Goal: Task Accomplishment & Management: Complete application form

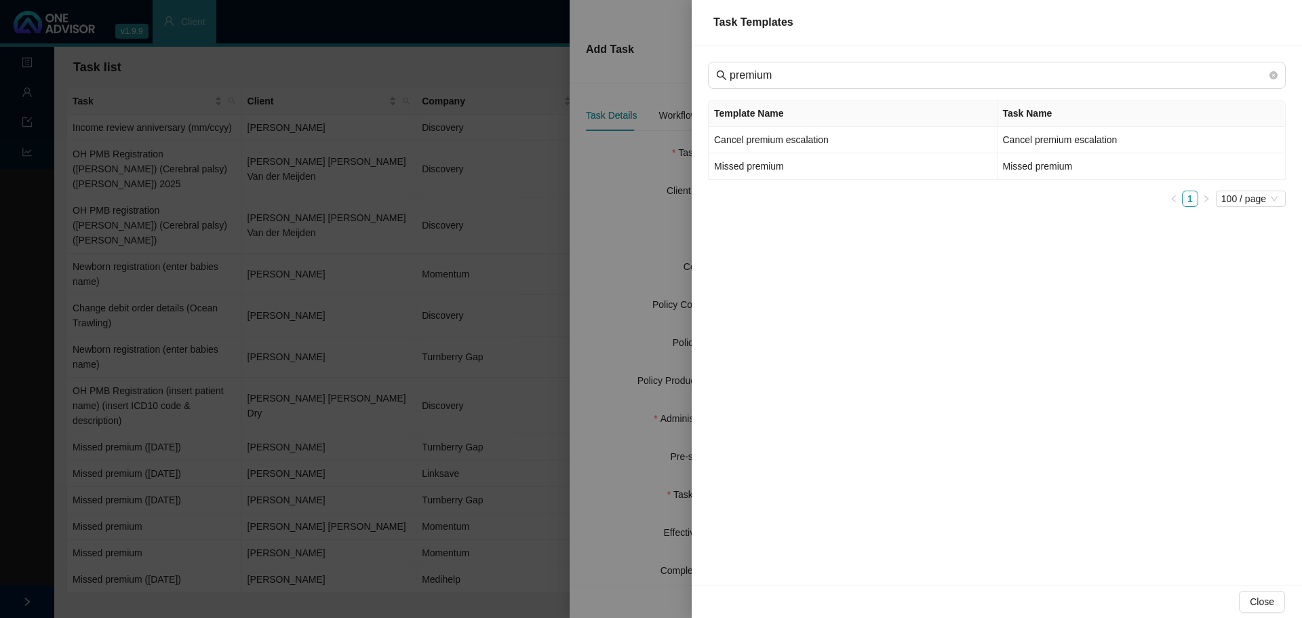
click at [153, 84] on div at bounding box center [651, 309] width 1302 height 618
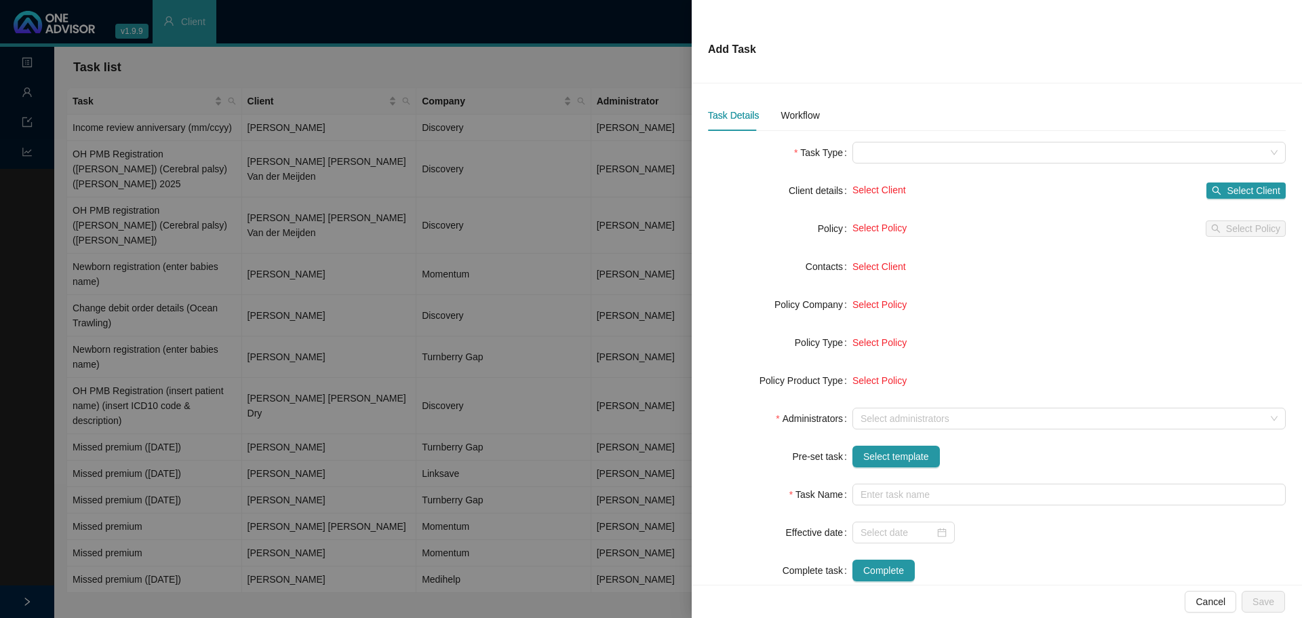
click at [354, 67] on div at bounding box center [651, 309] width 1302 height 618
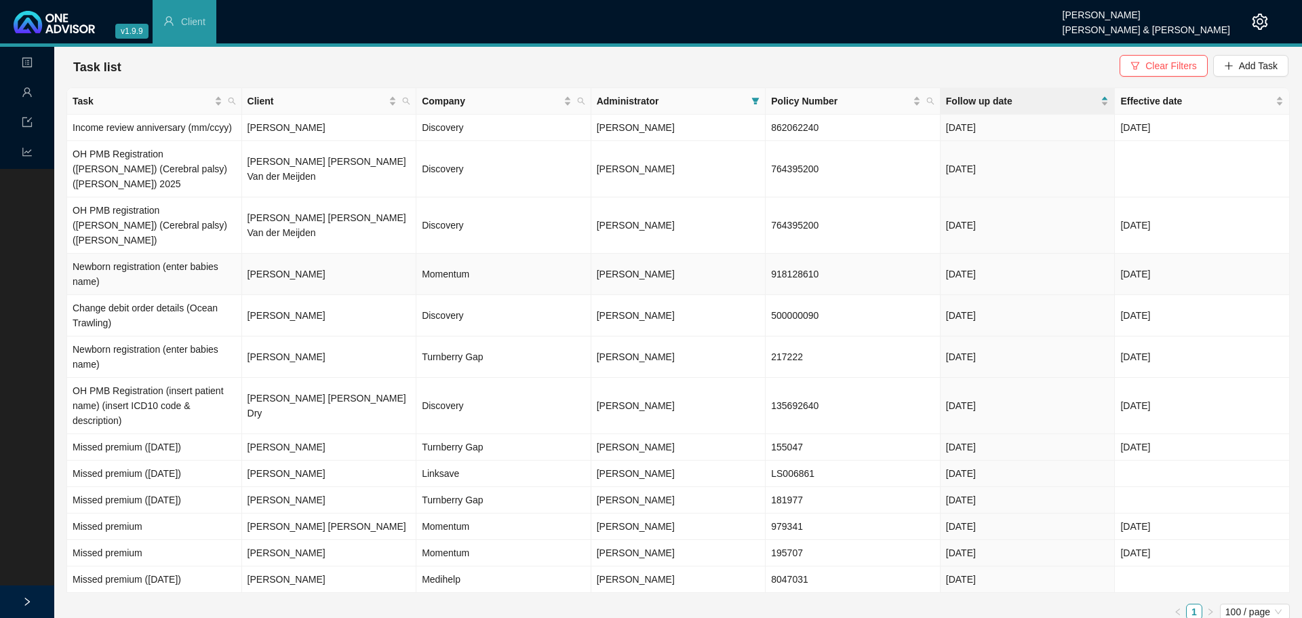
click at [321, 254] on td "[PERSON_NAME]" at bounding box center [329, 274] width 175 height 41
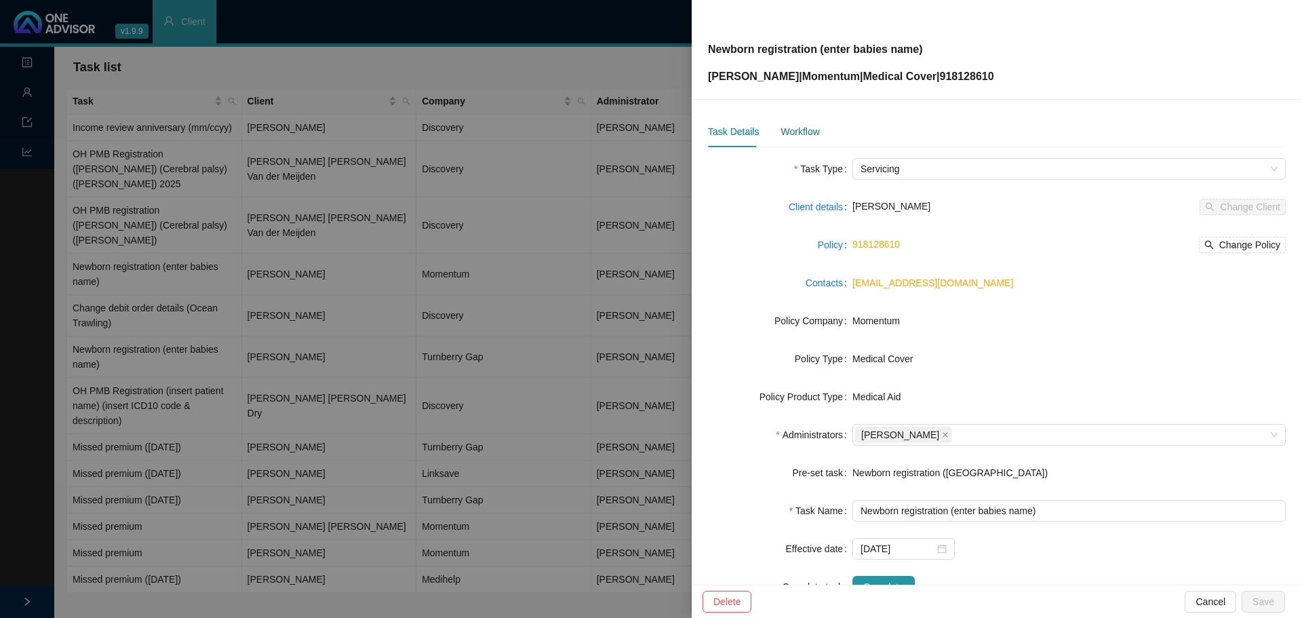
click at [791, 131] on div "Workflow" at bounding box center [799, 131] width 39 height 15
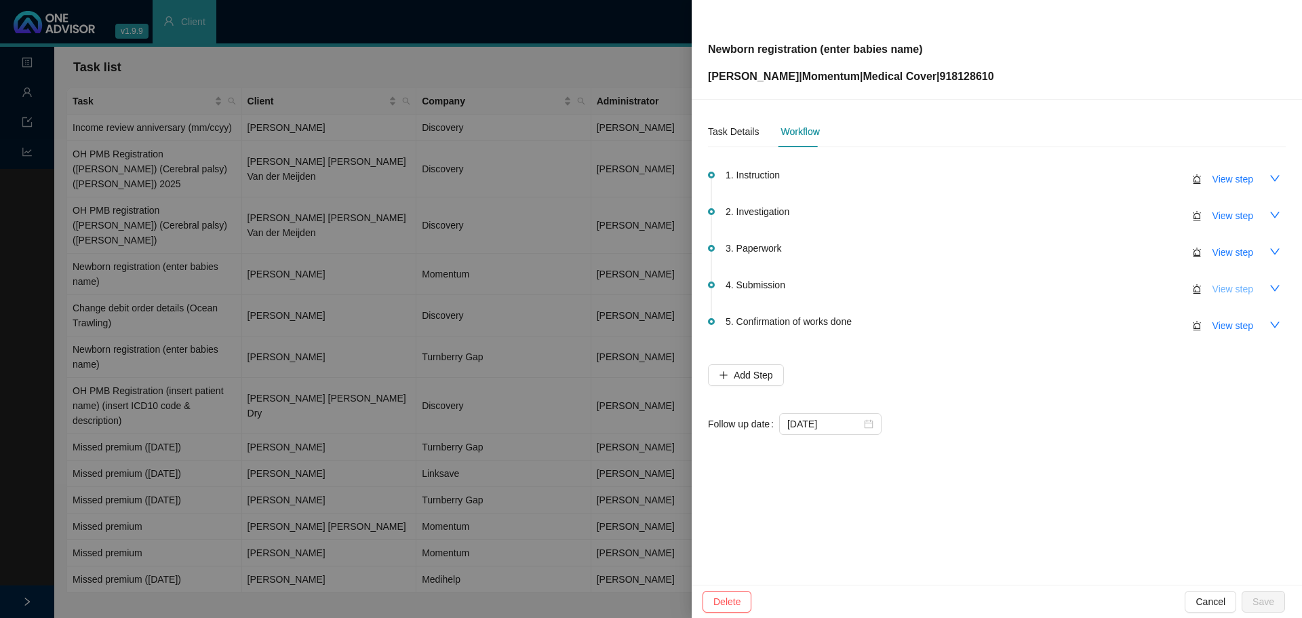
click at [1252, 283] on span "View step" at bounding box center [1232, 288] width 41 height 15
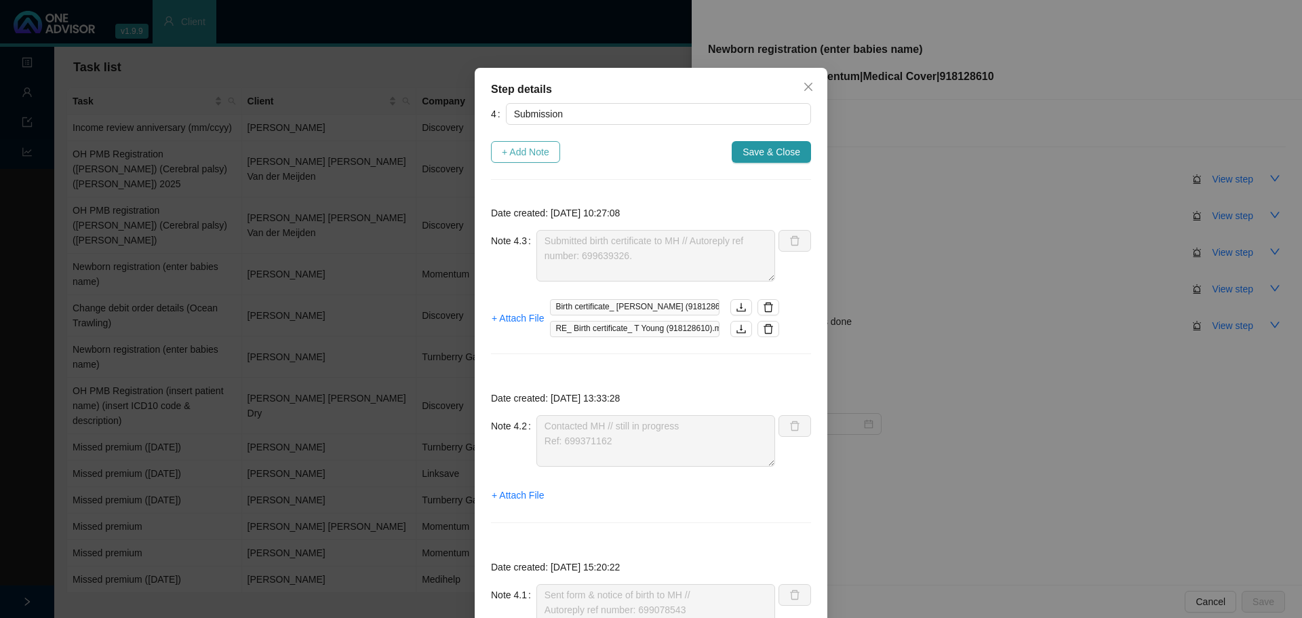
click at [533, 147] on span "+ Add Note" at bounding box center [525, 151] width 47 height 15
type textarea "Submitted birth certificate to MH // Autoreply ref number: 699639326."
type textarea "Contacted MH // still in progress Ref: 699371162"
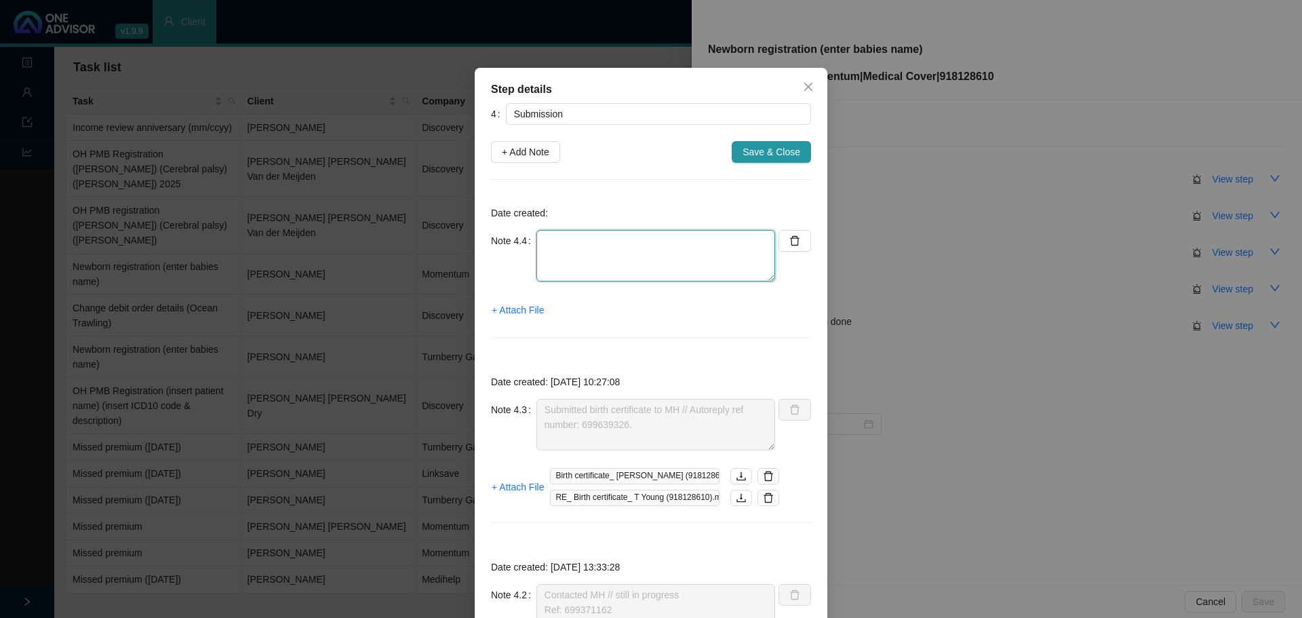
click at [565, 254] on textarea at bounding box center [655, 256] width 239 height 52
click at [526, 313] on span "+ Attach File" at bounding box center [518, 309] width 52 height 15
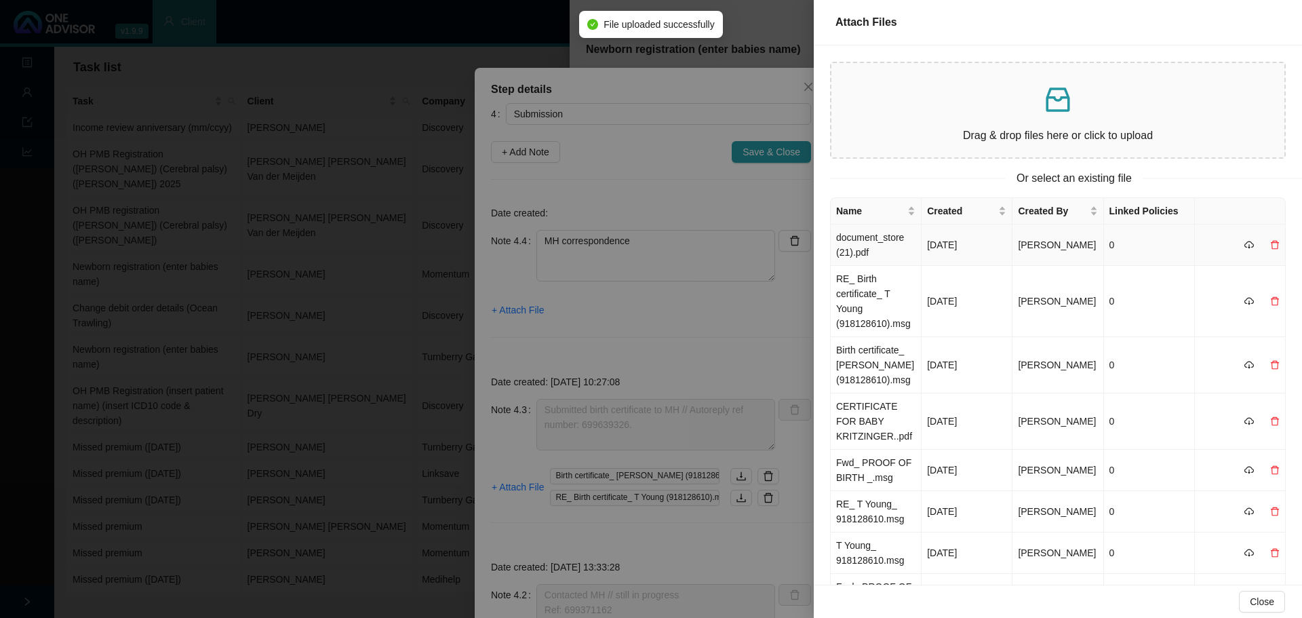
click at [899, 249] on td "document_store (21).pdf" at bounding box center [875, 244] width 91 height 41
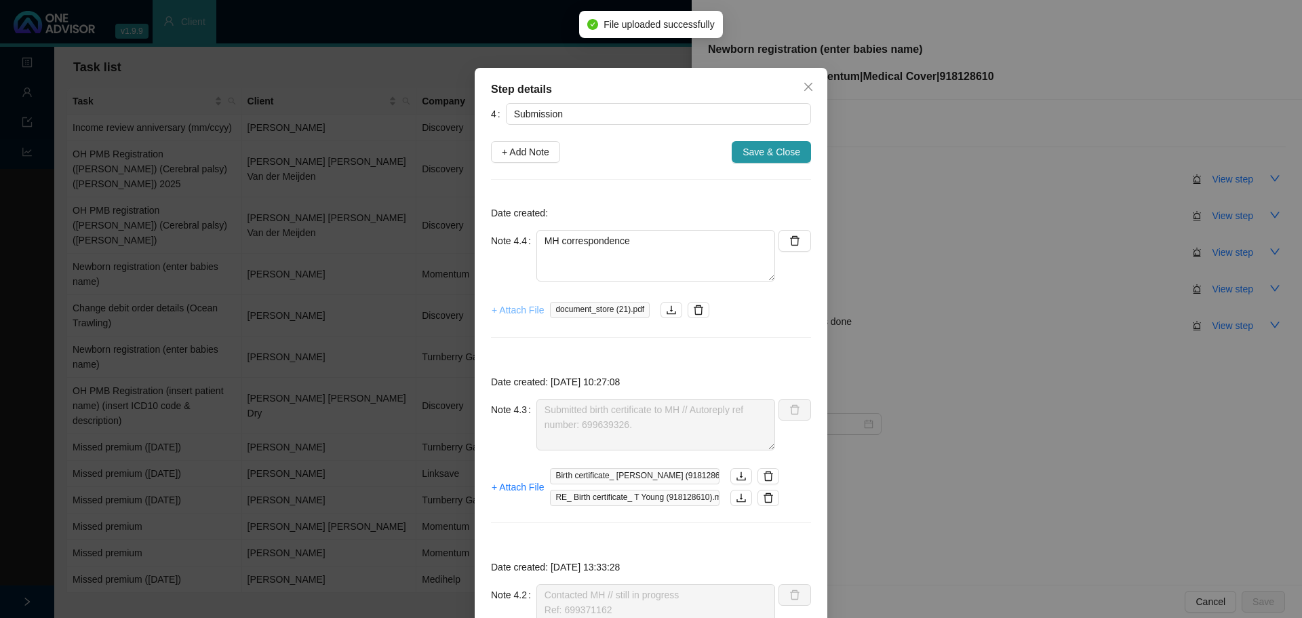
click at [508, 311] on span "+ Attach File" at bounding box center [518, 309] width 52 height 15
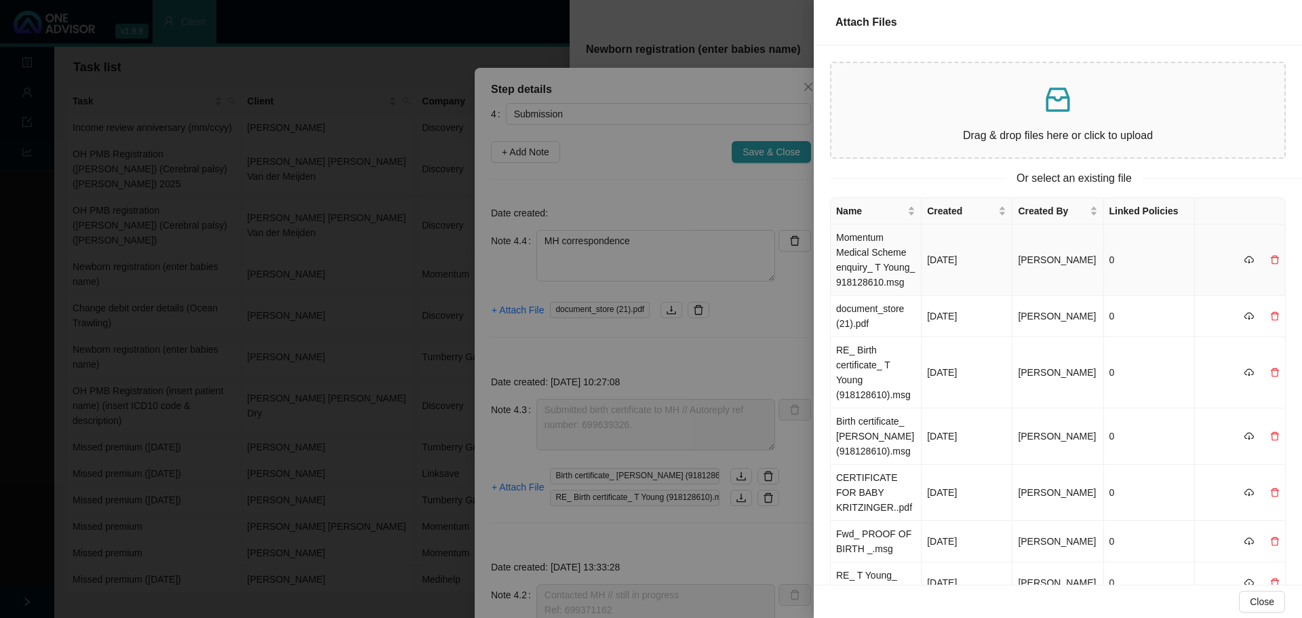
click at [877, 272] on td "Momentum Medical Scheme enquiry_ T Young_ 918128610.msg" at bounding box center [875, 259] width 91 height 71
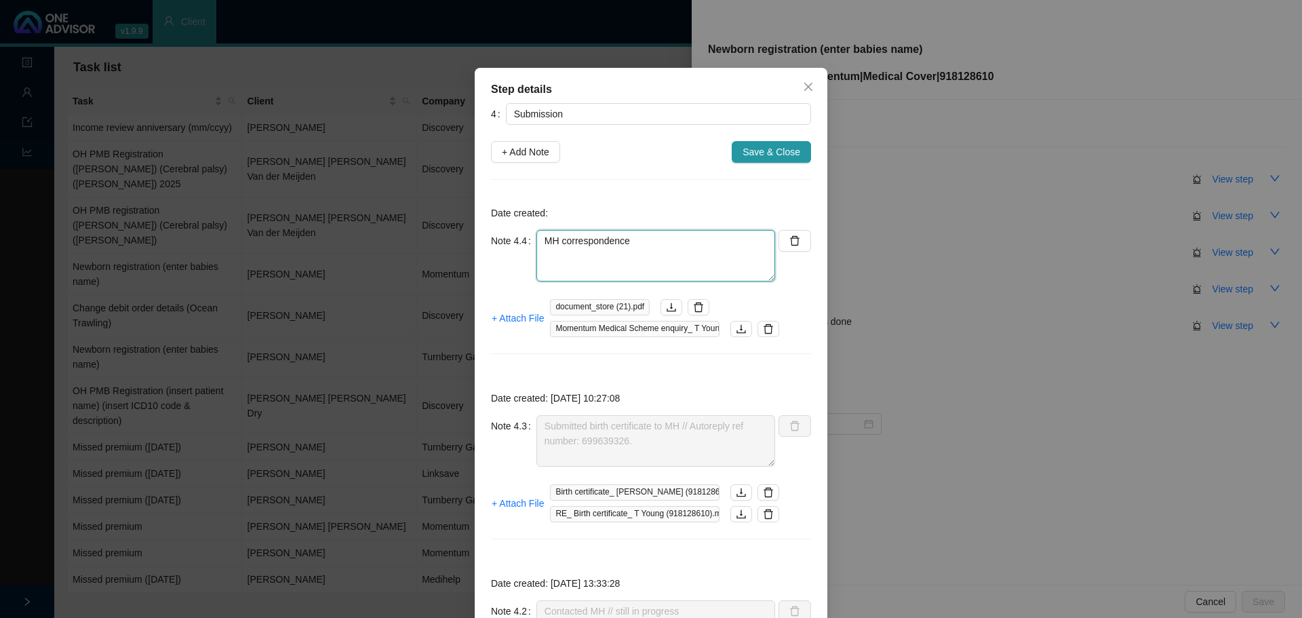
click at [641, 247] on textarea "MH correspondence" at bounding box center [655, 256] width 239 height 52
type textarea "M"
type textarea "b"
type textarea "Baby added, effective [DATE] New premium is"
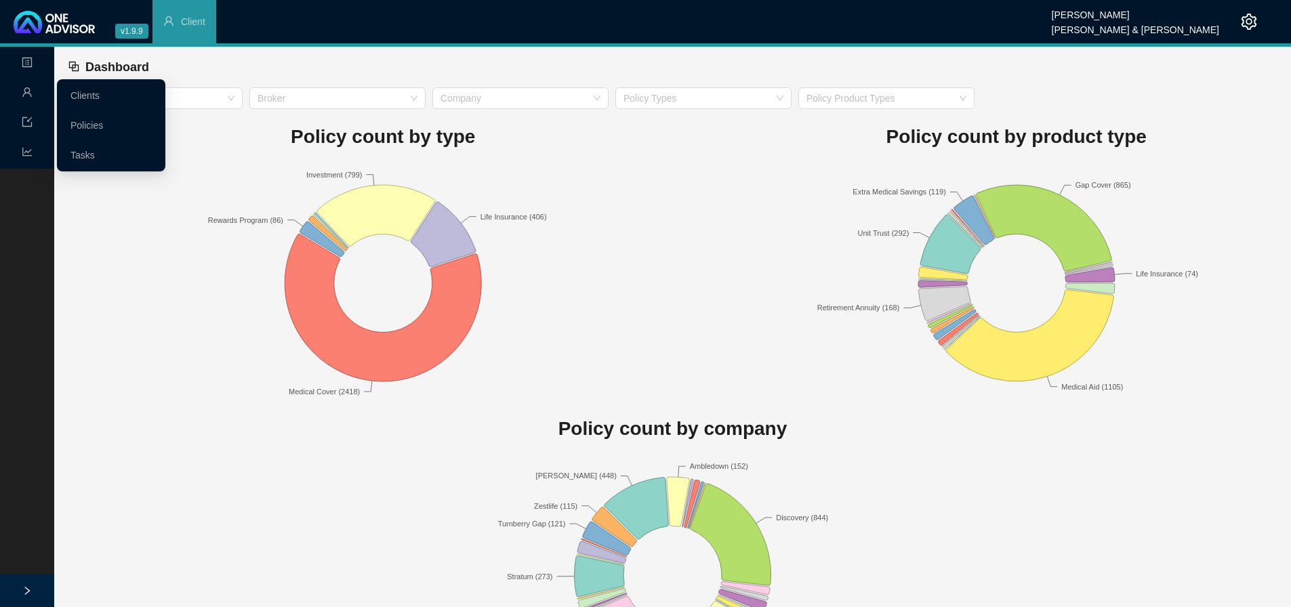
click at [27, 88] on icon "user" at bounding box center [26, 91] width 9 height 9
click at [100, 94] on link "Clients" at bounding box center [85, 95] width 29 height 11
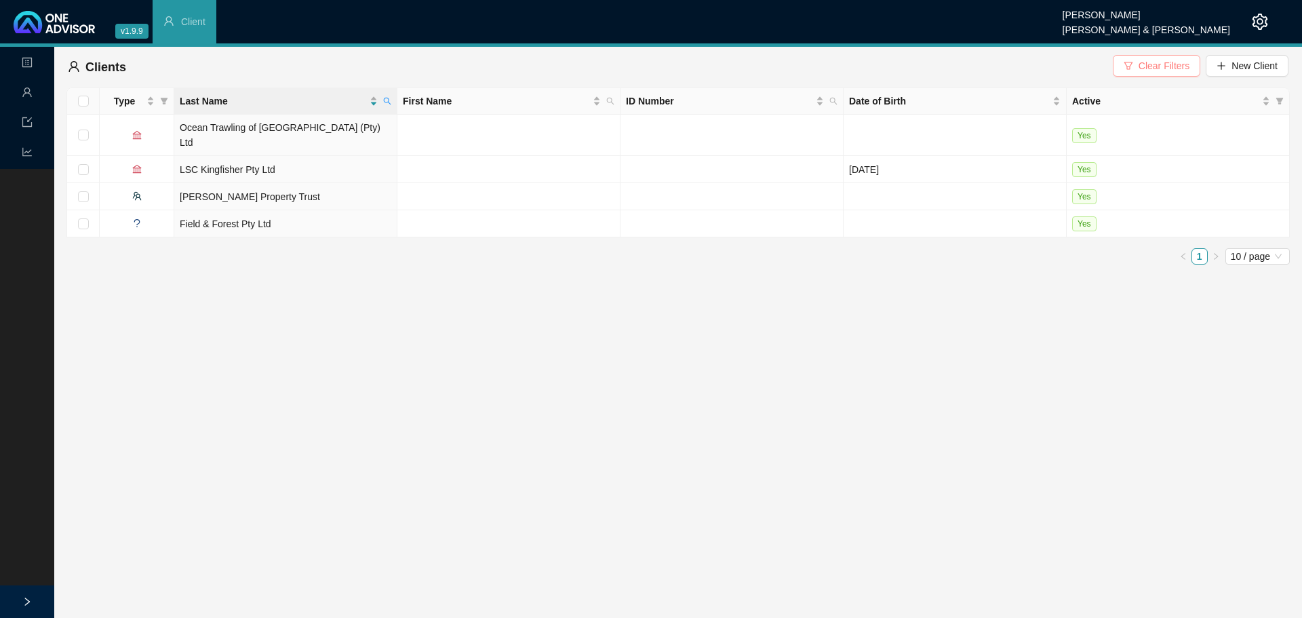
click at [1146, 63] on span "Clear Filters" at bounding box center [1163, 65] width 51 height 15
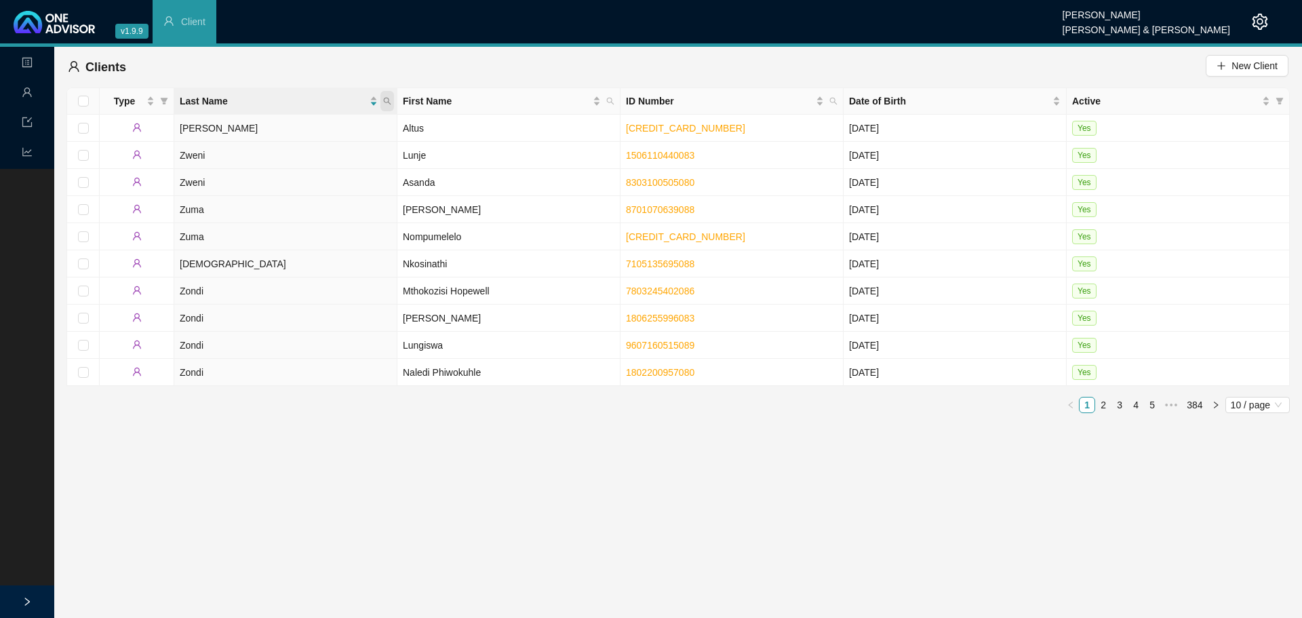
click at [385, 102] on icon "search" at bounding box center [387, 101] width 8 height 8
type input "young"
click at [309, 147] on span "Search" at bounding box center [299, 154] width 30 height 15
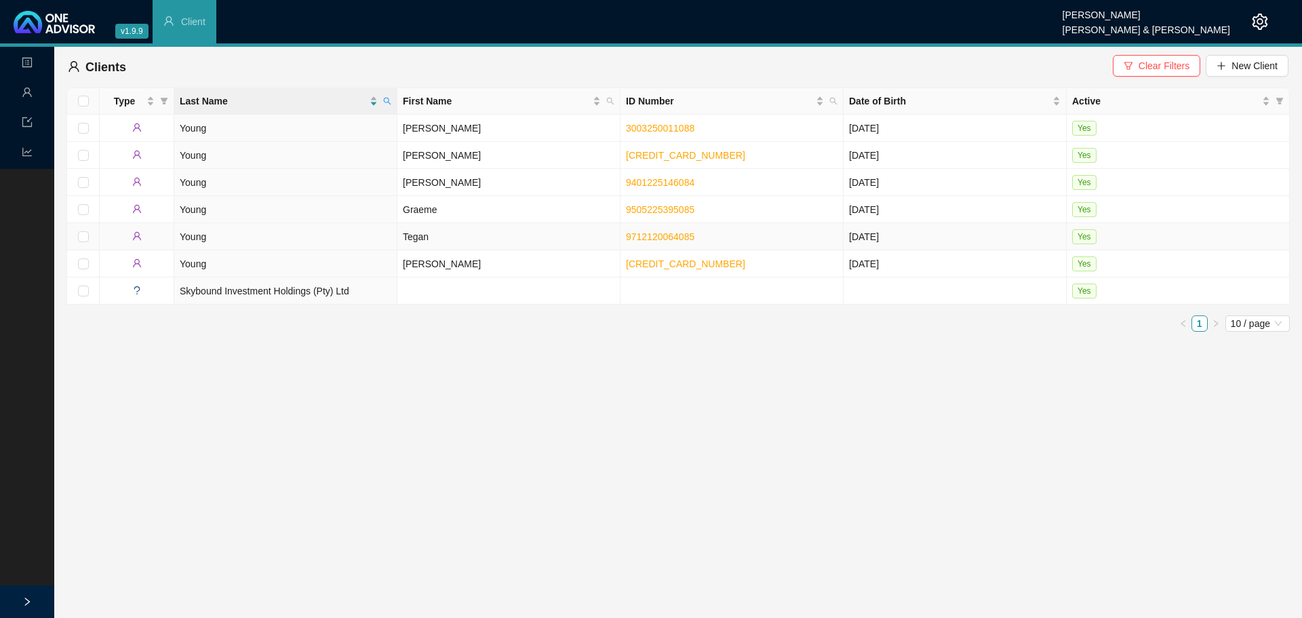
click at [404, 237] on td "Tegan" at bounding box center [508, 236] width 223 height 27
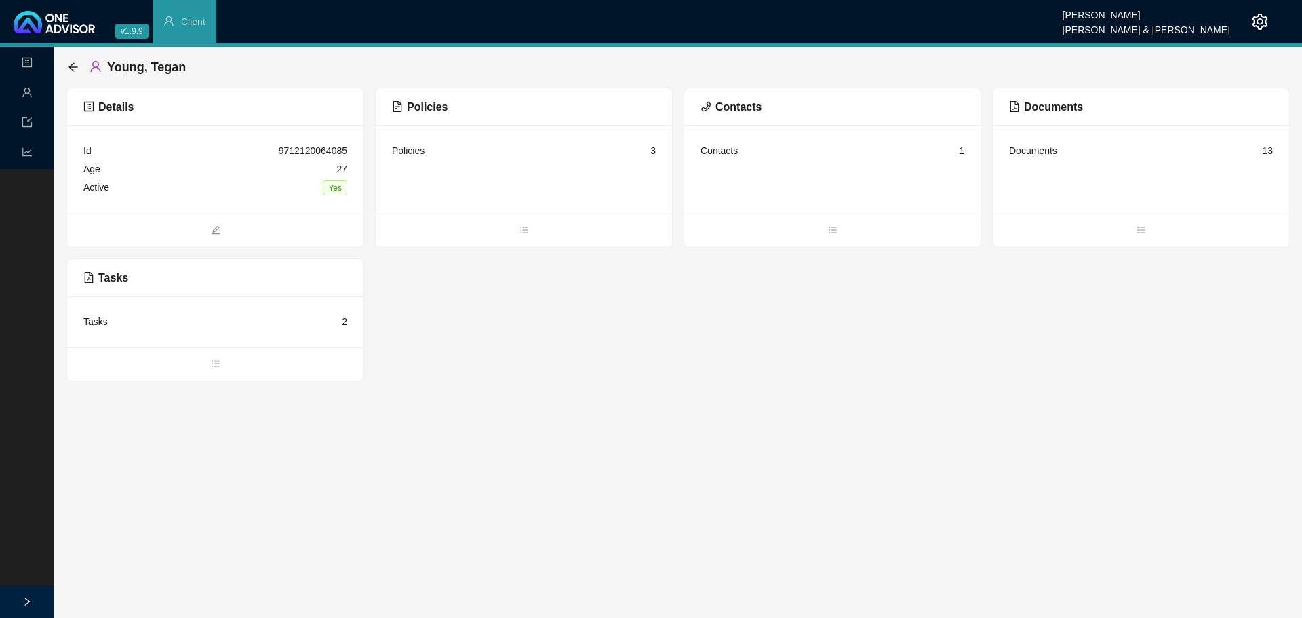
click at [401, 151] on div "Policies" at bounding box center [408, 150] width 33 height 15
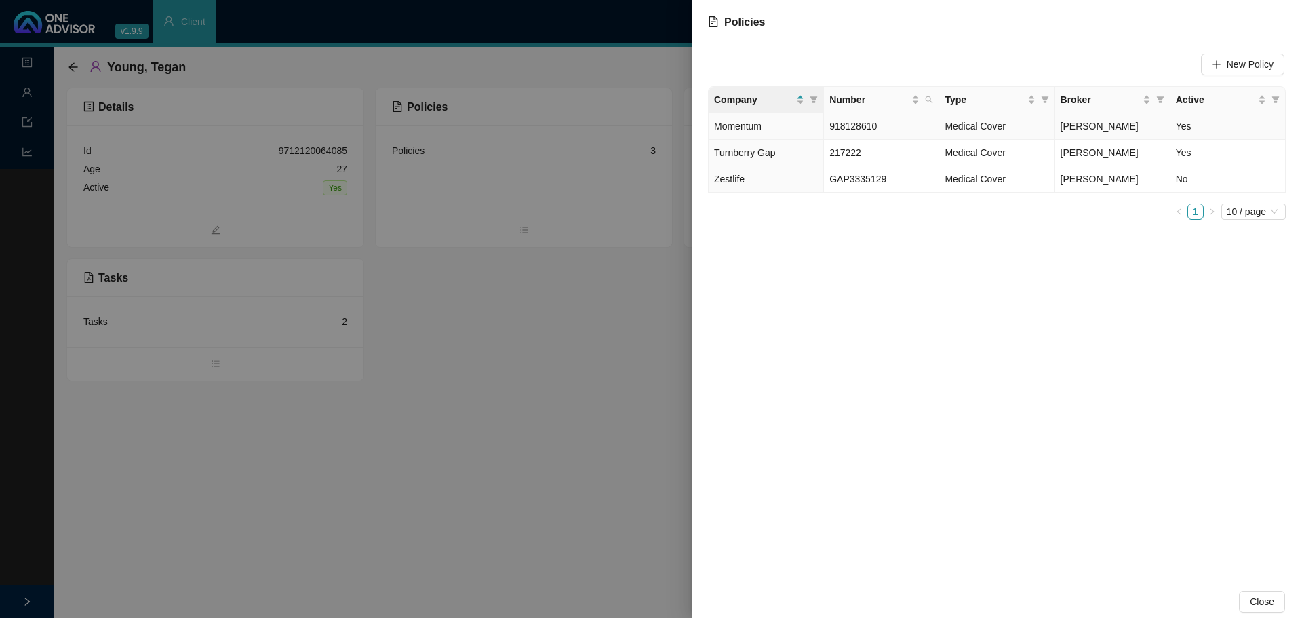
click at [852, 131] on span "918128610" at bounding box center [852, 126] width 47 height 11
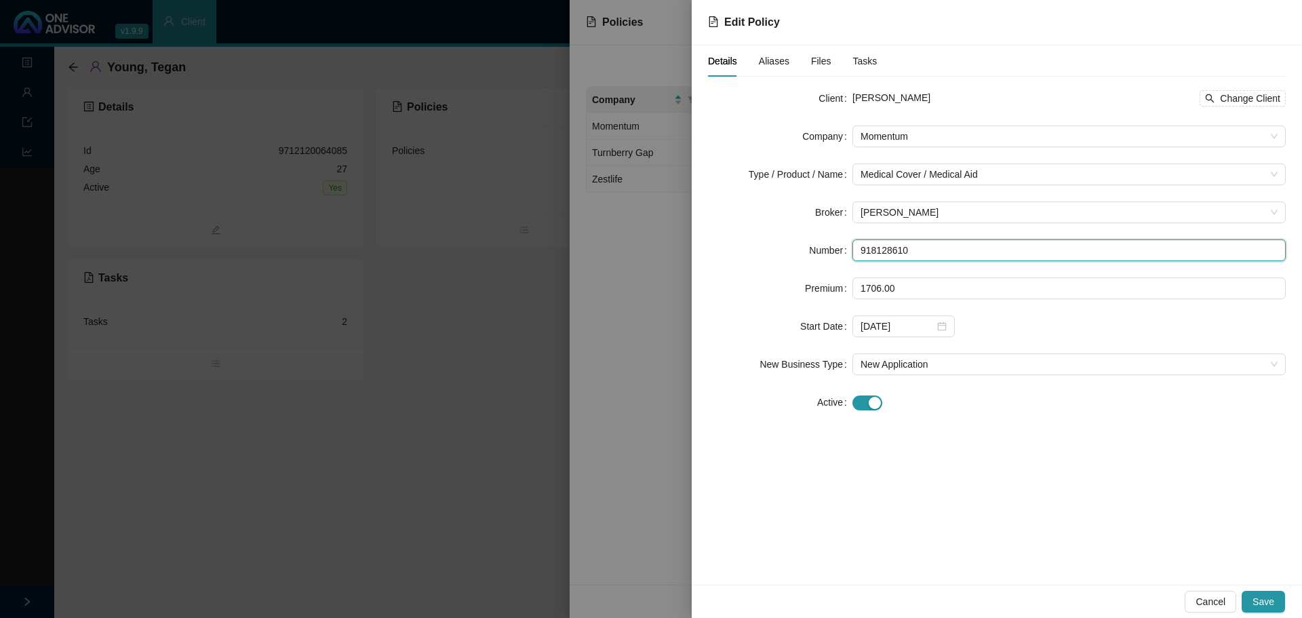
drag, startPoint x: 917, startPoint y: 249, endPoint x: 813, endPoint y: 249, distance: 104.4
click at [813, 249] on div "Number 918128610" at bounding box center [997, 250] width 578 height 22
click at [666, 334] on div at bounding box center [651, 309] width 1302 height 618
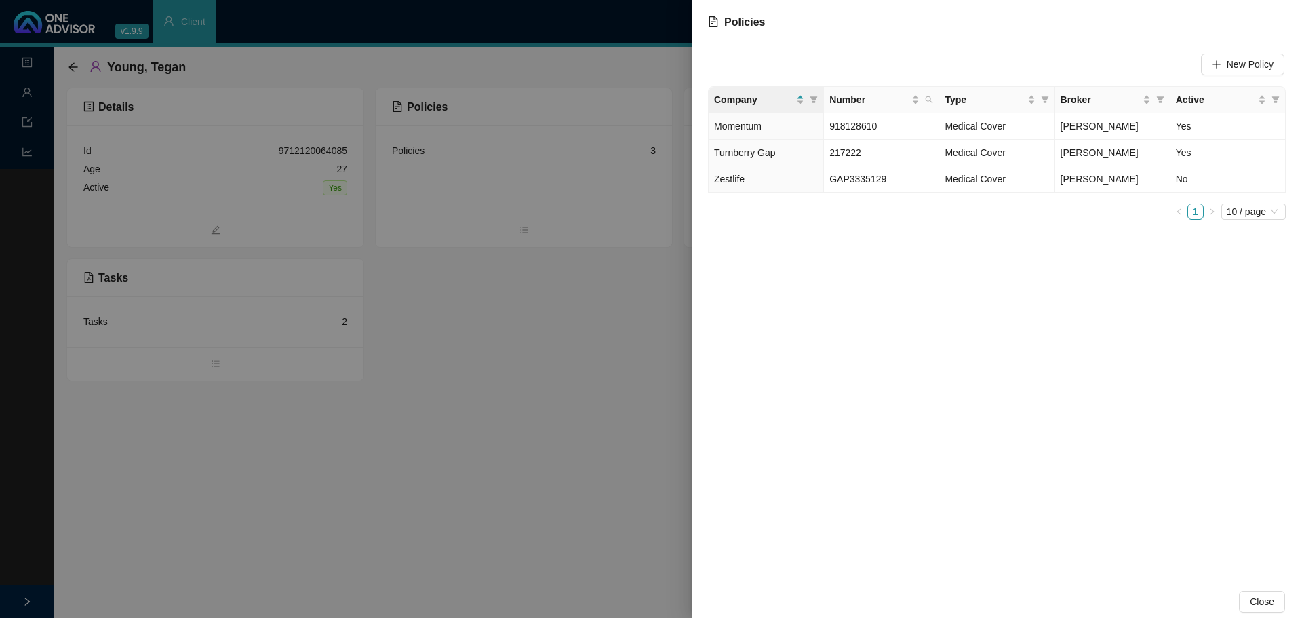
click at [596, 300] on div at bounding box center [651, 309] width 1302 height 618
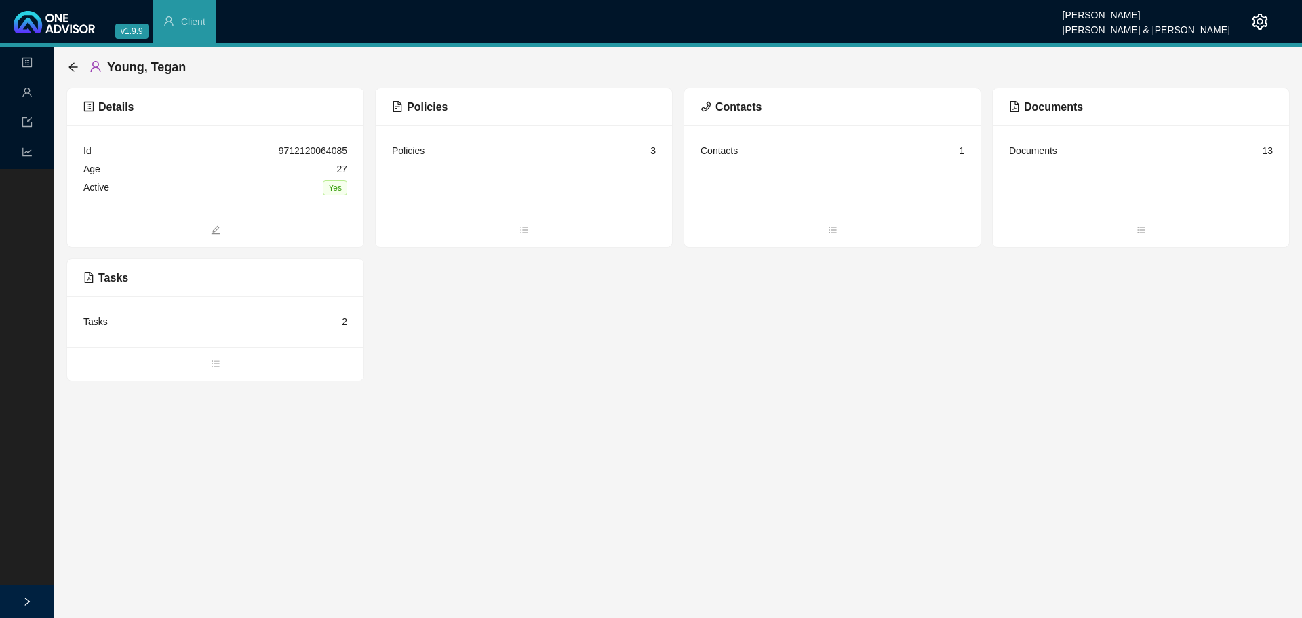
click at [106, 320] on div "Tasks 2" at bounding box center [215, 322] width 264 height 18
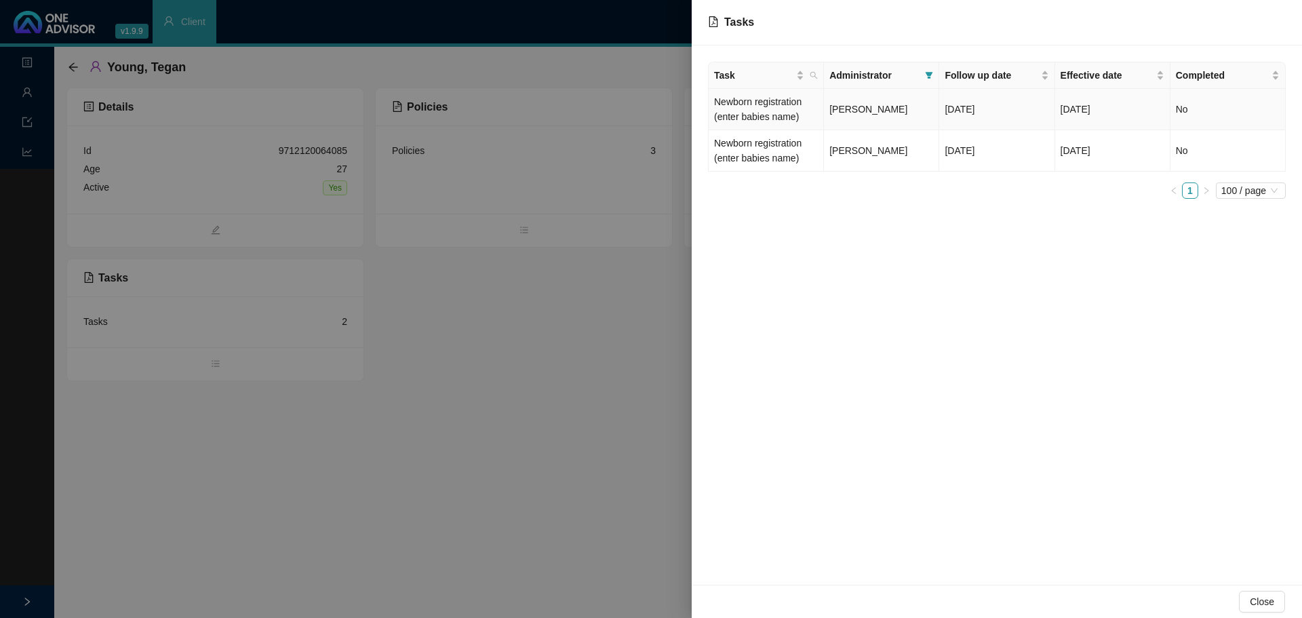
click at [784, 117] on td "Newborn registration (enter babies name)" at bounding box center [765, 109] width 115 height 41
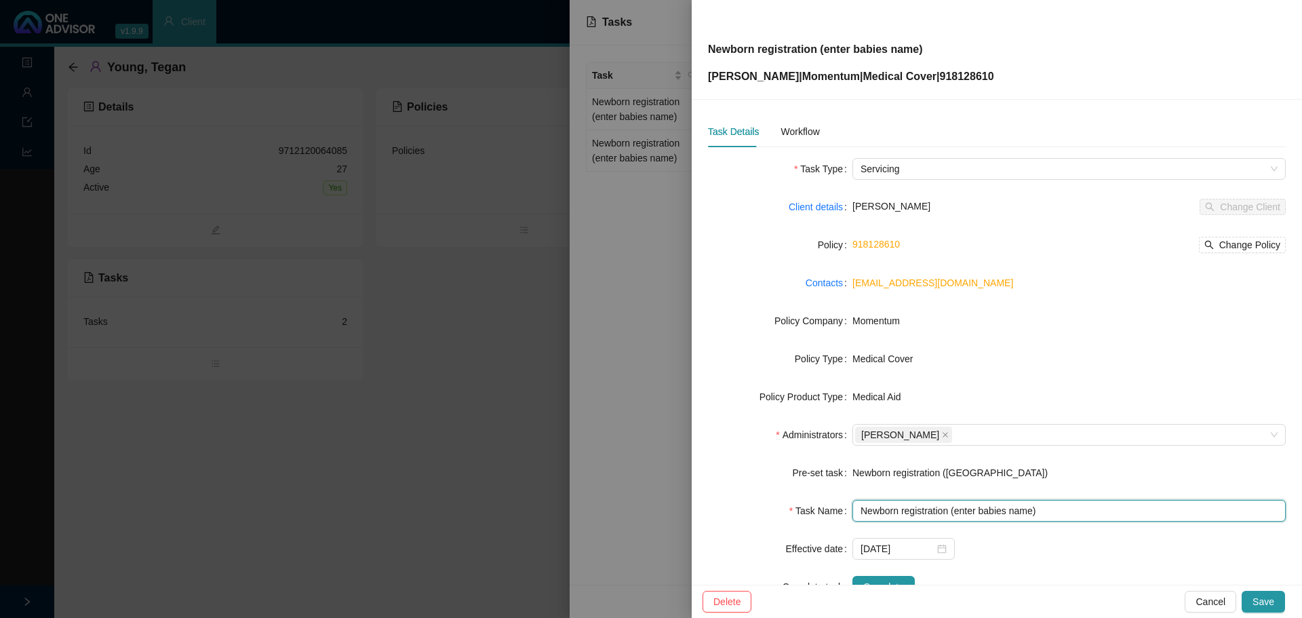
click at [1033, 508] on input "Newborn registration (enter babies name)" at bounding box center [1068, 511] width 433 height 22
click at [1026, 507] on input "Newborn registration (enter babies name)" at bounding box center [1068, 511] width 433 height 22
click at [1030, 510] on input "Newborn registration (enter babies name)" at bounding box center [1068, 511] width 433 height 22
click at [991, 517] on input "Newborn registration (enter babies name)" at bounding box center [1068, 511] width 433 height 22
drag, startPoint x: 1028, startPoint y: 509, endPoint x: 953, endPoint y: 504, distance: 76.1
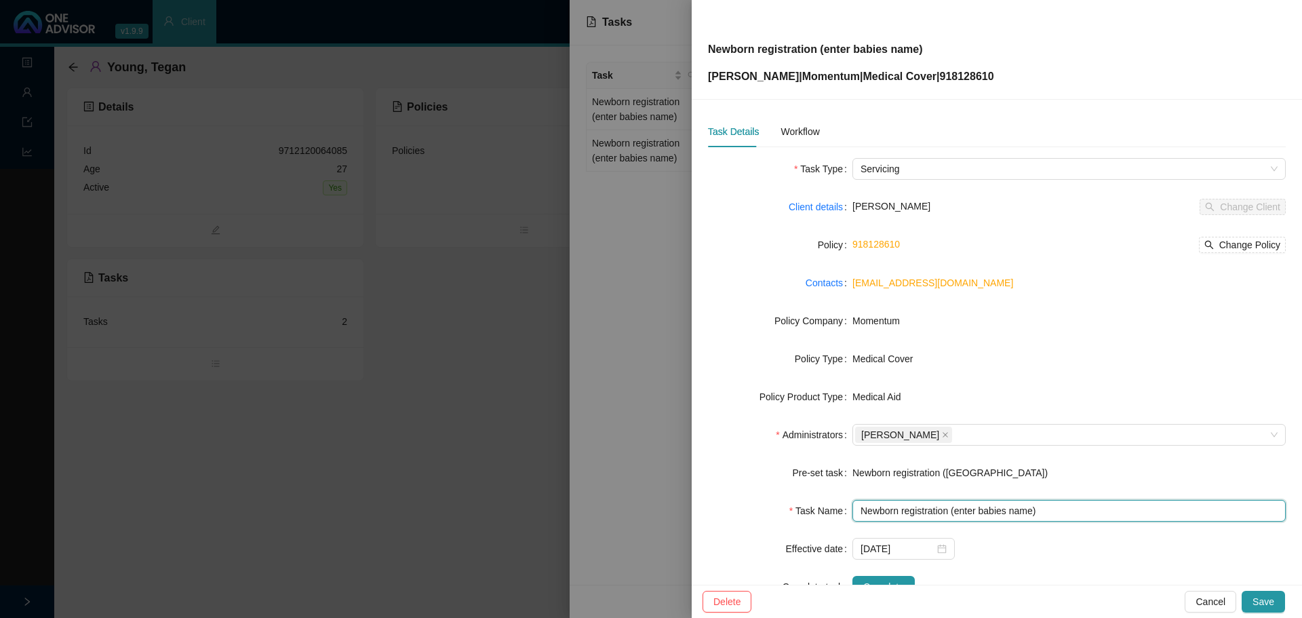
click at [953, 504] on input "Newborn registration (enter babies name)" at bounding box center [1068, 511] width 433 height 22
drag, startPoint x: 1054, startPoint y: 511, endPoint x: 953, endPoint y: 504, distance: 101.2
click at [953, 504] on input "Newborn registration ([PERSON_NAME])" at bounding box center [1068, 511] width 433 height 22
type input "Newborn registration ([PERSON_NAME])"
click at [1254, 595] on span "Save" at bounding box center [1263, 601] width 22 height 15
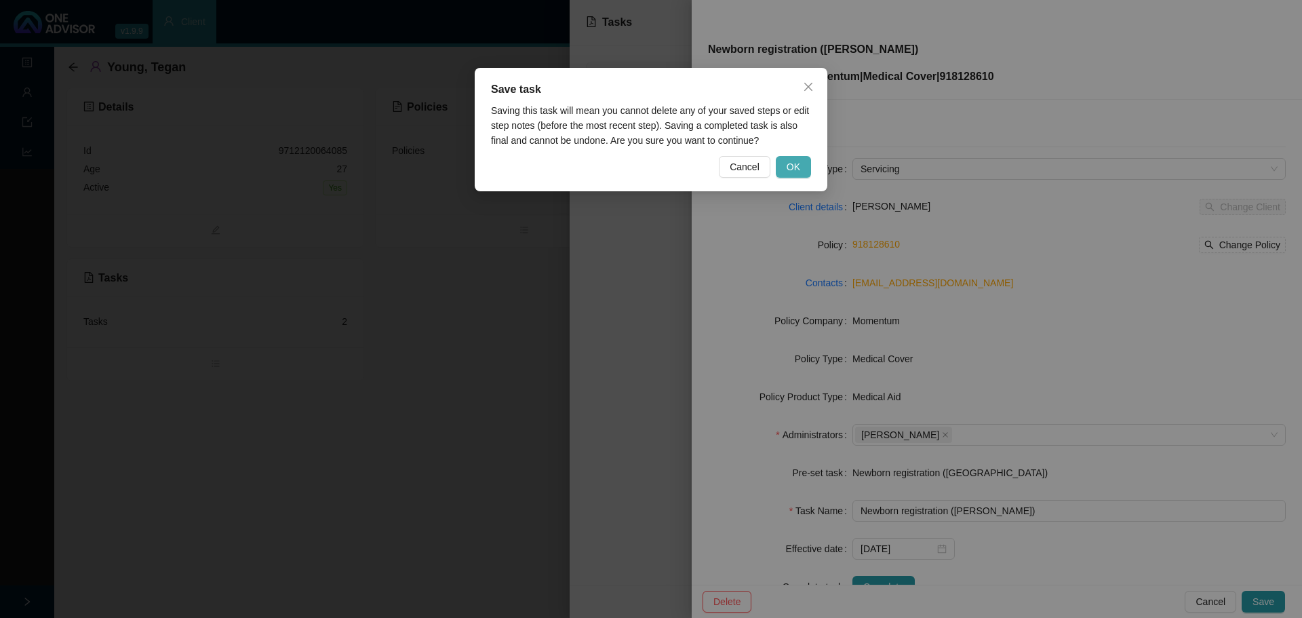
click at [790, 167] on span "OK" at bounding box center [793, 166] width 14 height 15
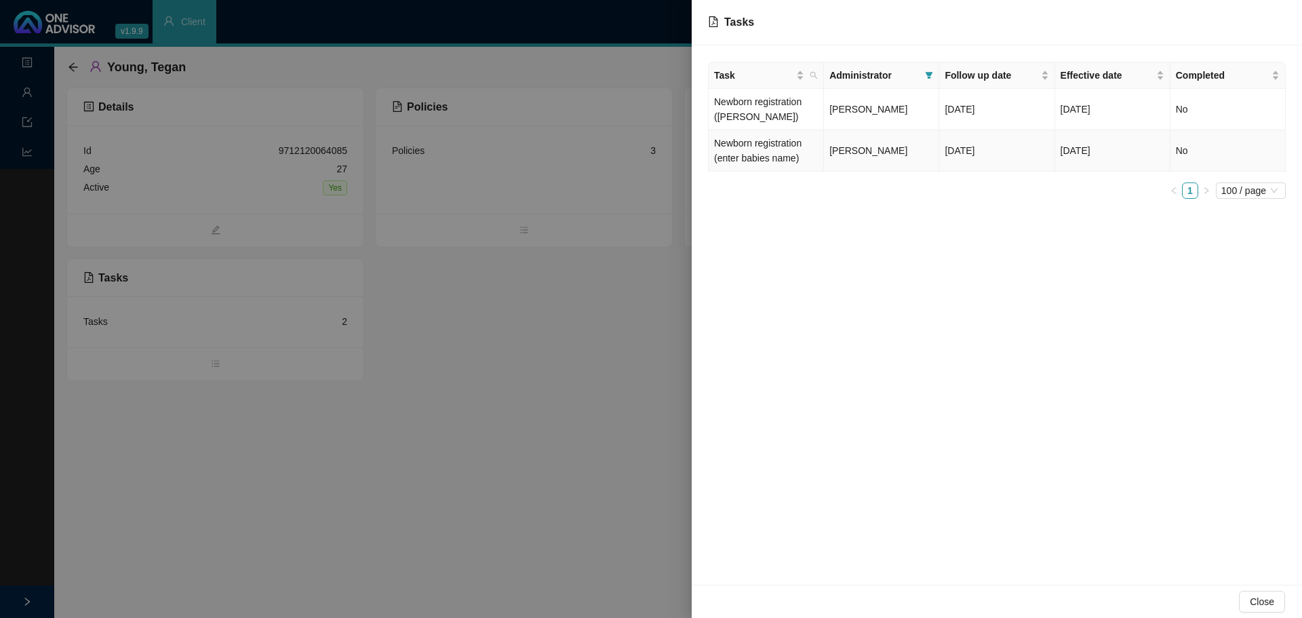
click at [774, 172] on td "Newborn registration (enter babies name)" at bounding box center [765, 150] width 115 height 41
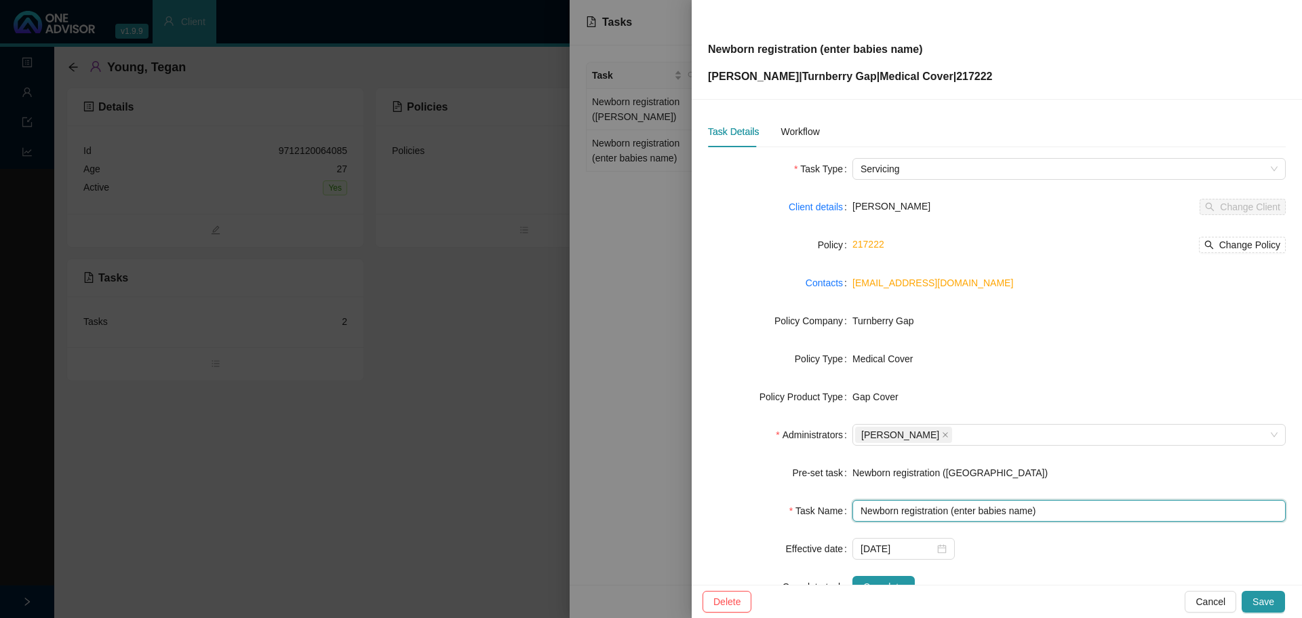
click at [997, 507] on input "Newborn registration (enter babies name)" at bounding box center [1068, 511] width 433 height 22
drag, startPoint x: 1028, startPoint y: 506, endPoint x: 952, endPoint y: 498, distance: 76.4
click at [952, 498] on form "Task Type Servicing Client details Tegan Young Change Client Policy 217222 Chan…" at bounding box center [997, 377] width 578 height 439
paste input "Darwin Madoc Kritzing"
click at [1255, 598] on span "Save" at bounding box center [1263, 601] width 22 height 15
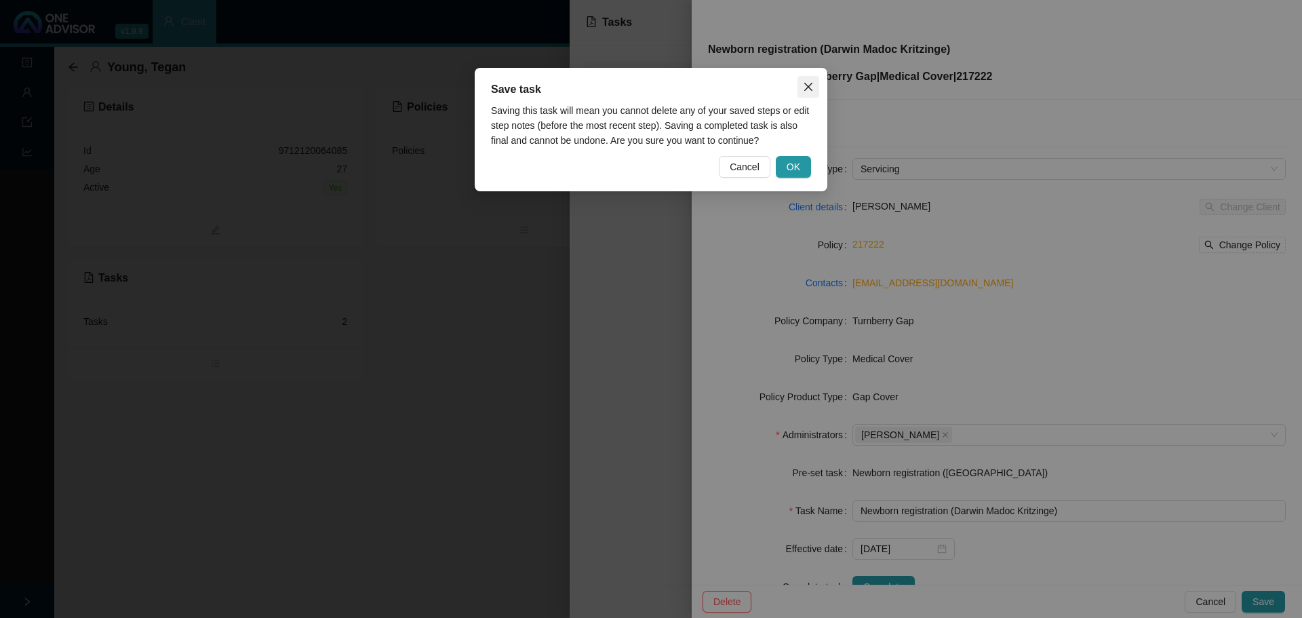
click at [808, 85] on icon "close" at bounding box center [808, 86] width 11 height 11
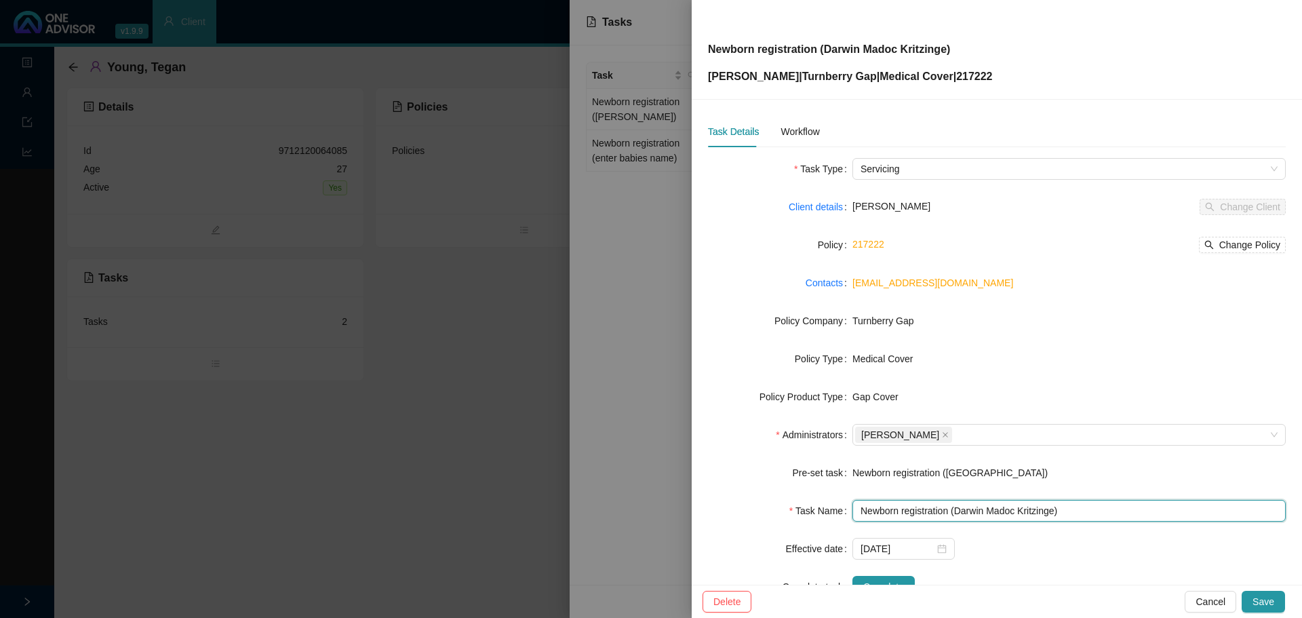
click at [1054, 508] on input "Newborn registration (Darwin Madoc Kritzinge)" at bounding box center [1068, 511] width 433 height 22
type input "Newborn registration ([PERSON_NAME])"
click at [1255, 600] on span "Save" at bounding box center [1263, 601] width 22 height 15
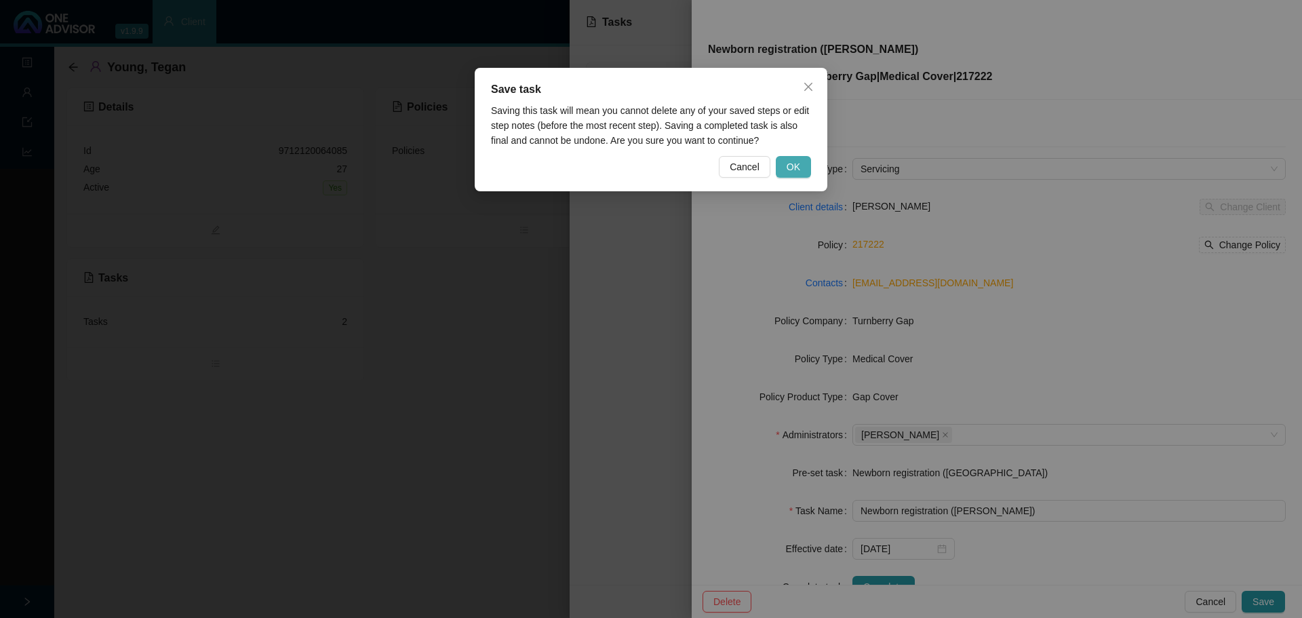
click at [793, 171] on span "OK" at bounding box center [793, 166] width 14 height 15
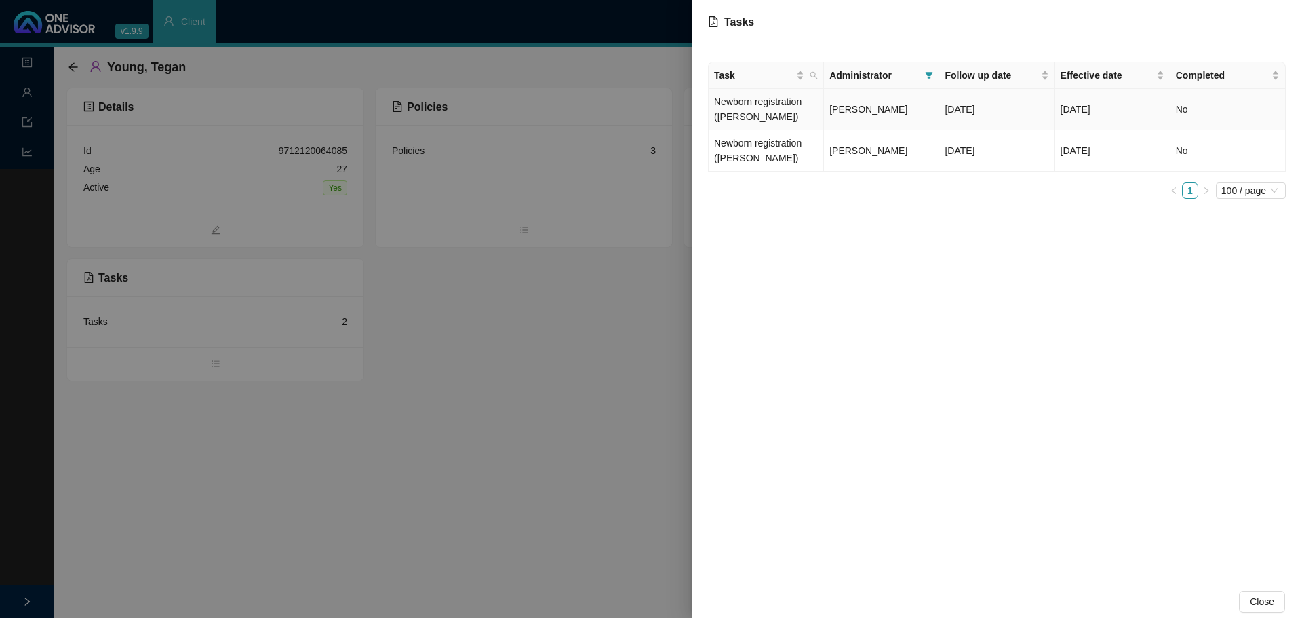
click at [774, 110] on td "Newborn registration ([PERSON_NAME])" at bounding box center [765, 109] width 115 height 41
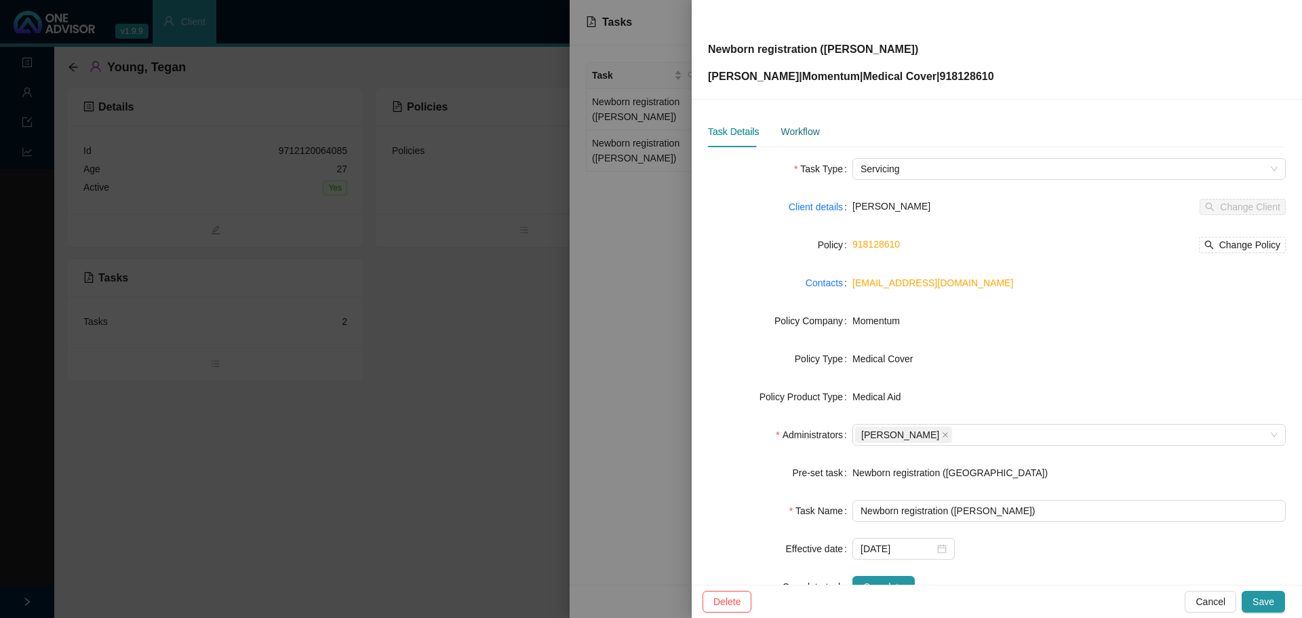
click at [795, 127] on div "Workflow" at bounding box center [799, 131] width 39 height 15
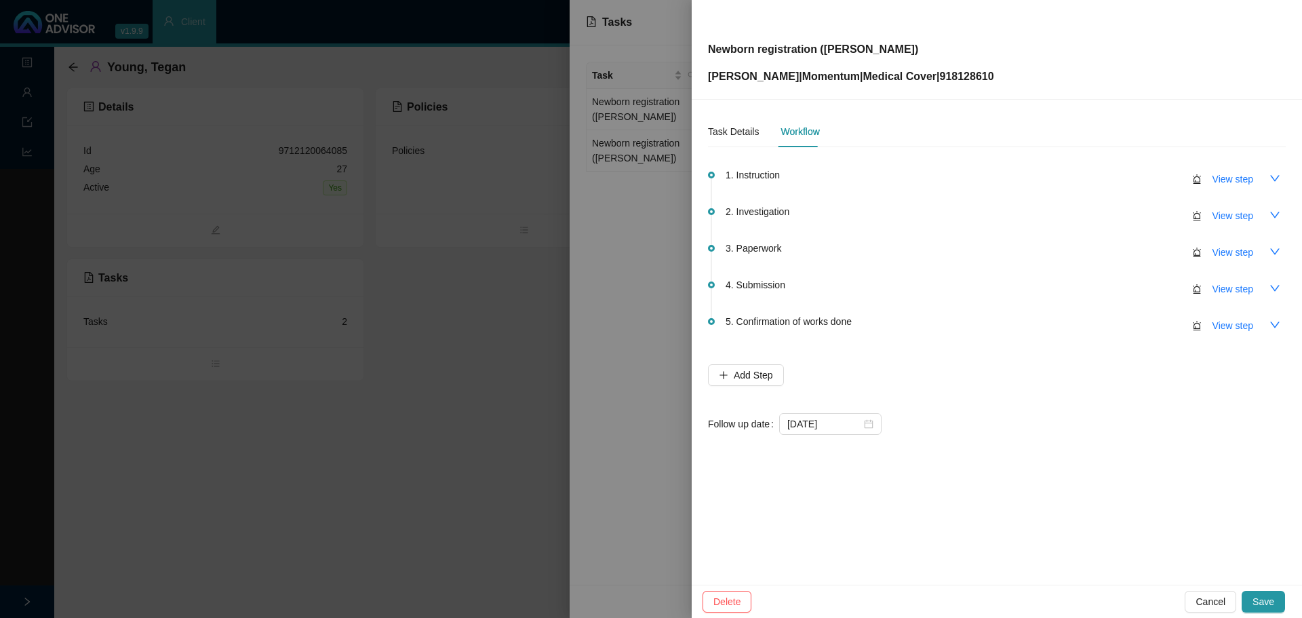
click at [620, 450] on div at bounding box center [651, 309] width 1302 height 618
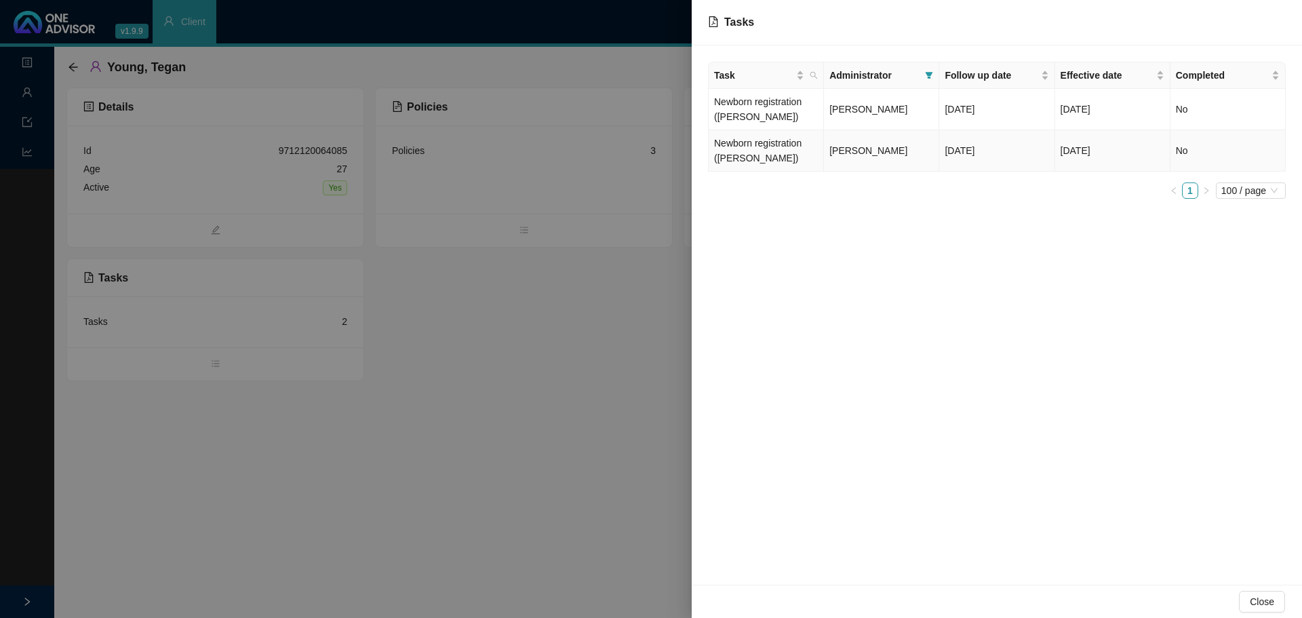
click at [865, 172] on td "[PERSON_NAME]" at bounding box center [881, 150] width 115 height 41
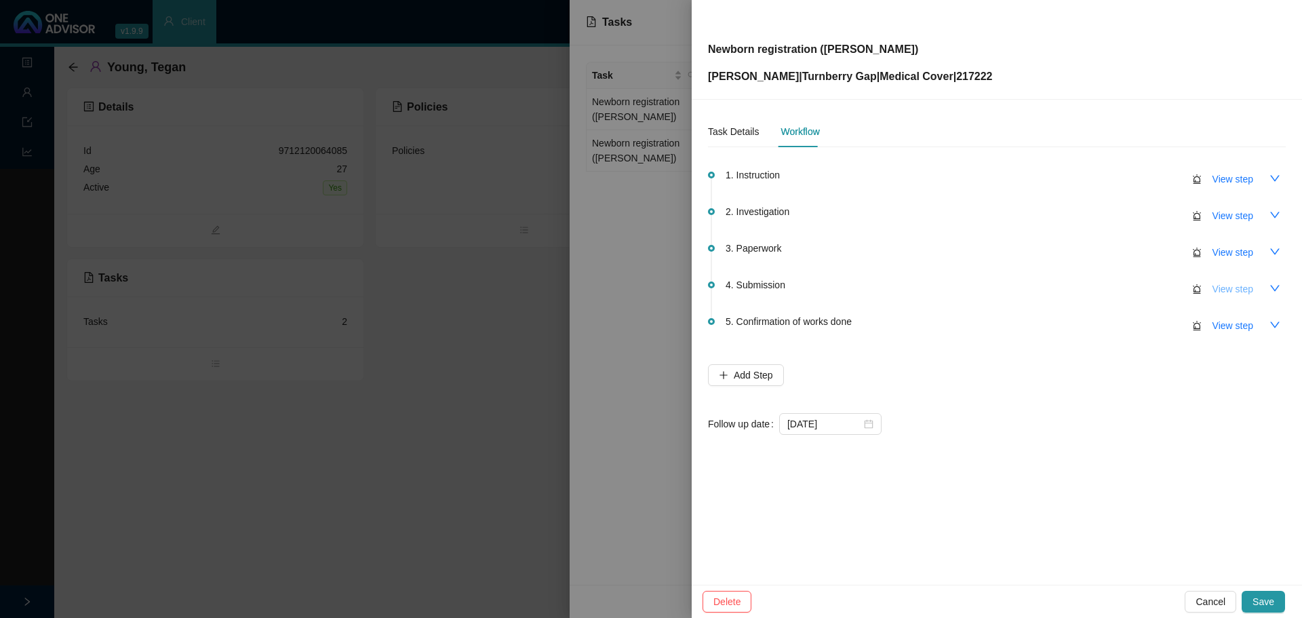
click at [1245, 294] on span "View step" at bounding box center [1232, 288] width 41 height 15
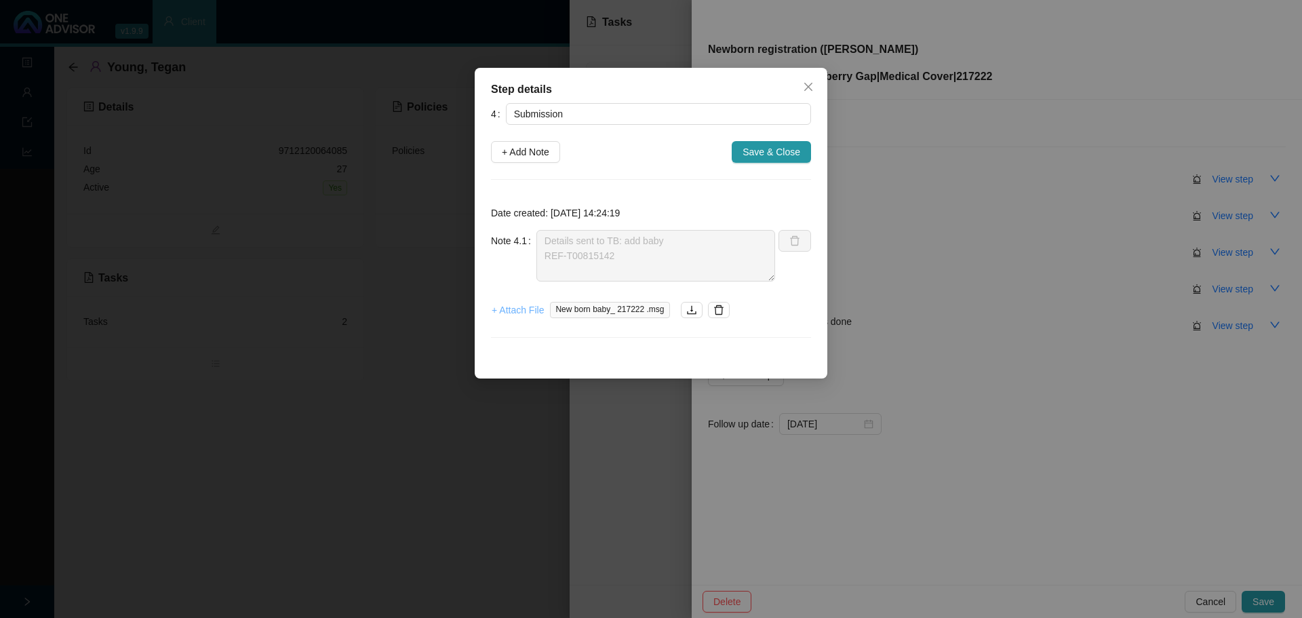
click at [513, 313] on span "+ Attach File" at bounding box center [518, 309] width 52 height 15
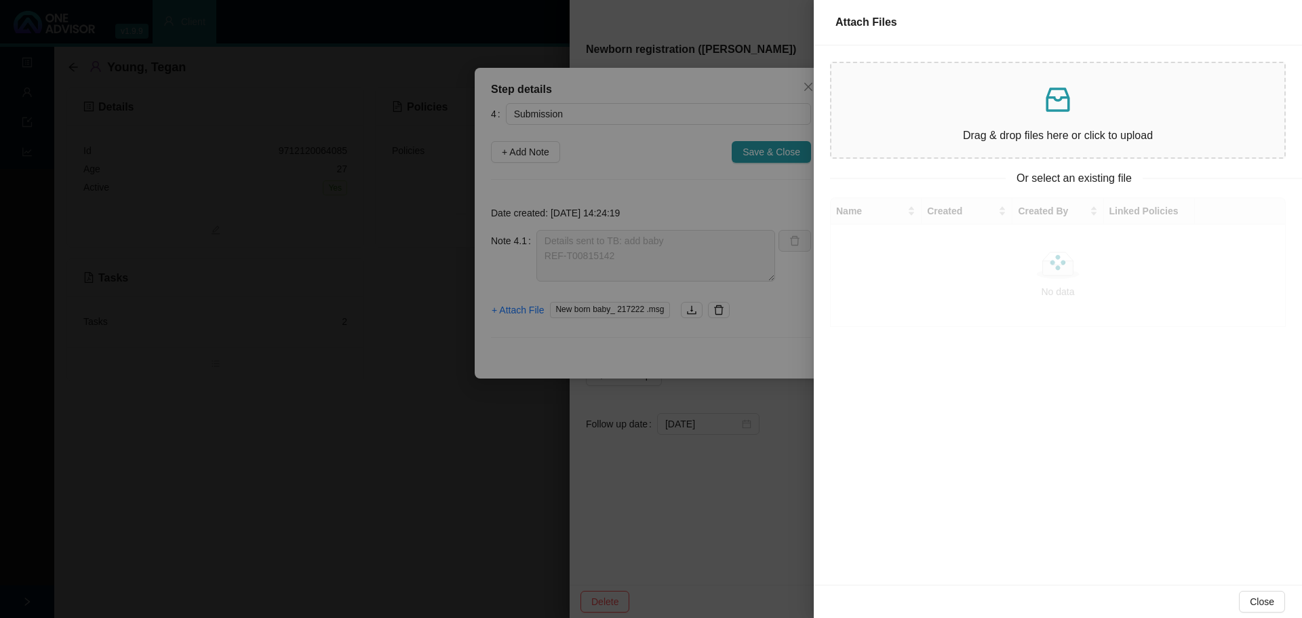
click at [936, 111] on p at bounding box center [1057, 99] width 431 height 33
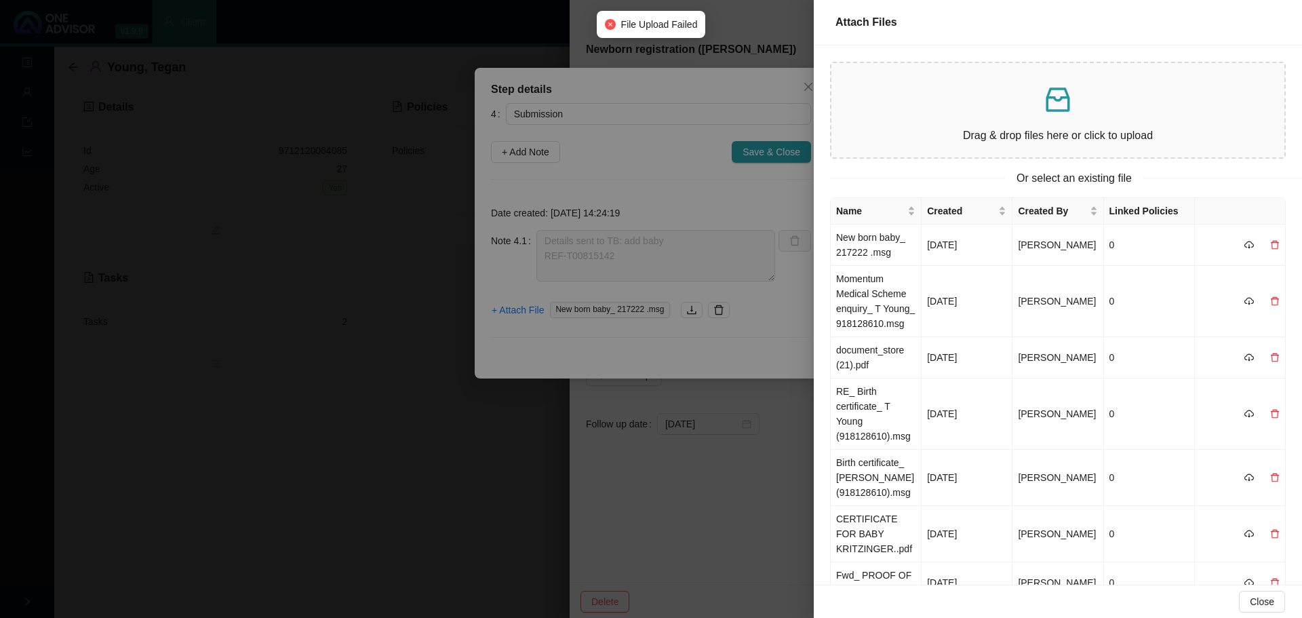
click at [723, 344] on div at bounding box center [651, 309] width 1302 height 618
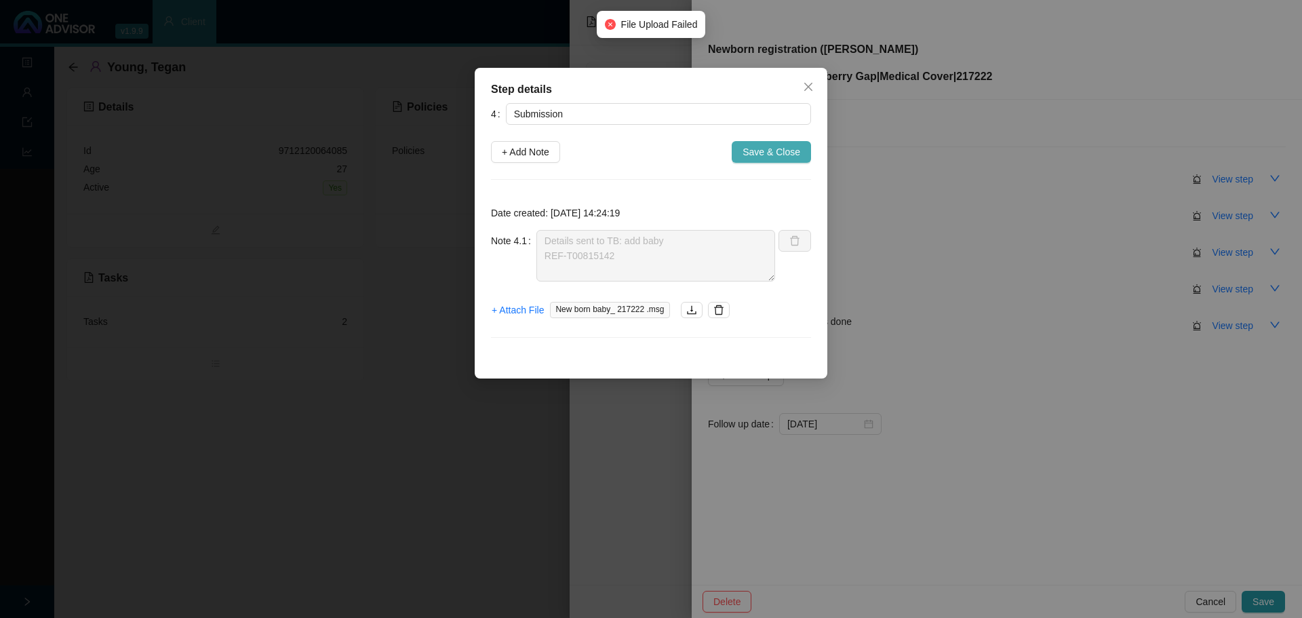
click at [762, 156] on span "Save & Close" at bounding box center [771, 151] width 58 height 15
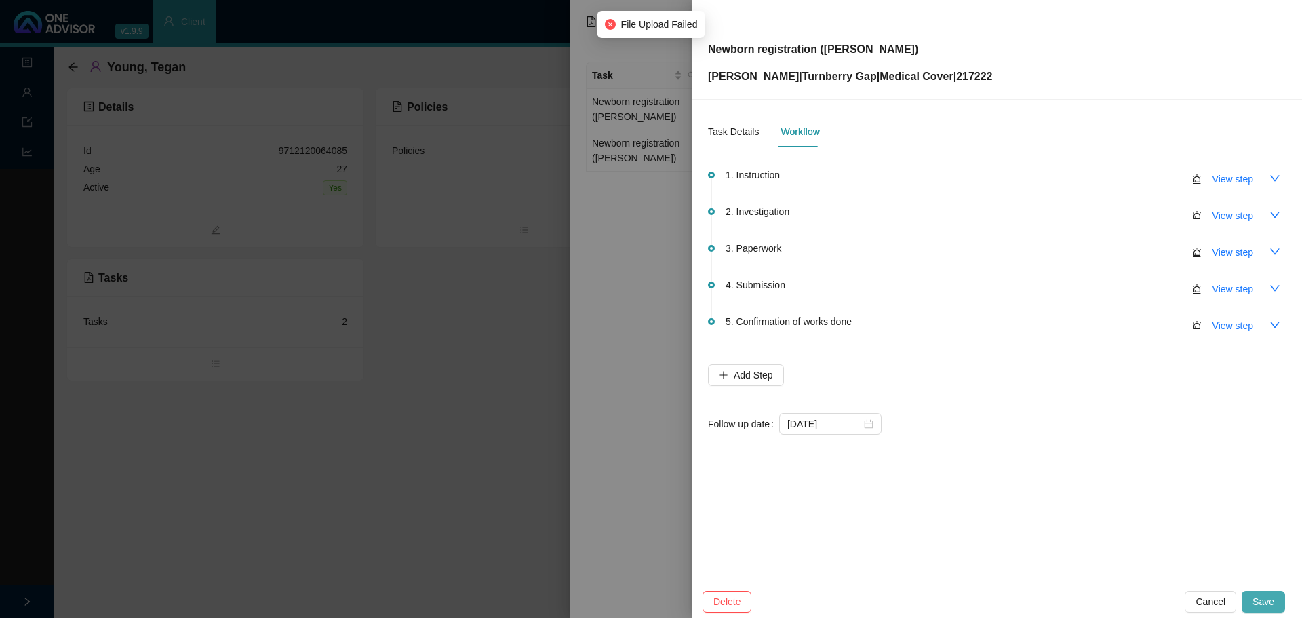
click at [1271, 593] on button "Save" at bounding box center [1262, 601] width 43 height 22
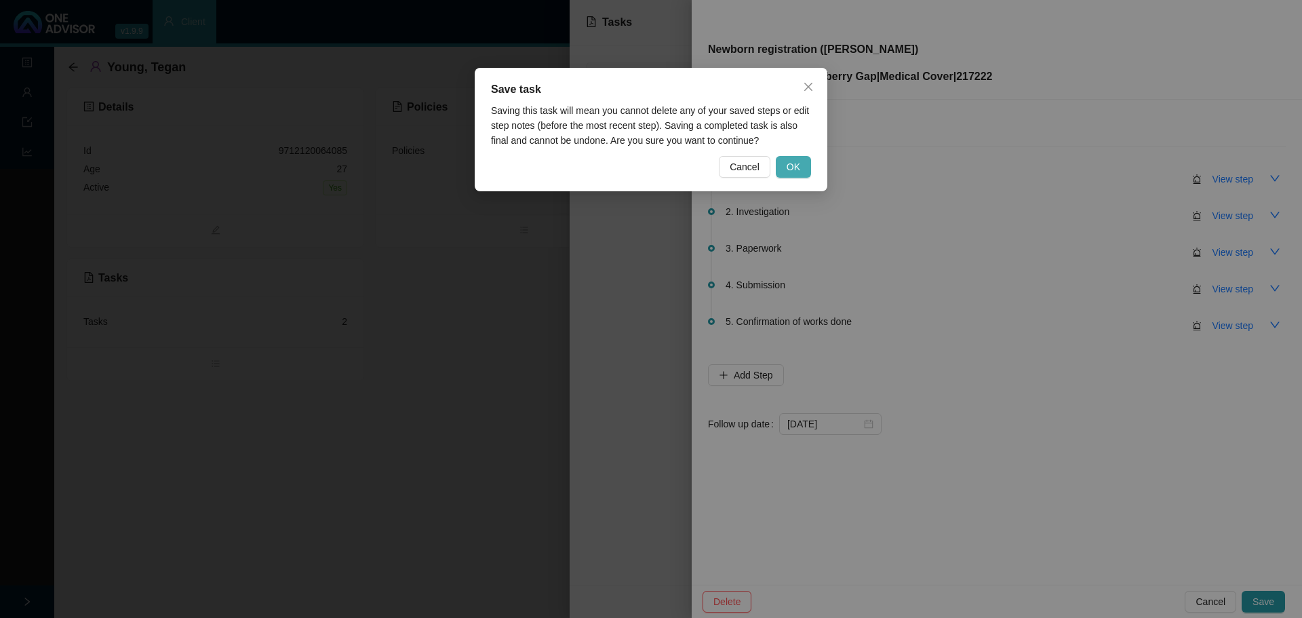
click at [796, 163] on span "OK" at bounding box center [793, 166] width 14 height 15
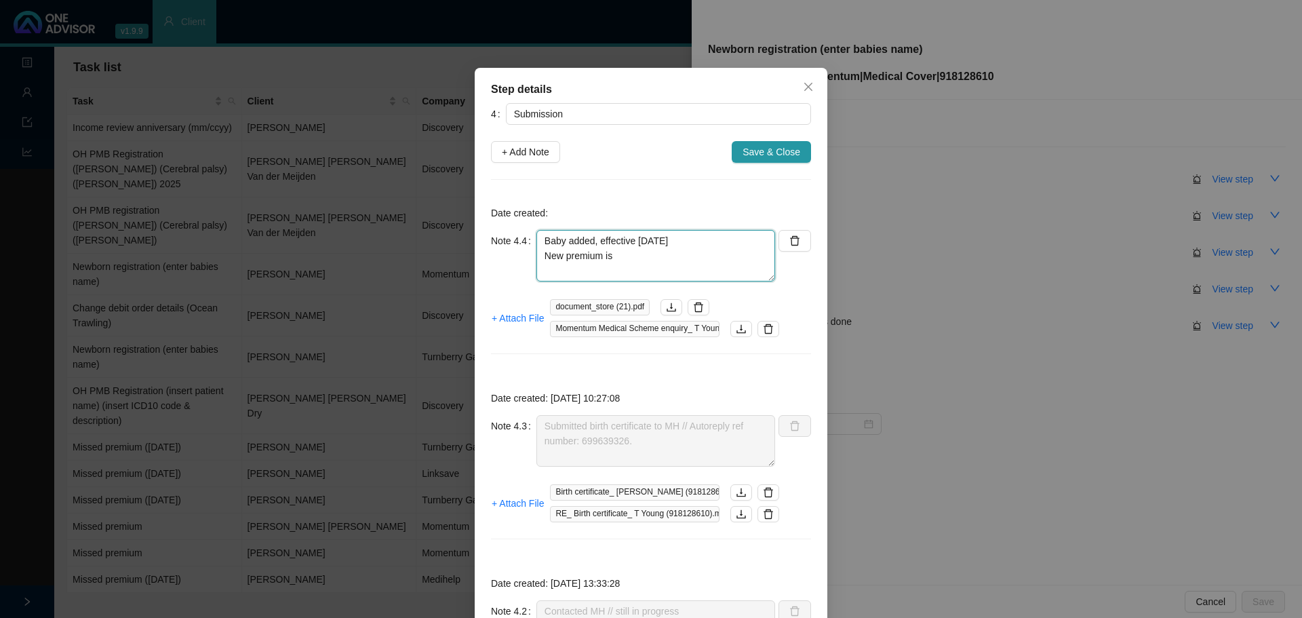
paste textarea "R4 021"
drag, startPoint x: 556, startPoint y: 275, endPoint x: 737, endPoint y: 255, distance: 182.2
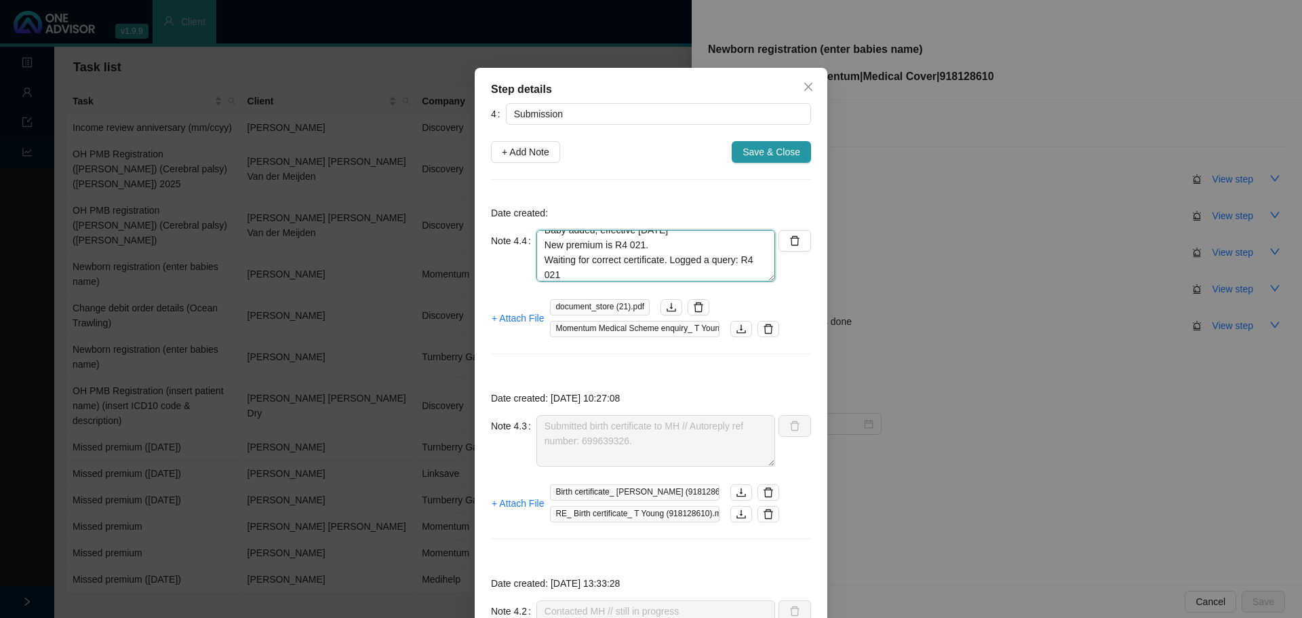
click at [737, 255] on textarea "Baby added, effective [DATE] New premium is R4 021. Waiting for correct certifi…" at bounding box center [655, 256] width 239 height 52
paste textarea "699687534."
click at [665, 271] on textarea "Baby added, effective [DATE] New premium is R4 021. Waiting for correct certifi…" at bounding box center [655, 256] width 239 height 52
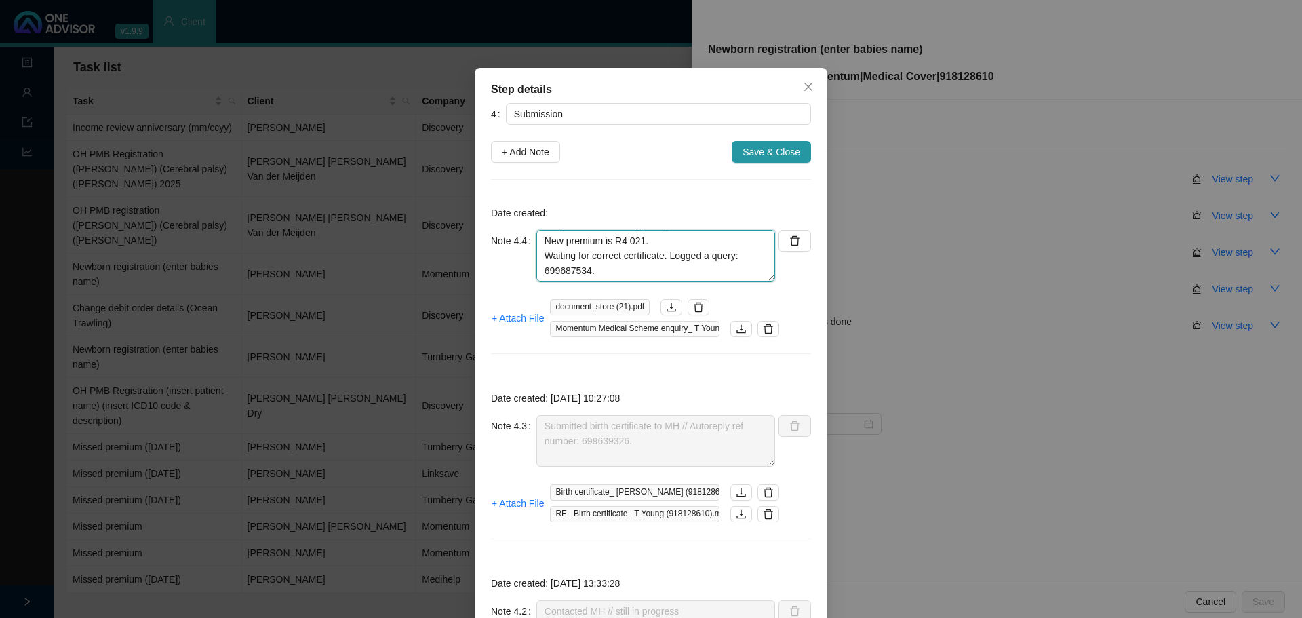
click at [606, 265] on textarea "Baby added, effective [DATE] New premium is R4 021. Waiting for correct certifi…" at bounding box center [655, 256] width 239 height 52
type textarea "Baby added, effective [DATE] New premium is R4 021. Waiting for correct certifi…"
click at [766, 153] on span "Save & Close" at bounding box center [771, 151] width 58 height 15
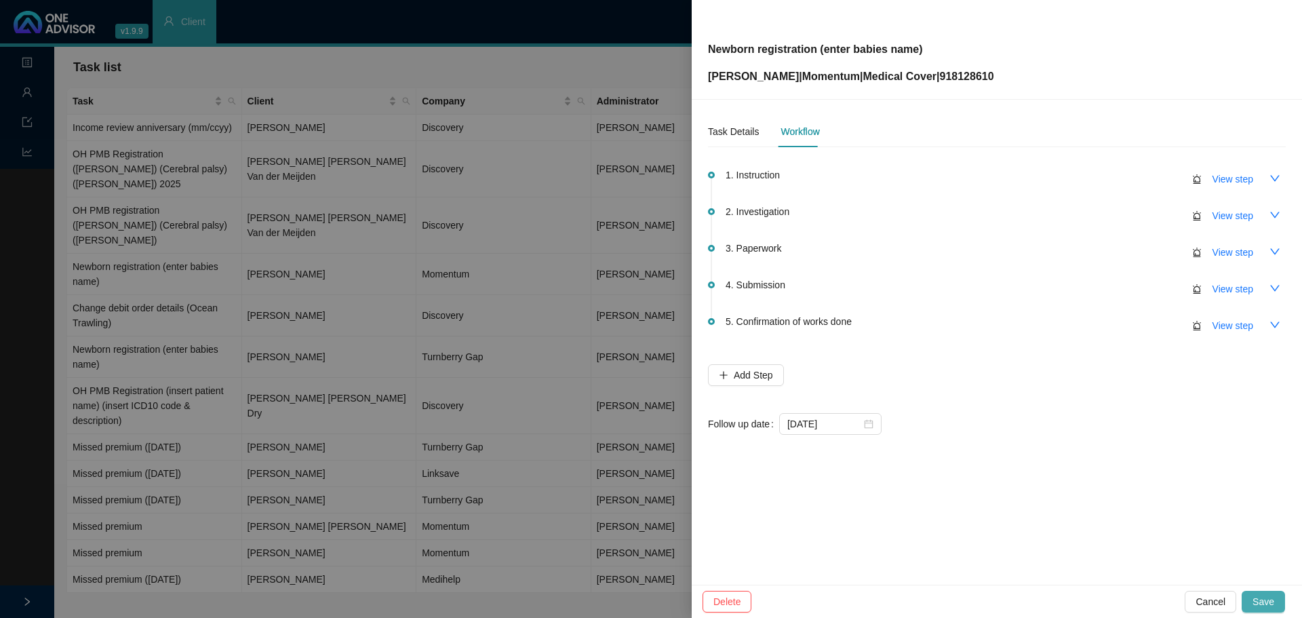
click at [1262, 605] on span "Save" at bounding box center [1263, 601] width 22 height 15
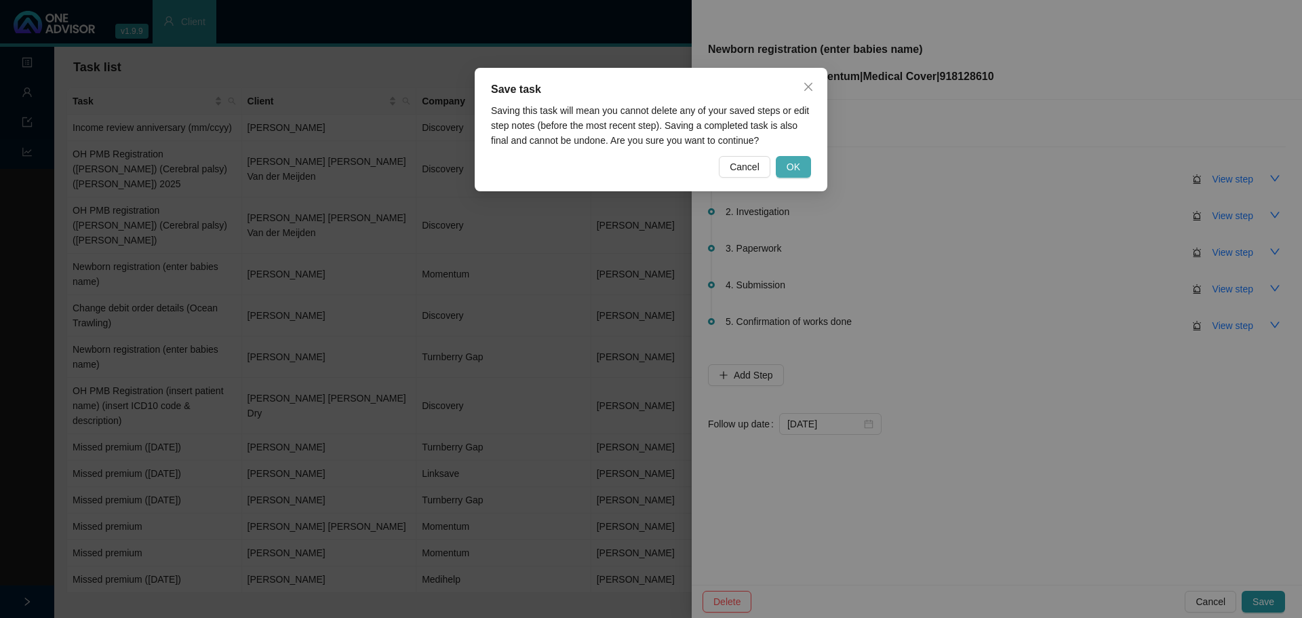
click at [790, 167] on span "OK" at bounding box center [793, 166] width 14 height 15
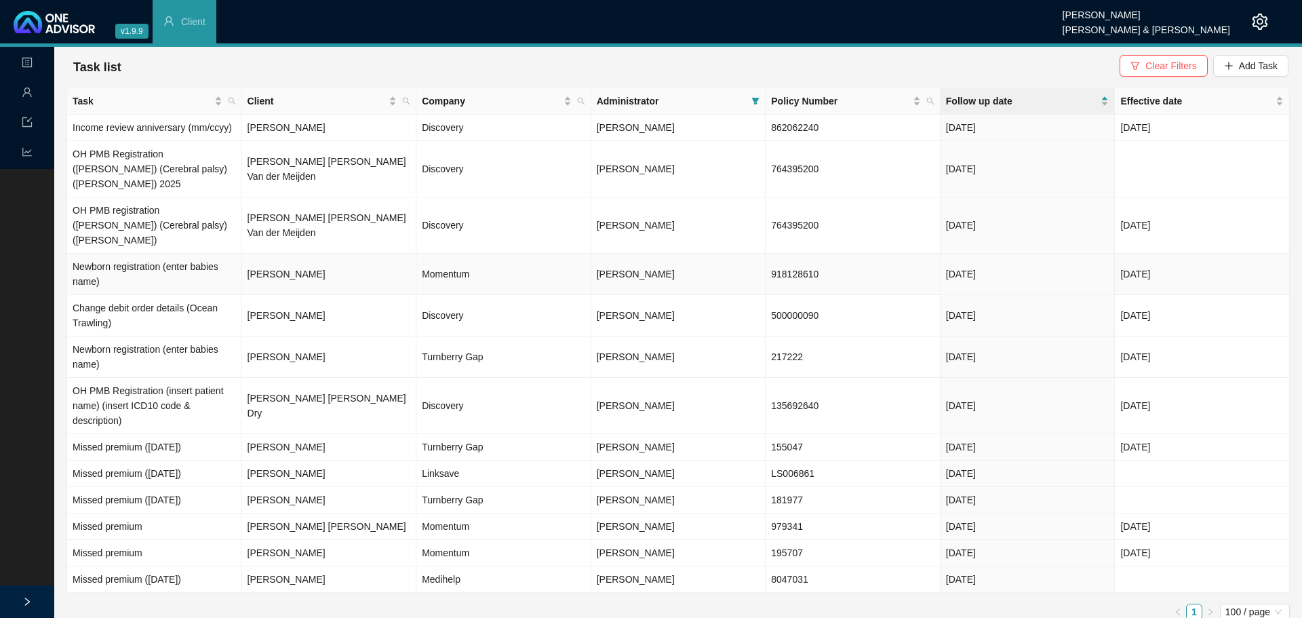
click at [294, 255] on td "[PERSON_NAME]" at bounding box center [329, 274] width 175 height 41
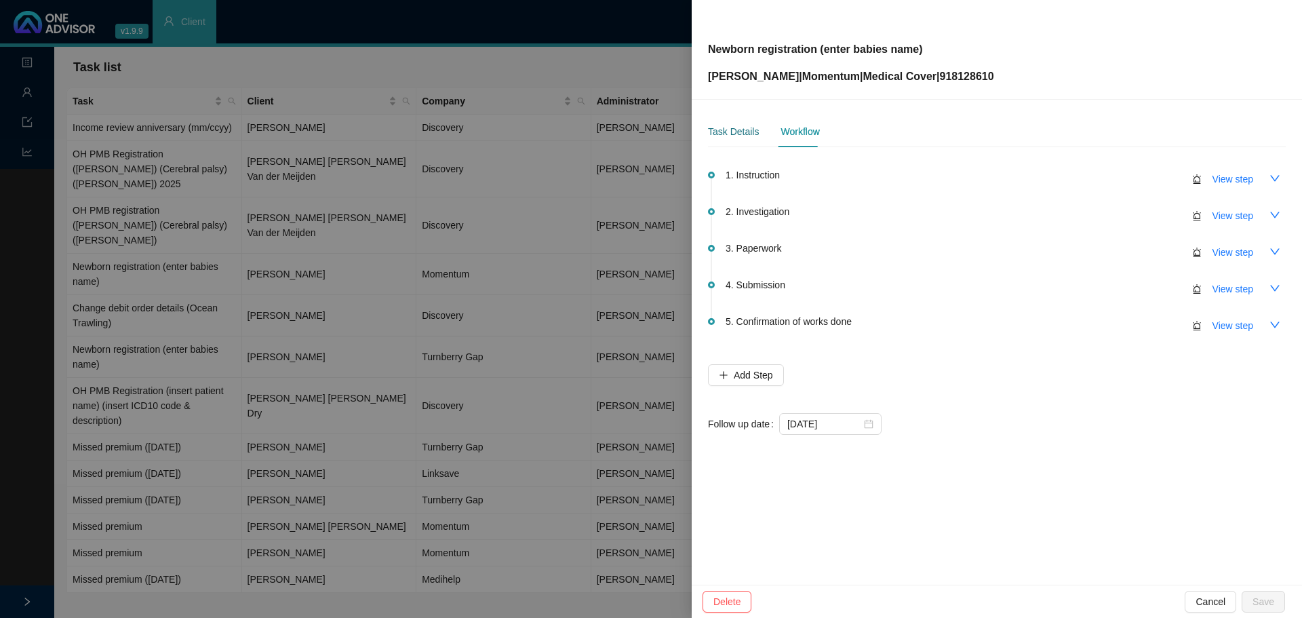
drag, startPoint x: 731, startPoint y: 136, endPoint x: 881, endPoint y: 131, distance: 150.6
click at [732, 137] on div "Task Details" at bounding box center [733, 131] width 51 height 15
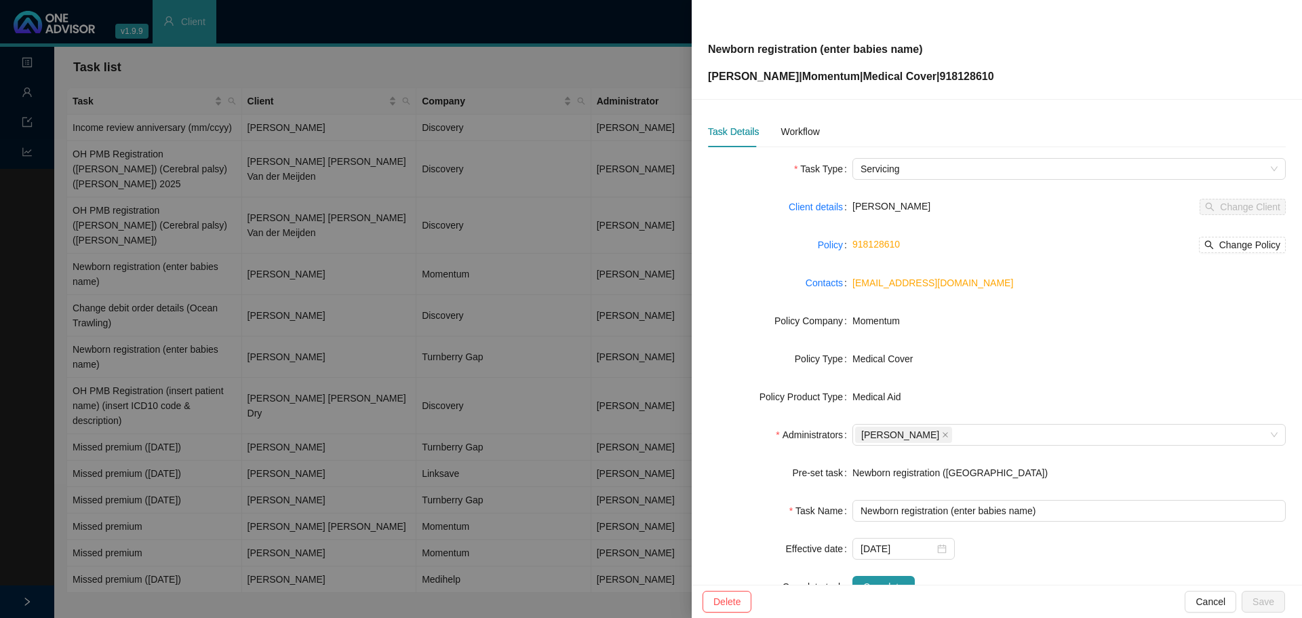
click at [304, 325] on div at bounding box center [651, 309] width 1302 height 618
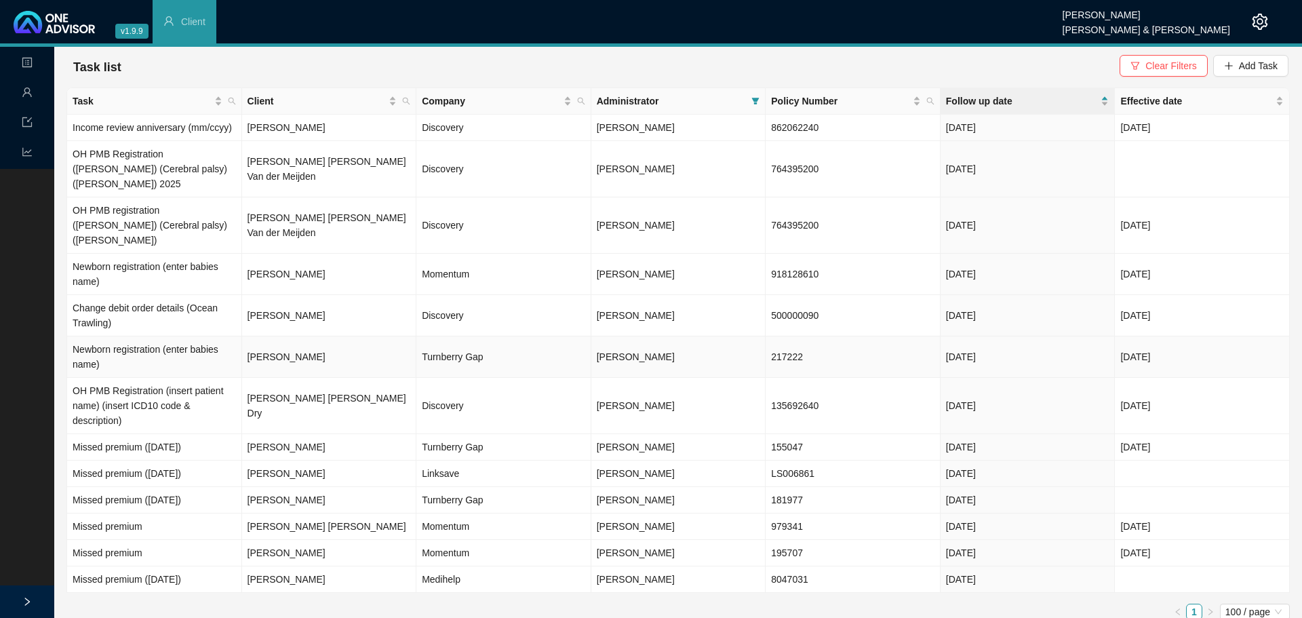
click at [289, 336] on td "[PERSON_NAME]" at bounding box center [329, 356] width 175 height 41
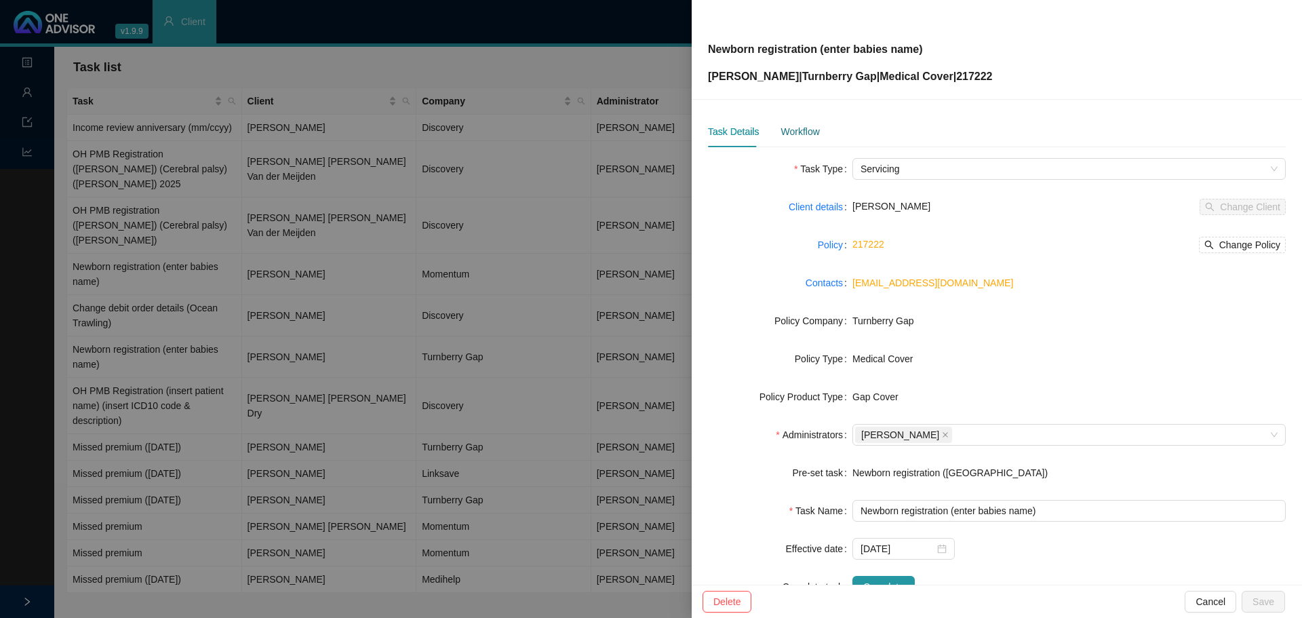
click at [794, 136] on div "Workflow" at bounding box center [799, 131] width 39 height 15
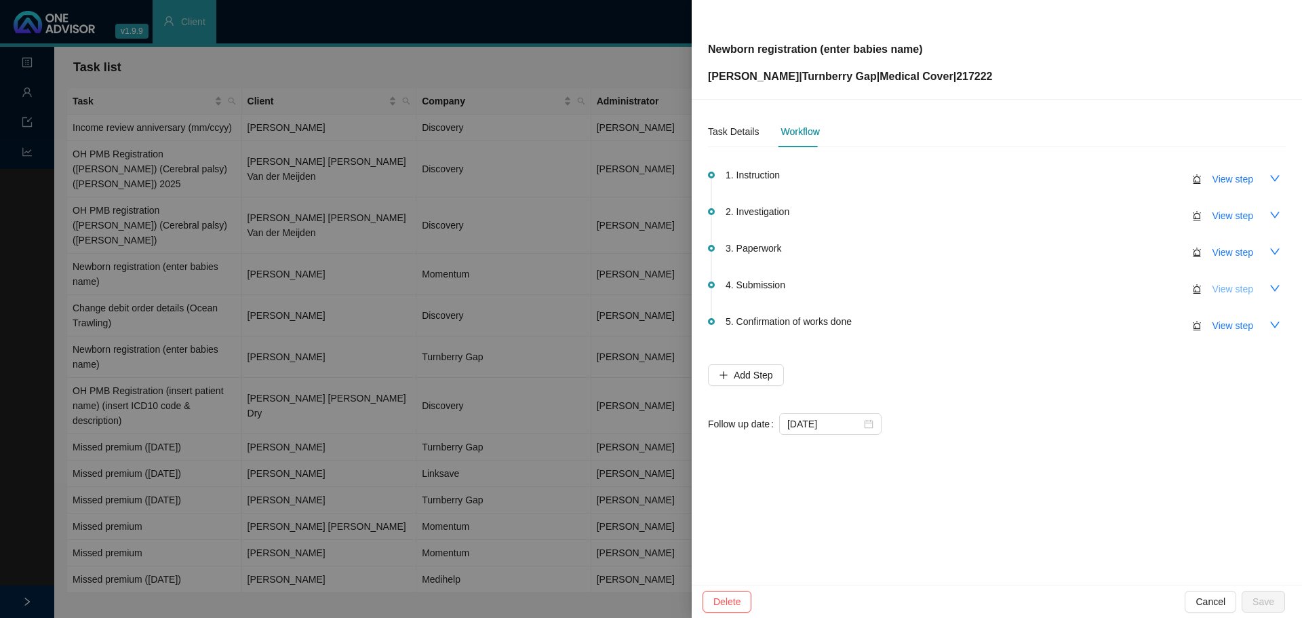
click at [1217, 290] on span "View step" at bounding box center [1232, 288] width 41 height 15
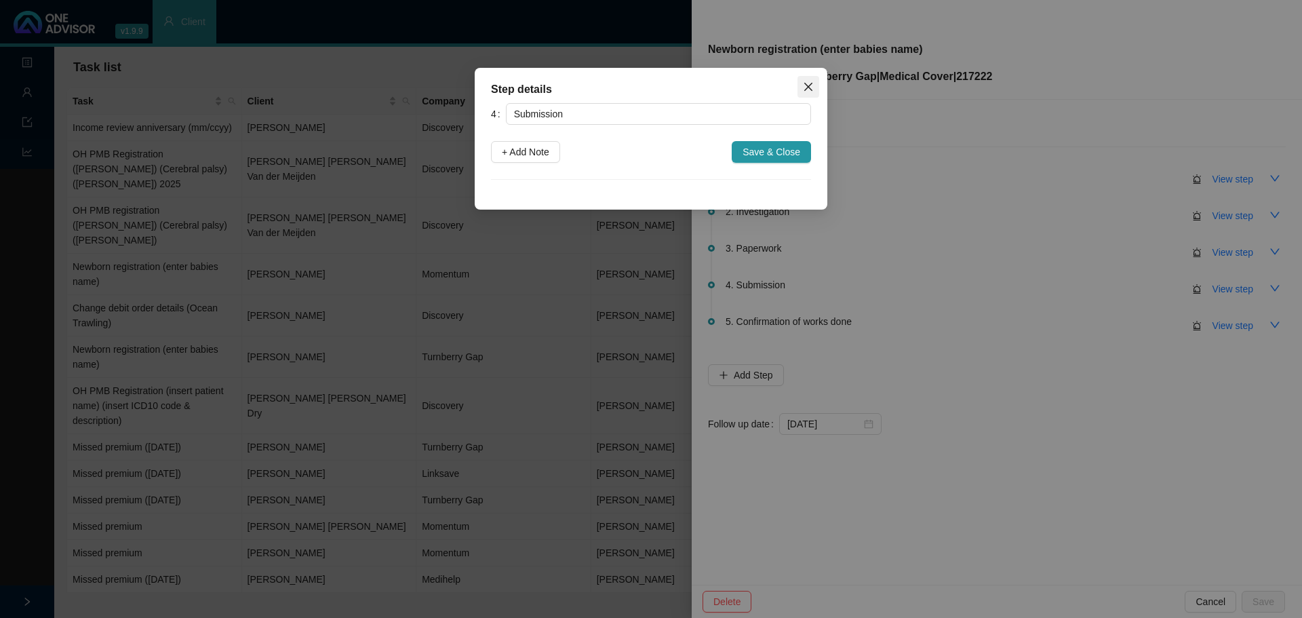
click at [808, 86] on icon "close" at bounding box center [808, 87] width 8 height 8
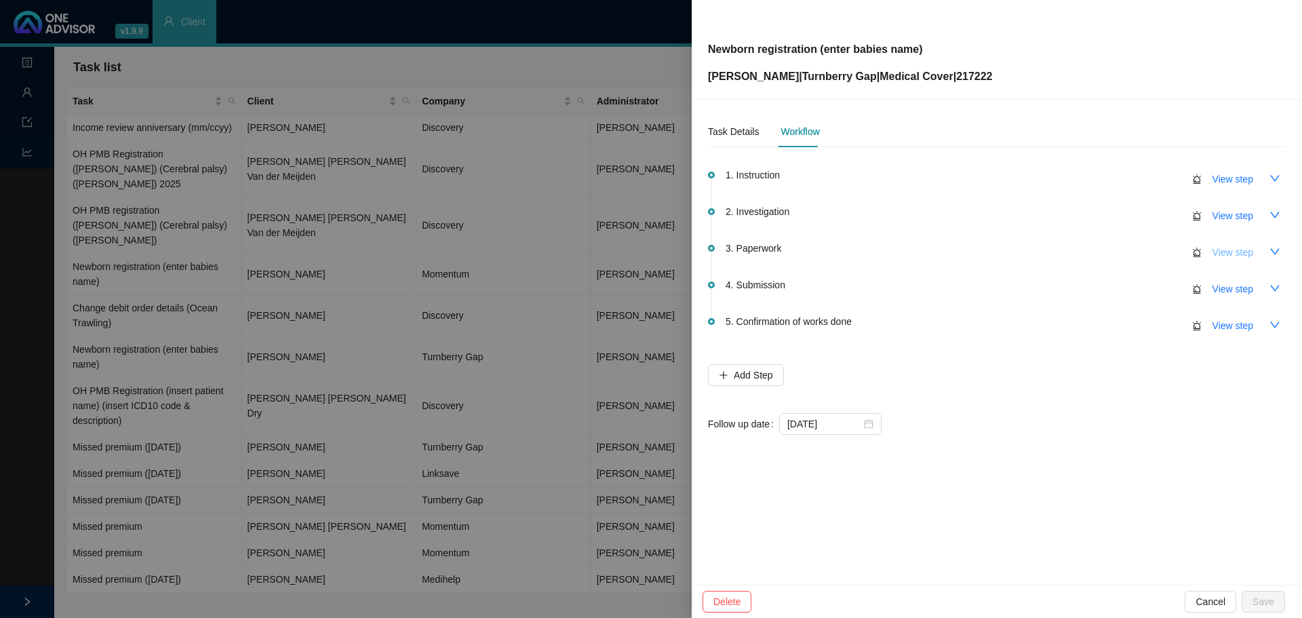
click at [1232, 252] on span "View step" at bounding box center [1232, 252] width 41 height 15
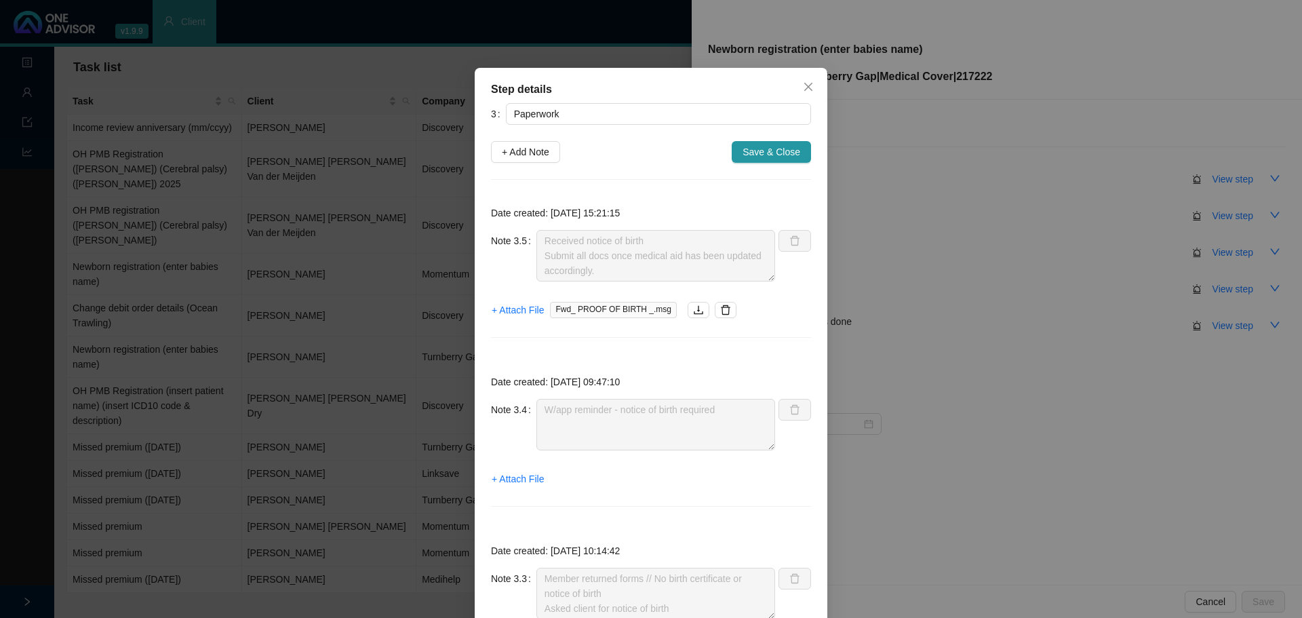
drag, startPoint x: 799, startPoint y: 91, endPoint x: 824, endPoint y: 93, distance: 25.8
click at [803, 90] on icon "close" at bounding box center [808, 86] width 11 height 11
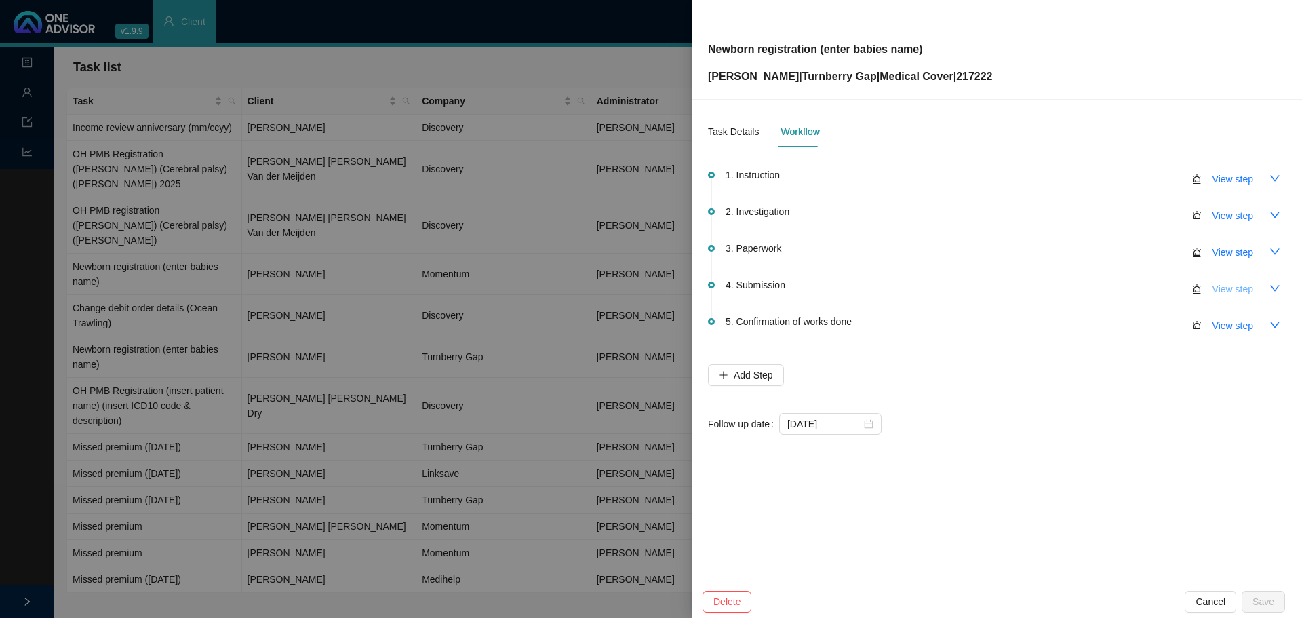
click at [1239, 290] on span "View step" at bounding box center [1232, 288] width 41 height 15
type input "Submission"
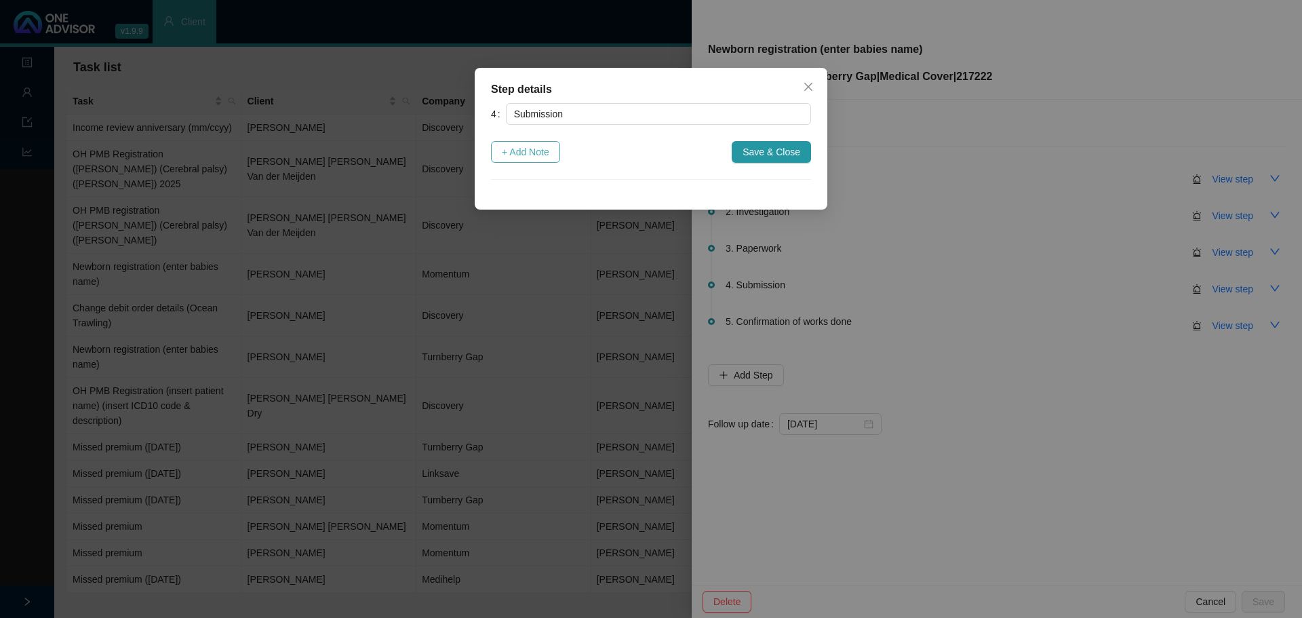
click at [525, 146] on span "+ Add Note" at bounding box center [525, 151] width 47 height 15
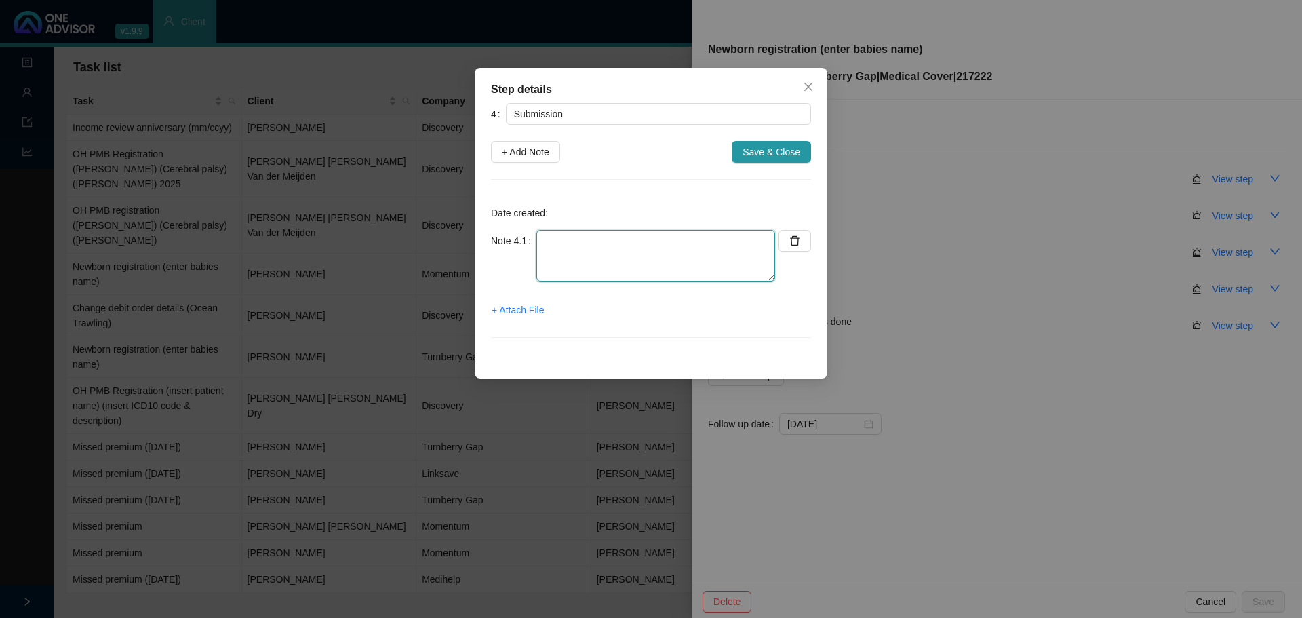
click at [578, 246] on textarea at bounding box center [655, 256] width 239 height 52
paste textarea "REF-T00815142"
drag, startPoint x: 562, startPoint y: 256, endPoint x: 515, endPoint y: 256, distance: 46.8
click at [515, 256] on div "Note 4.1 Details sent to TB: add baby Ref: REF-T00815142" at bounding box center [633, 256] width 284 height 52
type textarea "Details sent to TB: add baby REF-T00815142"
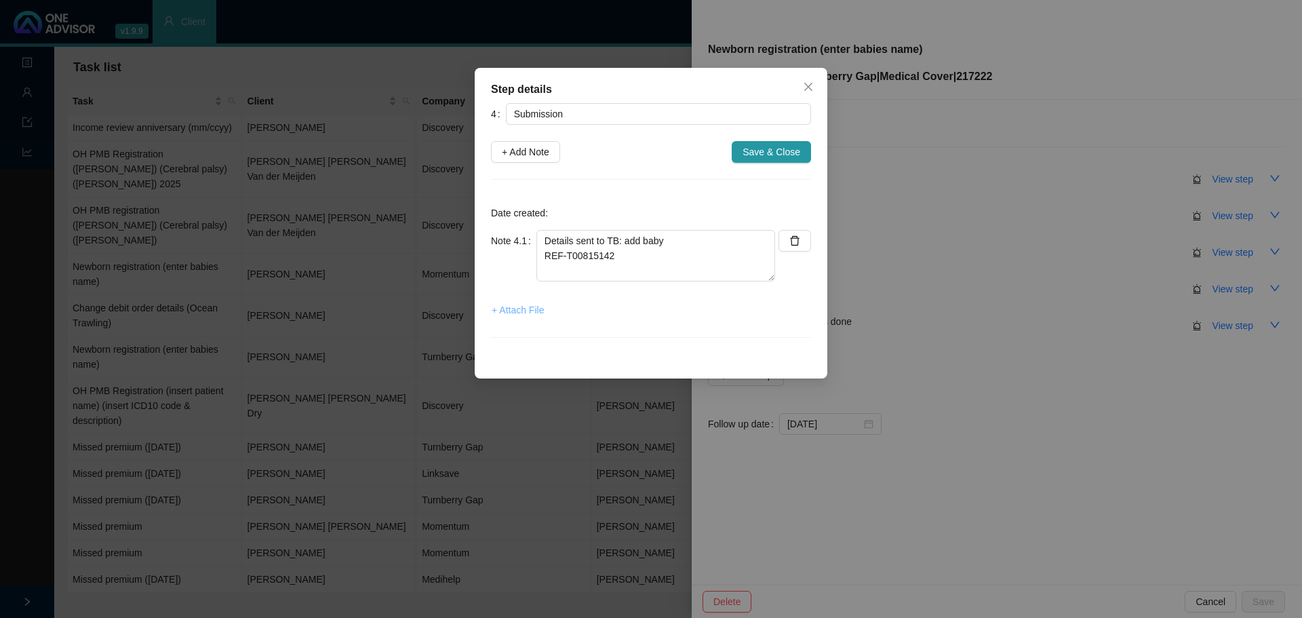
click at [517, 314] on span "+ Attach File" at bounding box center [518, 309] width 52 height 15
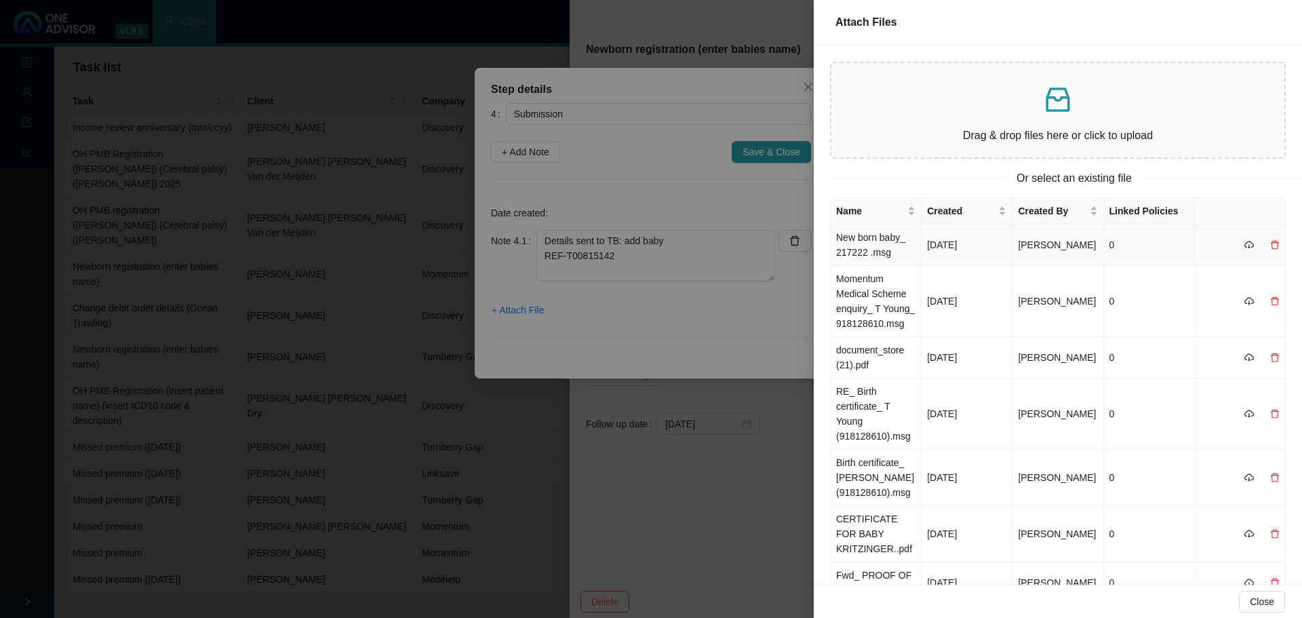
click at [873, 242] on td "New born baby_ 217222 .msg" at bounding box center [875, 244] width 91 height 41
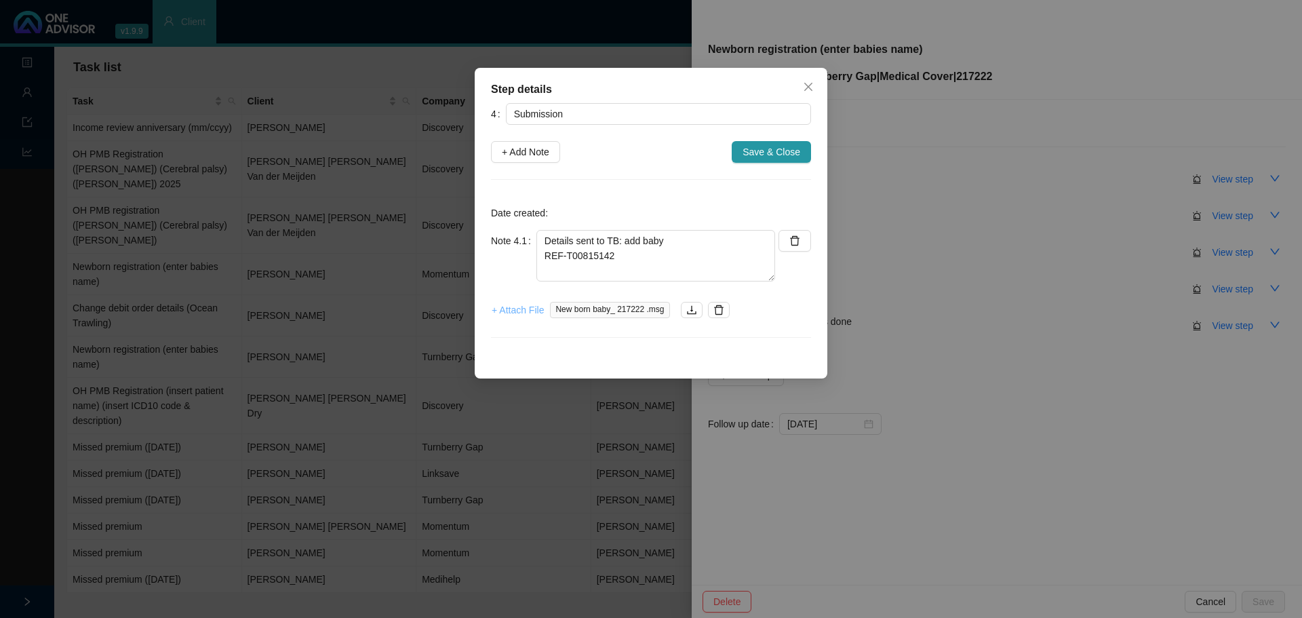
click at [525, 307] on span "+ Attach File" at bounding box center [518, 309] width 52 height 15
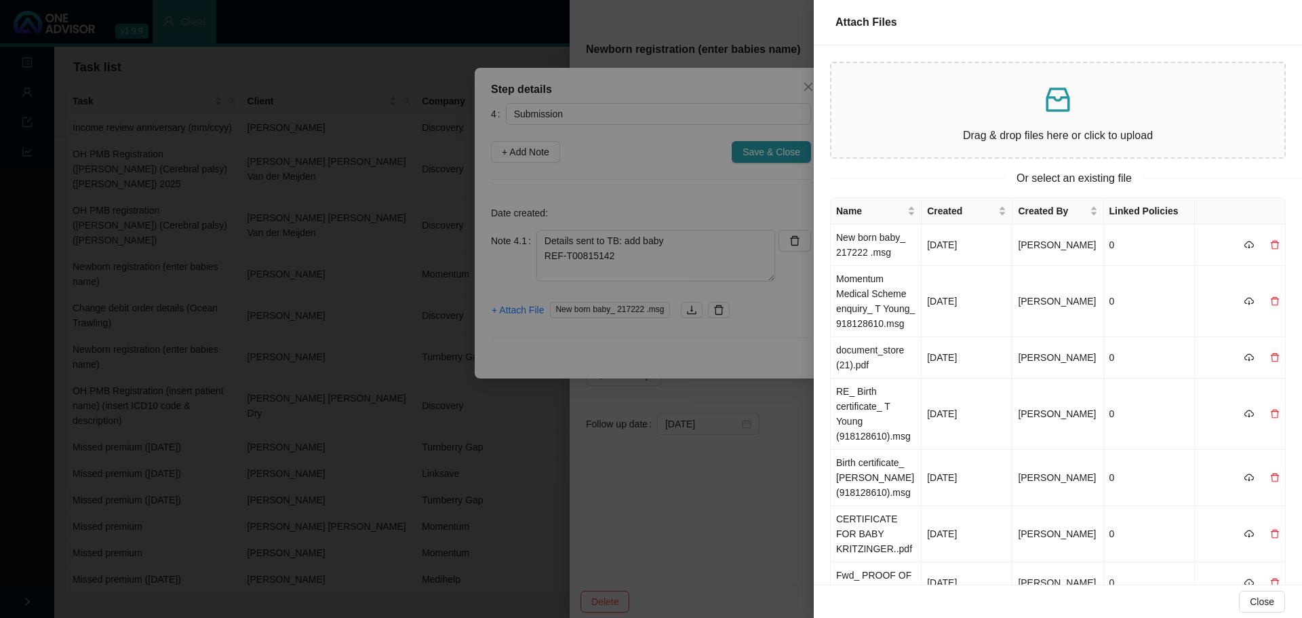
click at [955, 118] on div "Drag & drop files here or click to upload" at bounding box center [1057, 110] width 431 height 73
click at [694, 269] on div at bounding box center [651, 309] width 1302 height 618
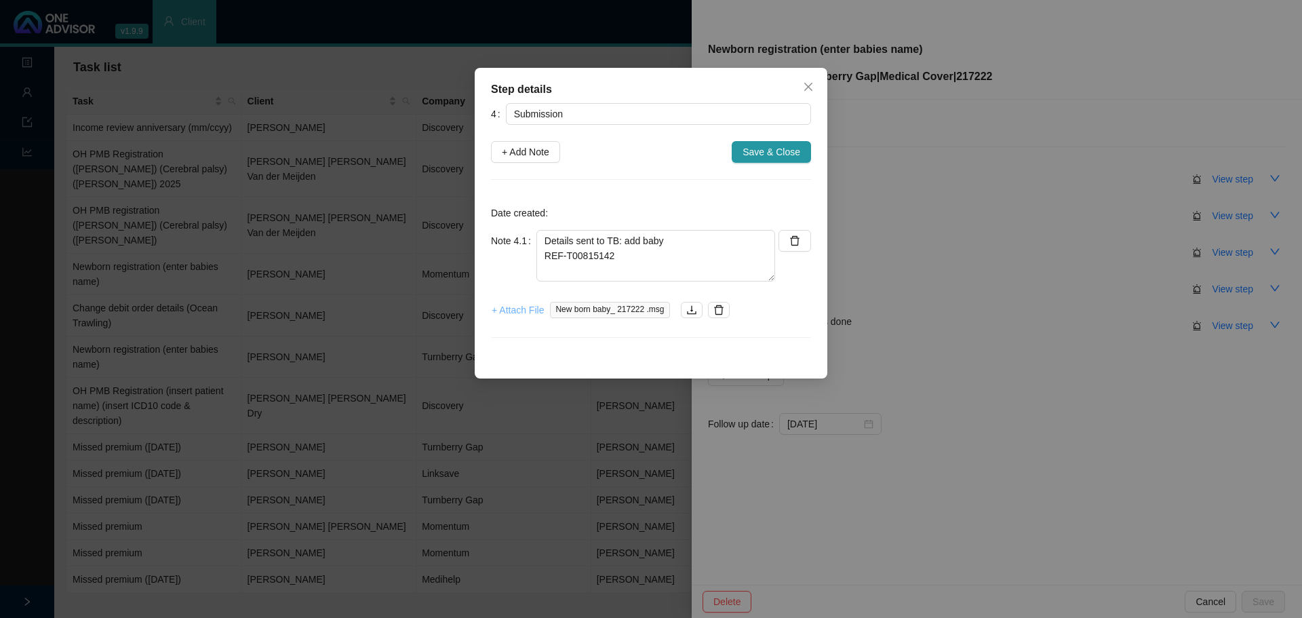
click at [526, 308] on span "+ Attach File" at bounding box center [518, 309] width 52 height 15
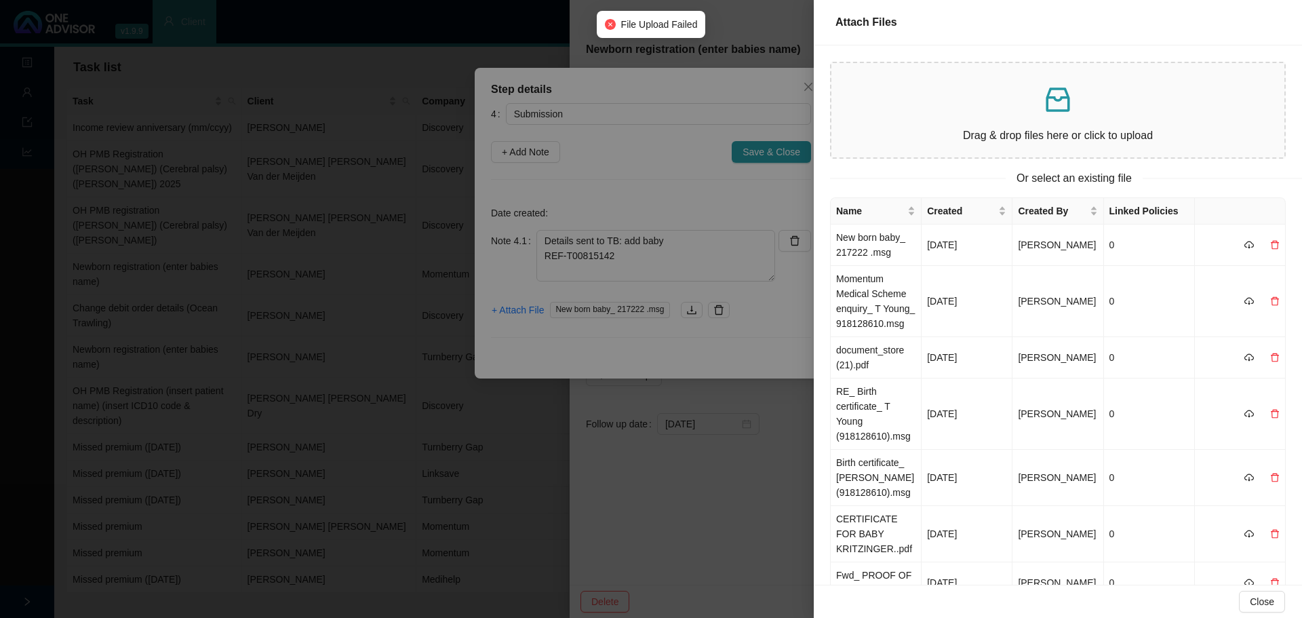
click at [612, 212] on div at bounding box center [651, 309] width 1302 height 618
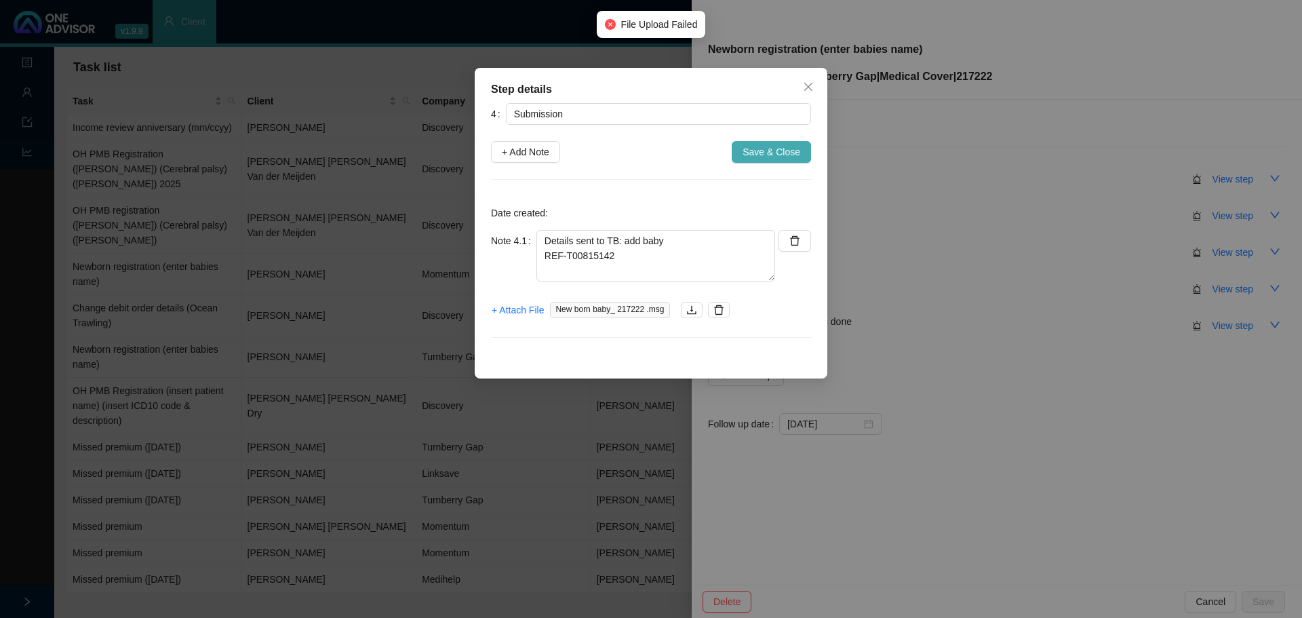
click at [788, 153] on span "Save & Close" at bounding box center [771, 151] width 58 height 15
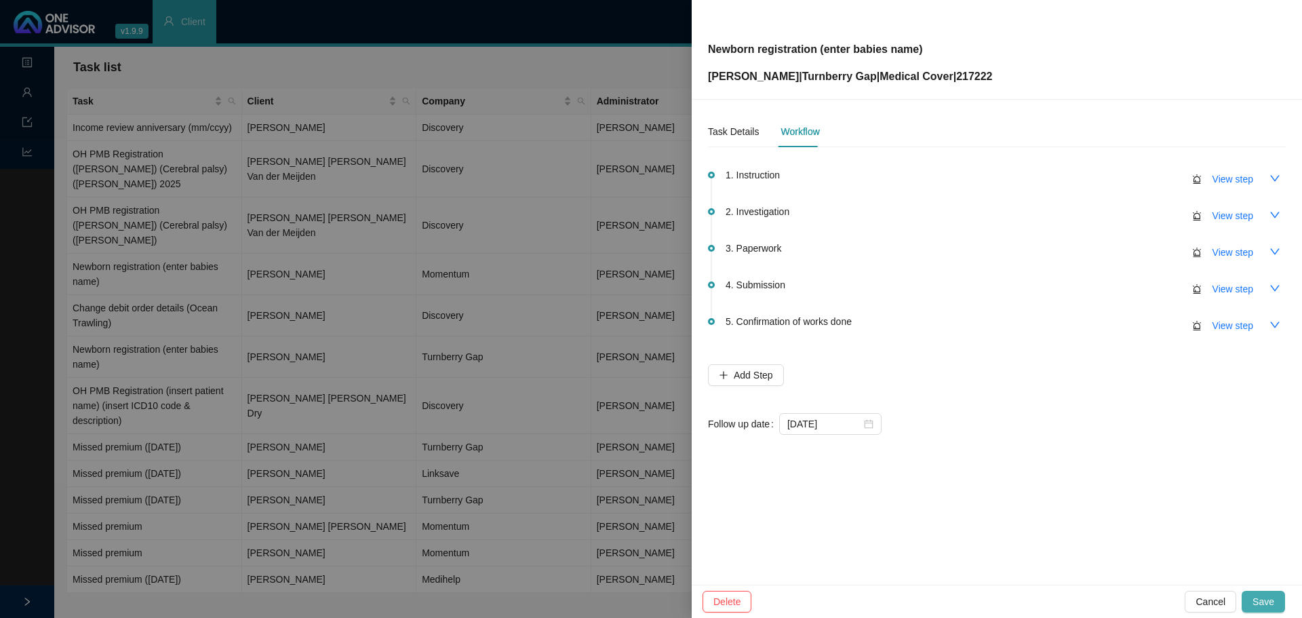
click at [1266, 603] on span "Save" at bounding box center [1263, 601] width 22 height 15
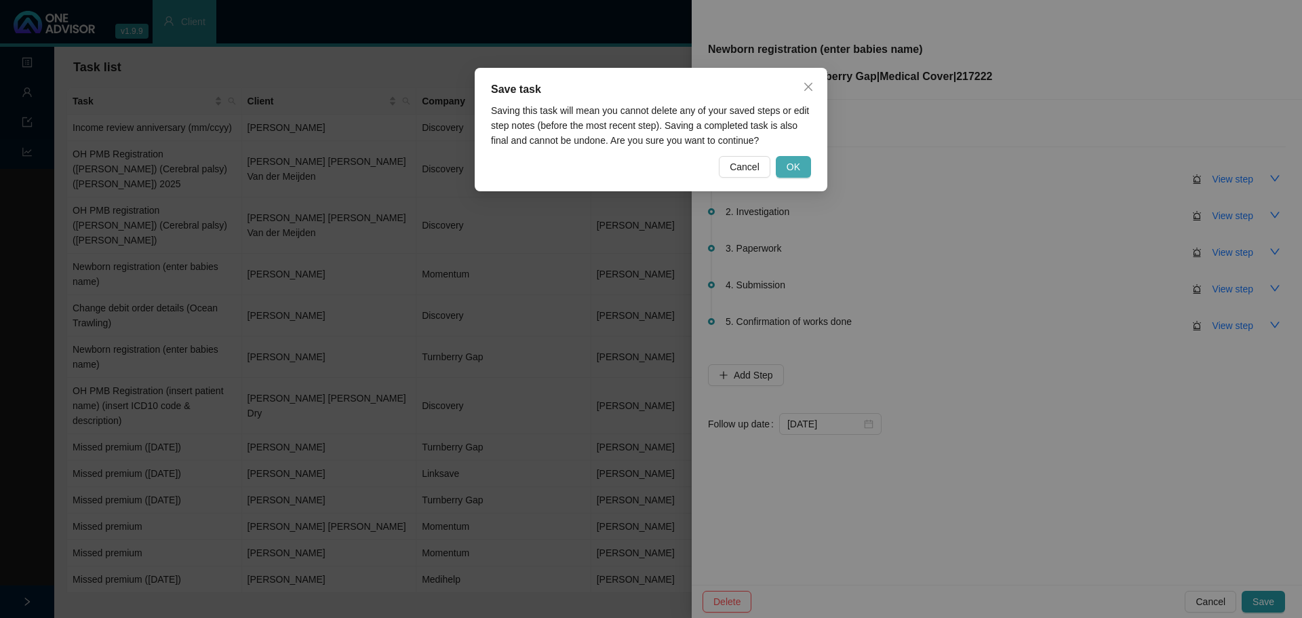
drag, startPoint x: 787, startPoint y: 163, endPoint x: 814, endPoint y: 214, distance: 56.7
click at [788, 163] on span "OK" at bounding box center [793, 166] width 14 height 15
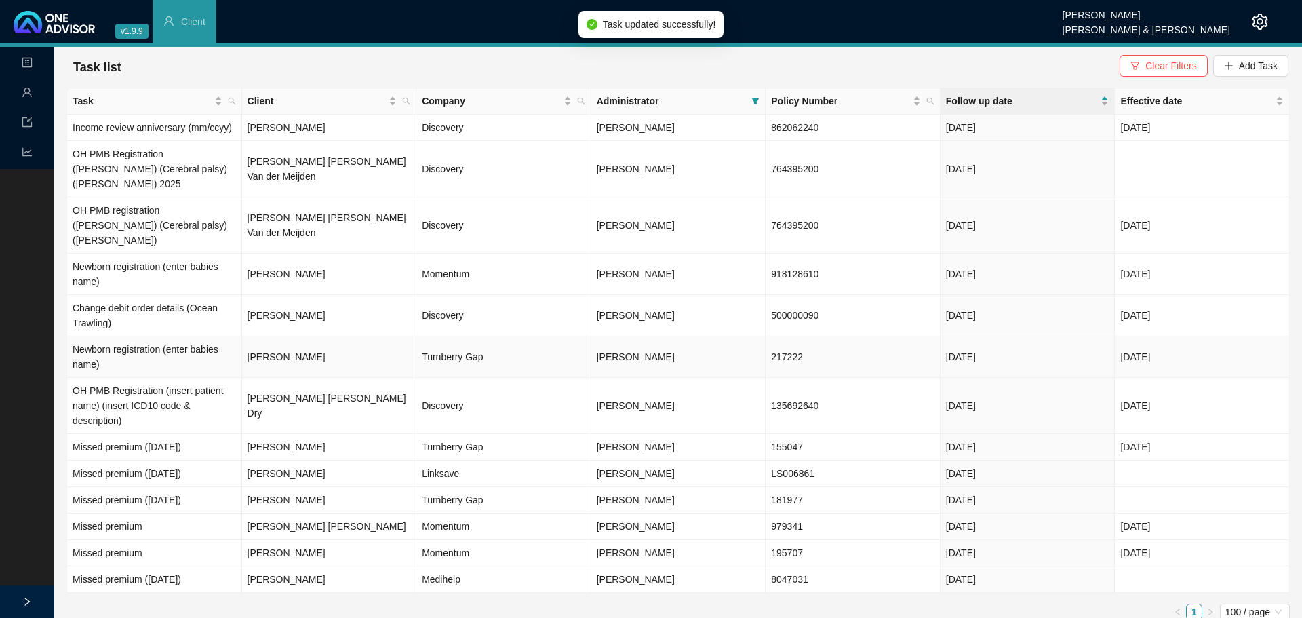
click at [470, 336] on td "Turnberry Gap" at bounding box center [503, 356] width 175 height 41
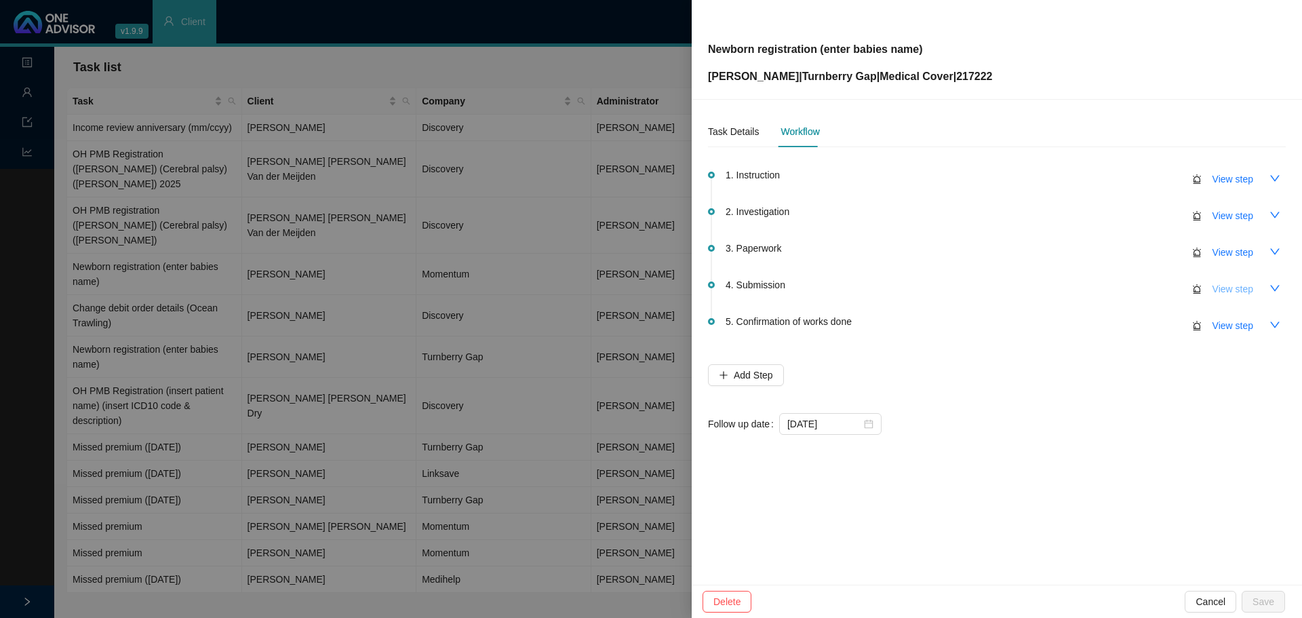
click at [1230, 287] on span "View step" at bounding box center [1232, 288] width 41 height 15
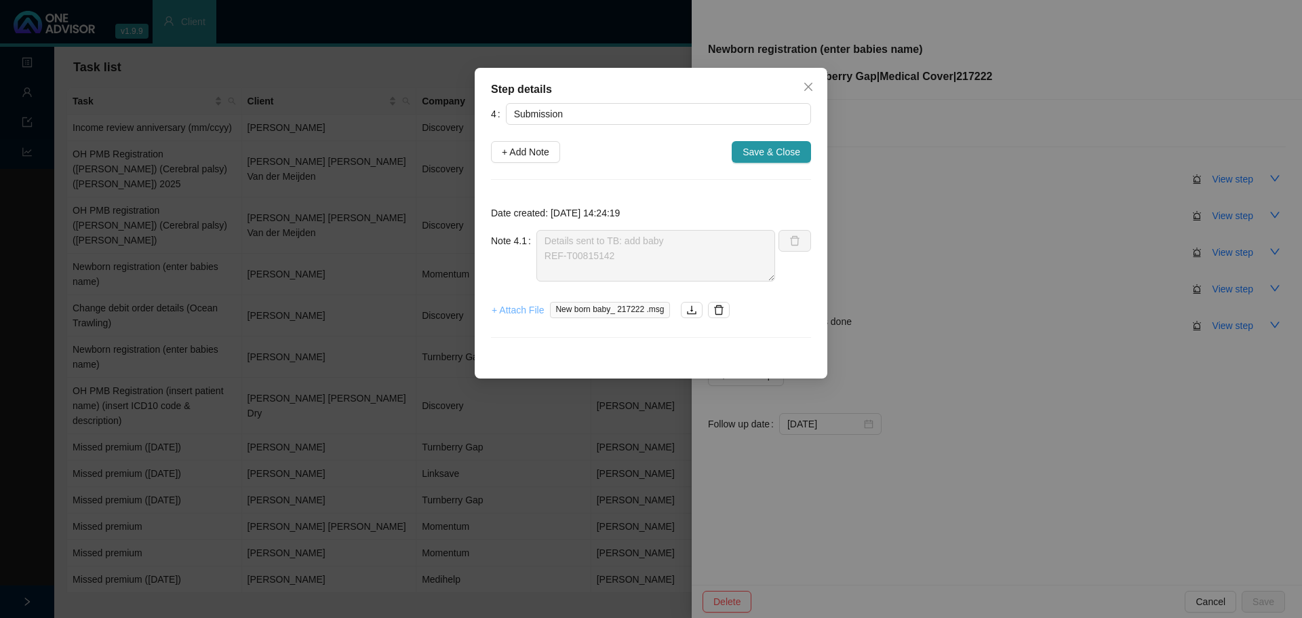
click at [518, 308] on span "+ Attach File" at bounding box center [518, 309] width 52 height 15
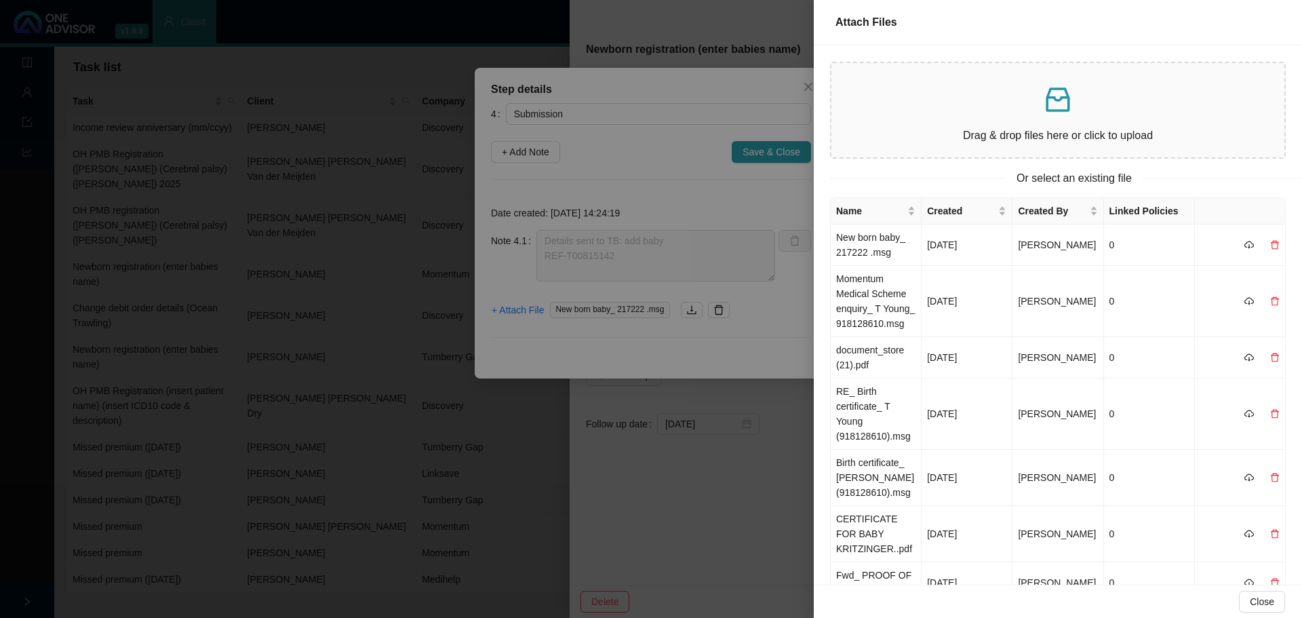
click at [939, 136] on p "Drag & drop files here or click to upload" at bounding box center [1057, 135] width 431 height 17
click at [928, 98] on p at bounding box center [1057, 99] width 431 height 33
click at [620, 180] on div at bounding box center [651, 309] width 1302 height 618
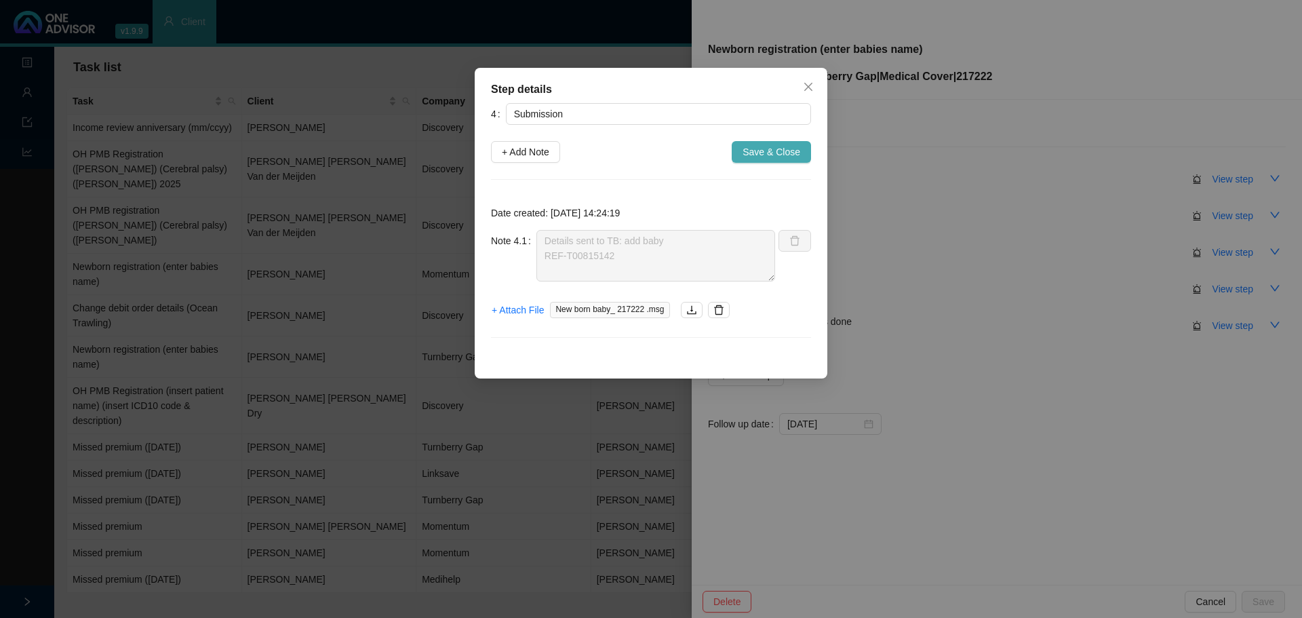
click at [767, 150] on span "Save & Close" at bounding box center [771, 151] width 58 height 15
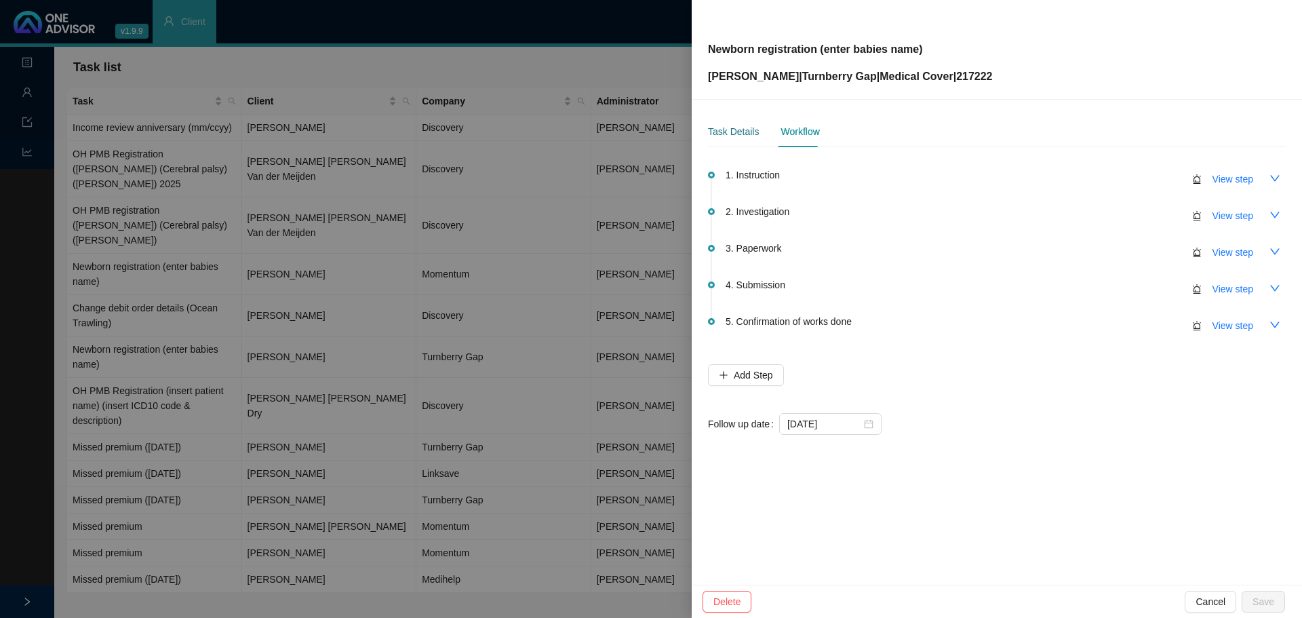
click at [723, 135] on div "Task Details" at bounding box center [733, 131] width 51 height 15
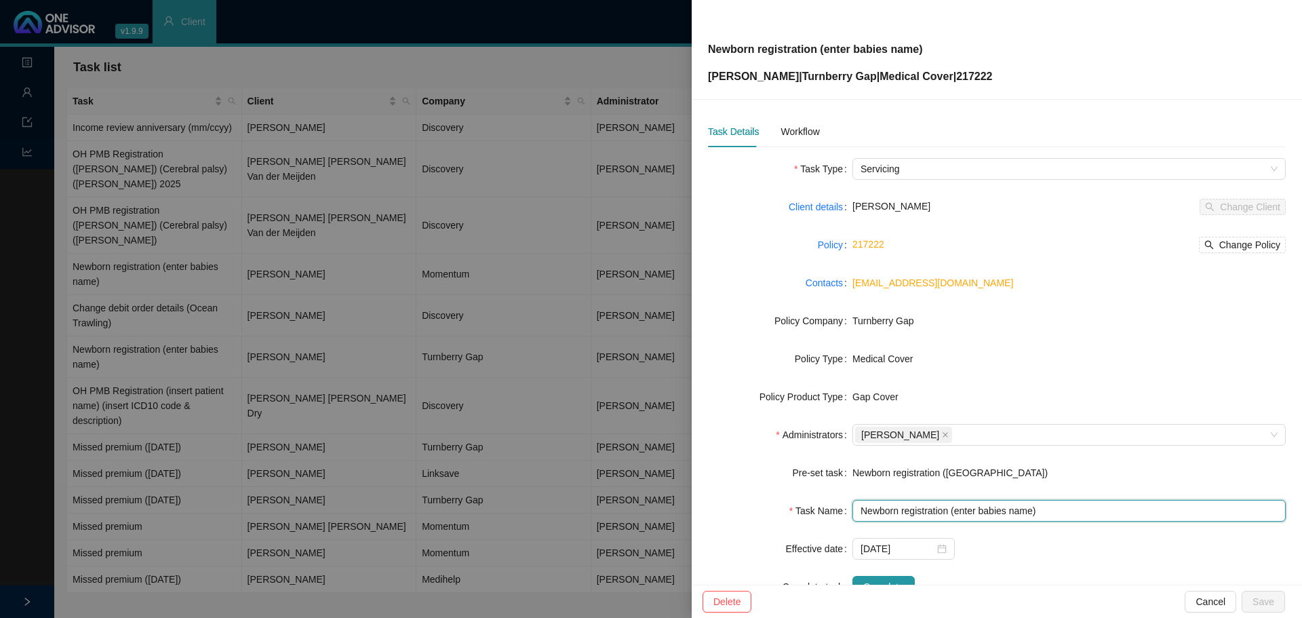
click at [998, 506] on input "Newborn registration (enter babies name)" at bounding box center [1068, 511] width 433 height 22
drag, startPoint x: 1030, startPoint y: 506, endPoint x: 951, endPoint y: 502, distance: 78.8
click at [951, 502] on input "Newborn registration (enter babies name)" at bounding box center [1068, 511] width 433 height 22
type input "Newborn registration ([GEOGRAPHIC_DATA])"
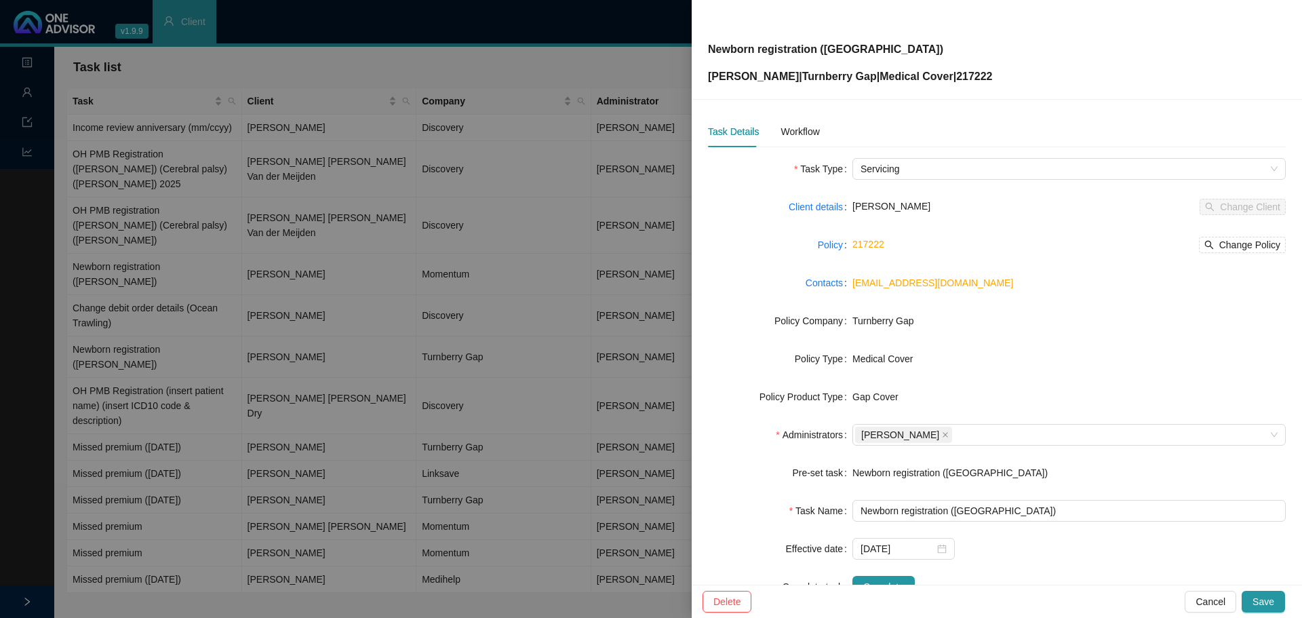
click at [327, 243] on div at bounding box center [651, 309] width 1302 height 618
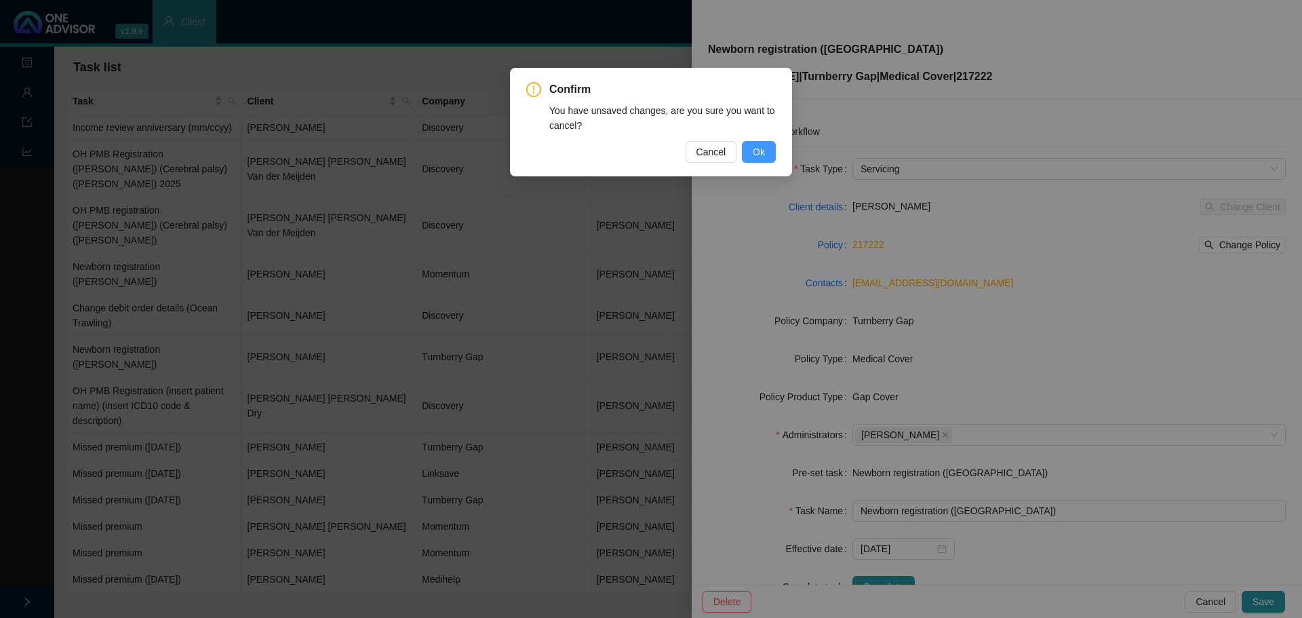
click at [762, 153] on span "Ok" at bounding box center [759, 151] width 12 height 15
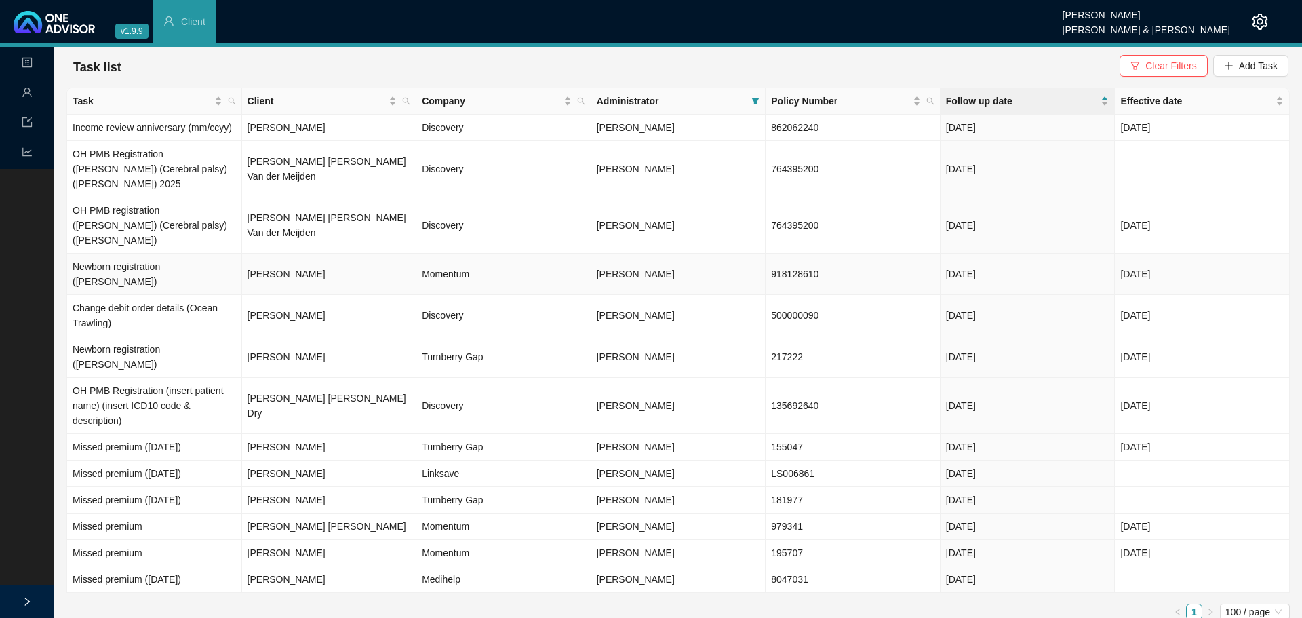
drag, startPoint x: 140, startPoint y: 247, endPoint x: 519, endPoint y: 241, distance: 378.3
click at [140, 254] on td "Newborn registration ([PERSON_NAME])" at bounding box center [154, 274] width 175 height 41
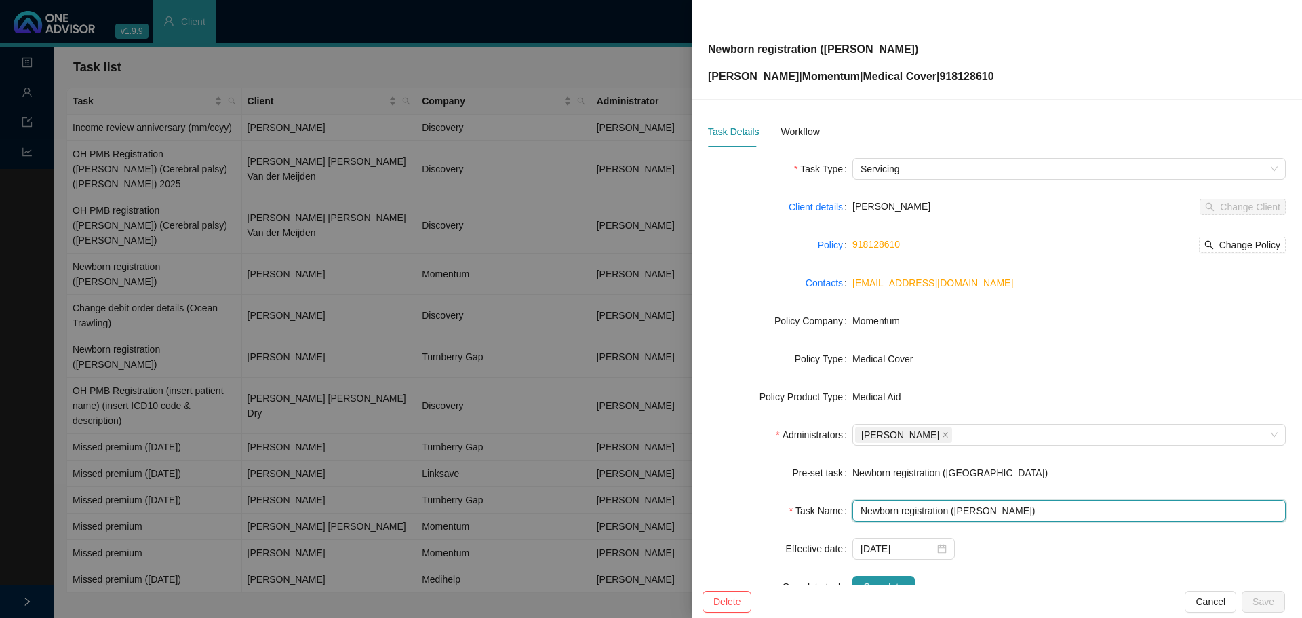
click at [986, 506] on input "Newborn registration ([PERSON_NAME])" at bounding box center [1068, 511] width 433 height 22
drag, startPoint x: 1055, startPoint y: 508, endPoint x: 955, endPoint y: 507, distance: 99.7
click at [955, 507] on input "Newborn registration ([PERSON_NAME])" at bounding box center [1068, 511] width 433 height 22
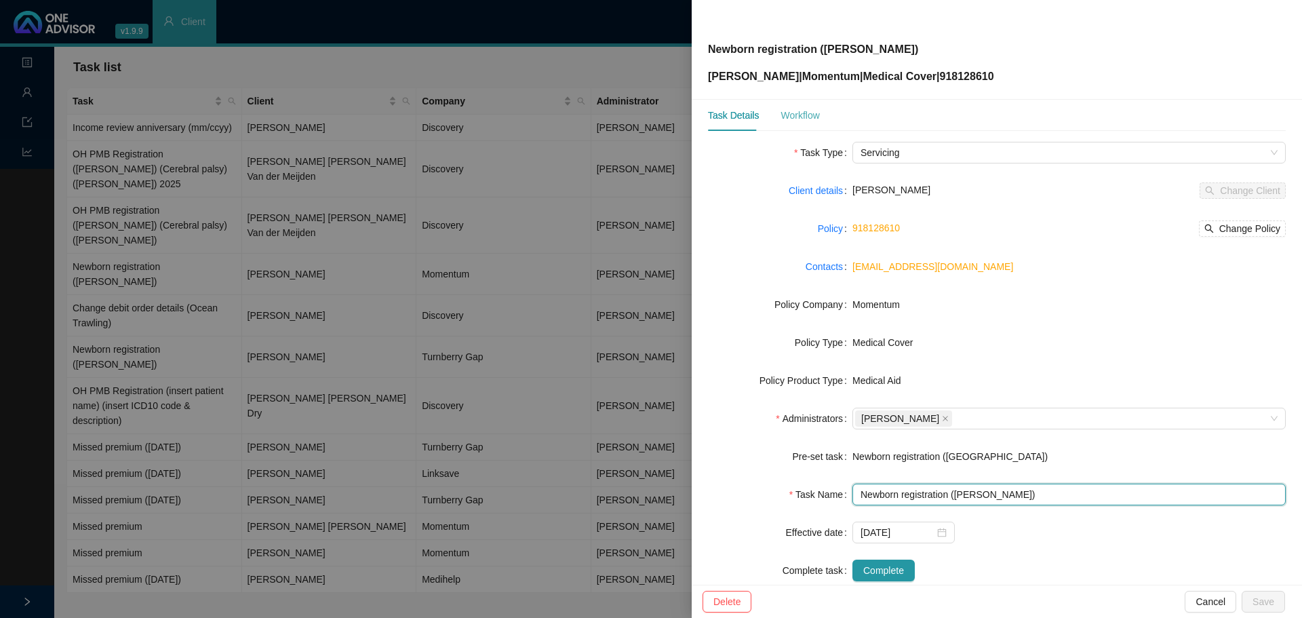
scroll to position [0, 0]
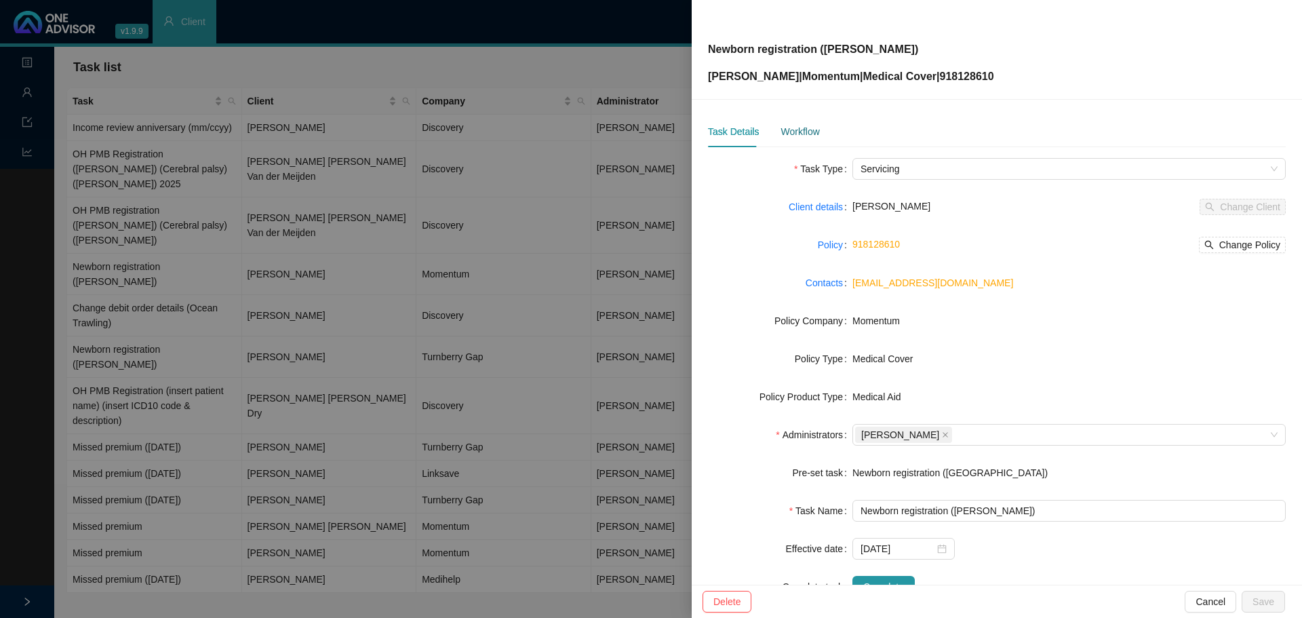
click at [797, 137] on div "Workflow" at bounding box center [799, 131] width 39 height 15
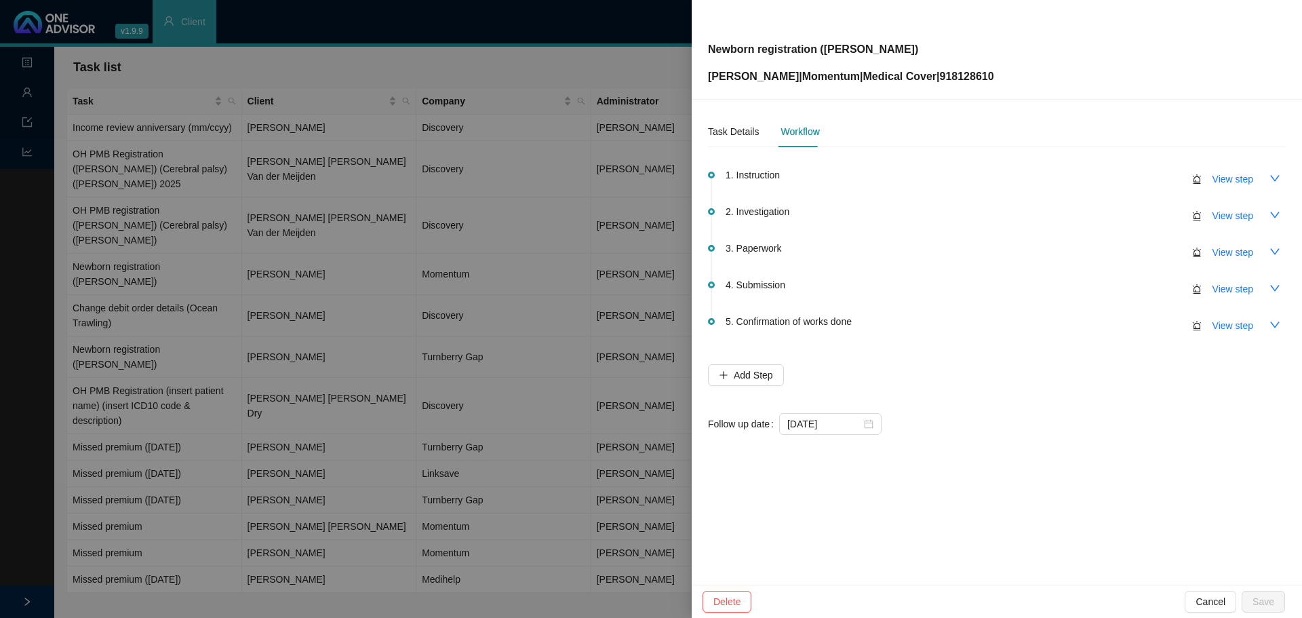
click at [949, 427] on div "[DATE]" at bounding box center [1032, 424] width 506 height 22
click at [364, 66] on div at bounding box center [651, 309] width 1302 height 618
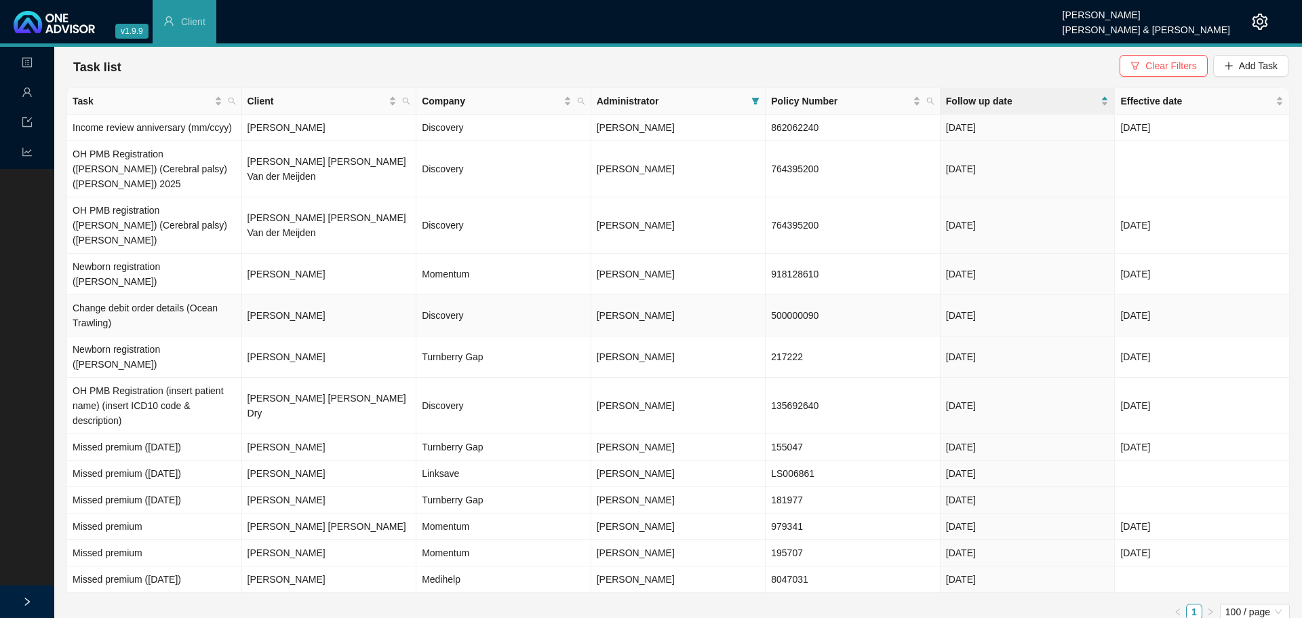
click at [257, 296] on td "[PERSON_NAME]" at bounding box center [329, 315] width 175 height 41
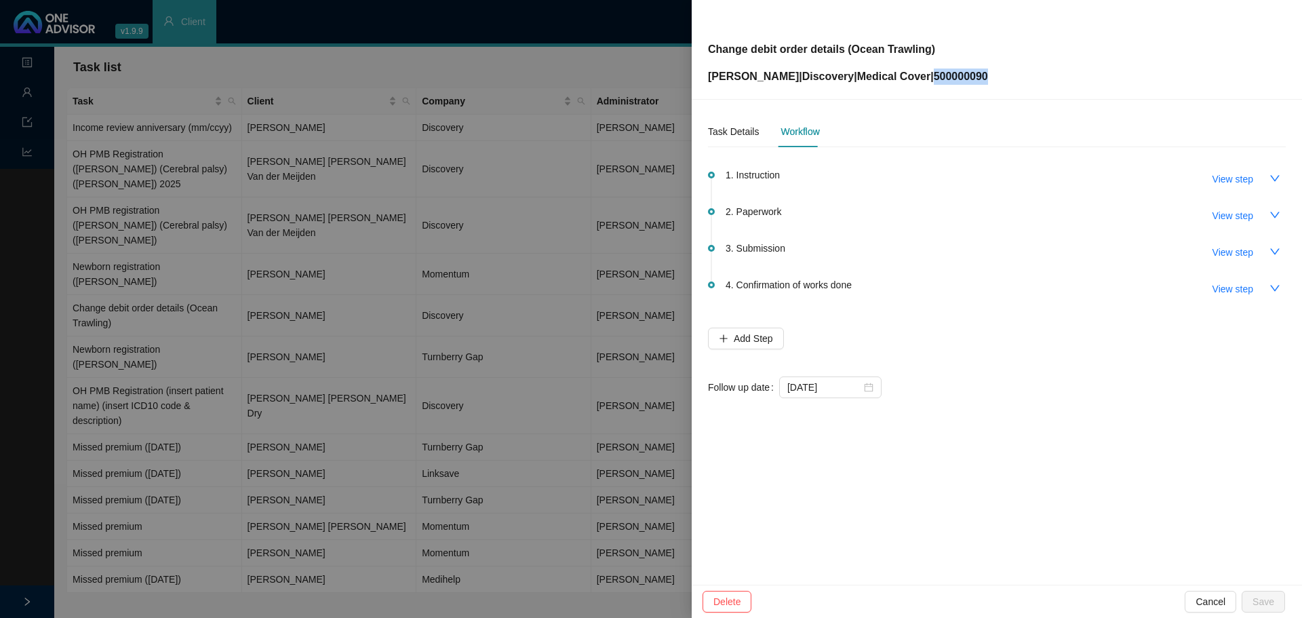
drag, startPoint x: 985, startPoint y: 78, endPoint x: 923, endPoint y: 74, distance: 62.5
click at [923, 74] on div "Change debit order details (Ocean Trawling) [PERSON_NAME] | Discovery | Medical…" at bounding box center [997, 49] width 578 height 71
copy p "500000090"
click at [1243, 254] on span "View step" at bounding box center [1232, 252] width 41 height 15
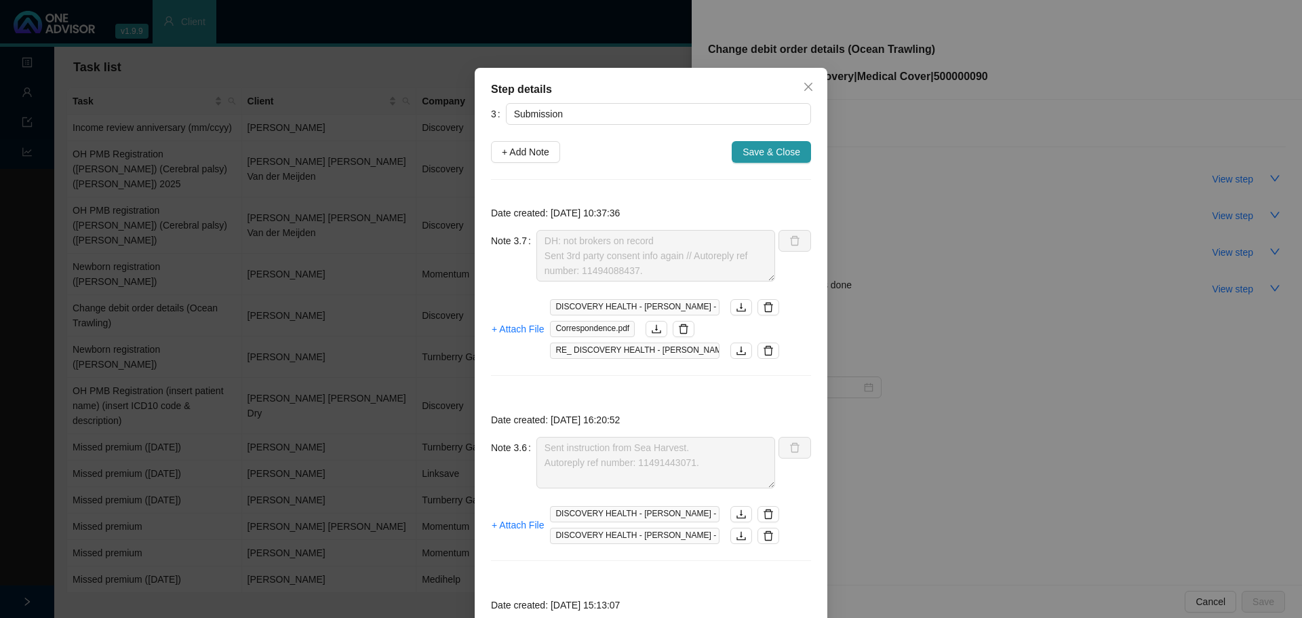
click at [525, 159] on span "+ Add Note" at bounding box center [525, 151] width 47 height 15
type textarea "DH: not brokers on record Sent 3rd party consent info again // Autoreply ref nu…"
type textarea "Sent instruction from Sea Harvest. Autoreply ref number: 11491443071."
type textarea "Called DH // Ref: [PHONE_NUMBER] Need to do a private capacity form now too Sea…"
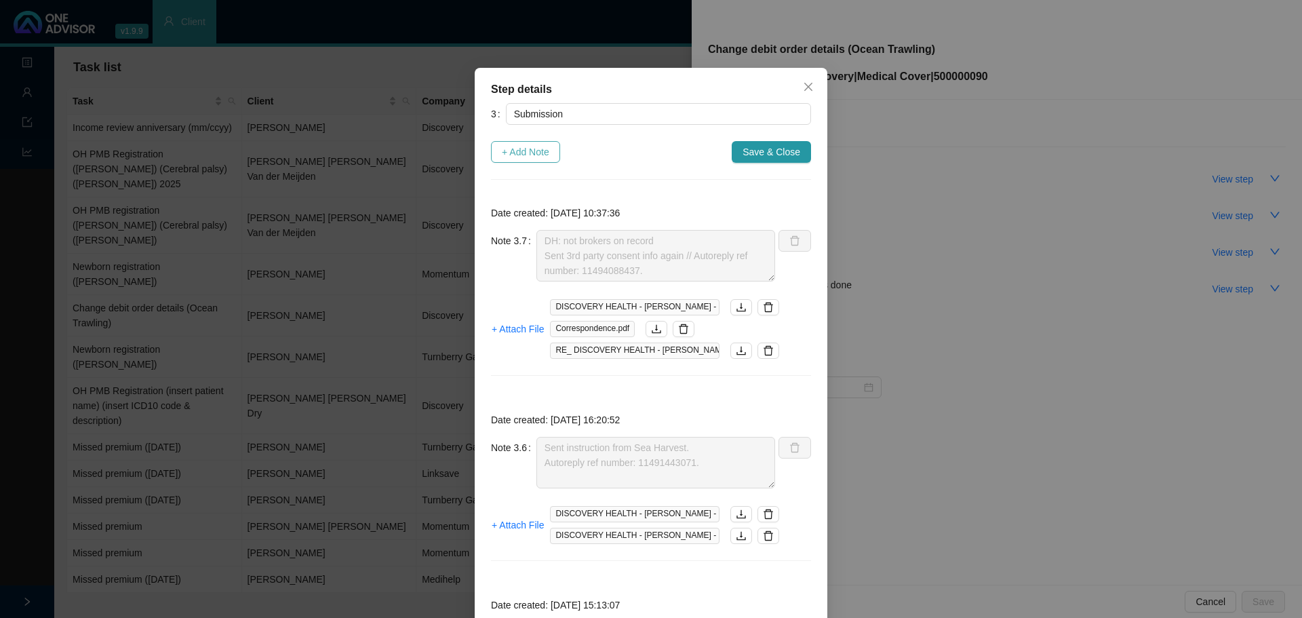
type textarea "Third party consent done - informed DH again Autoreply ref number: 11490937174"
type textarea "DH correspondence: Not broker on record Called DH to give details of third part…"
type textarea "Called DH // Received & in progress Ref: 11487434526"
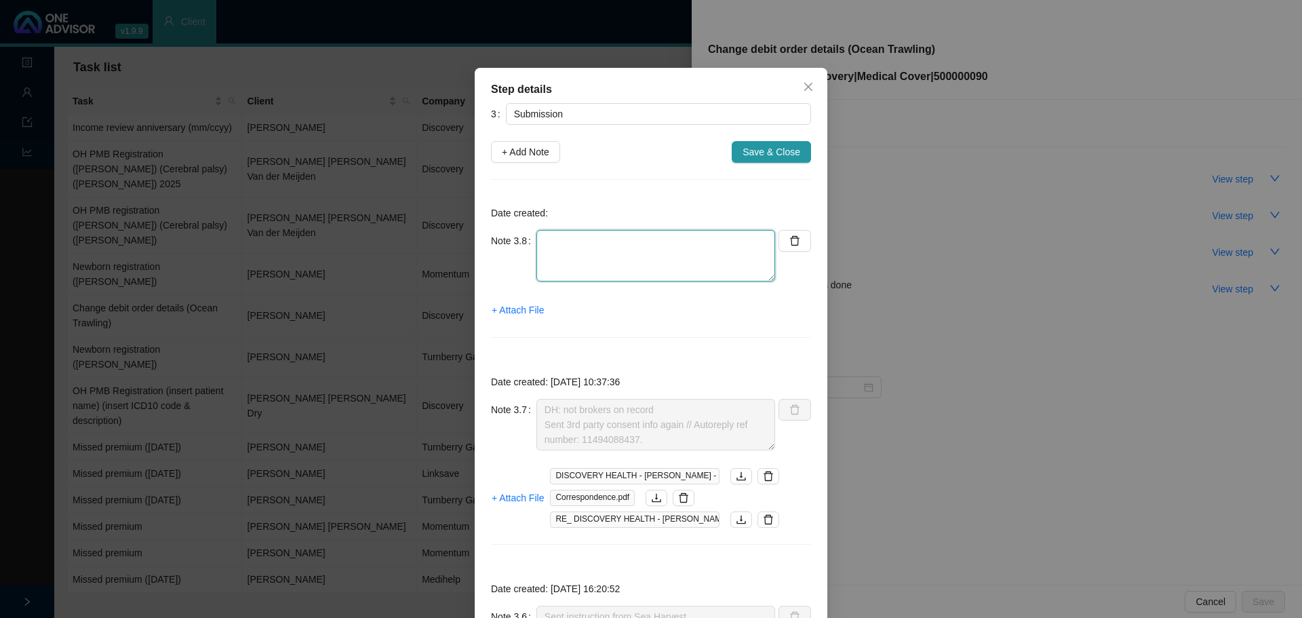
click at [557, 244] on textarea at bounding box center [655, 256] width 239 height 52
type textarea "D"
paste textarea "11496016847."
click at [703, 264] on textarea "Contacted DH // Ref: 11496016847 Bank details have been updated. Debit order de…" at bounding box center [655, 256] width 239 height 52
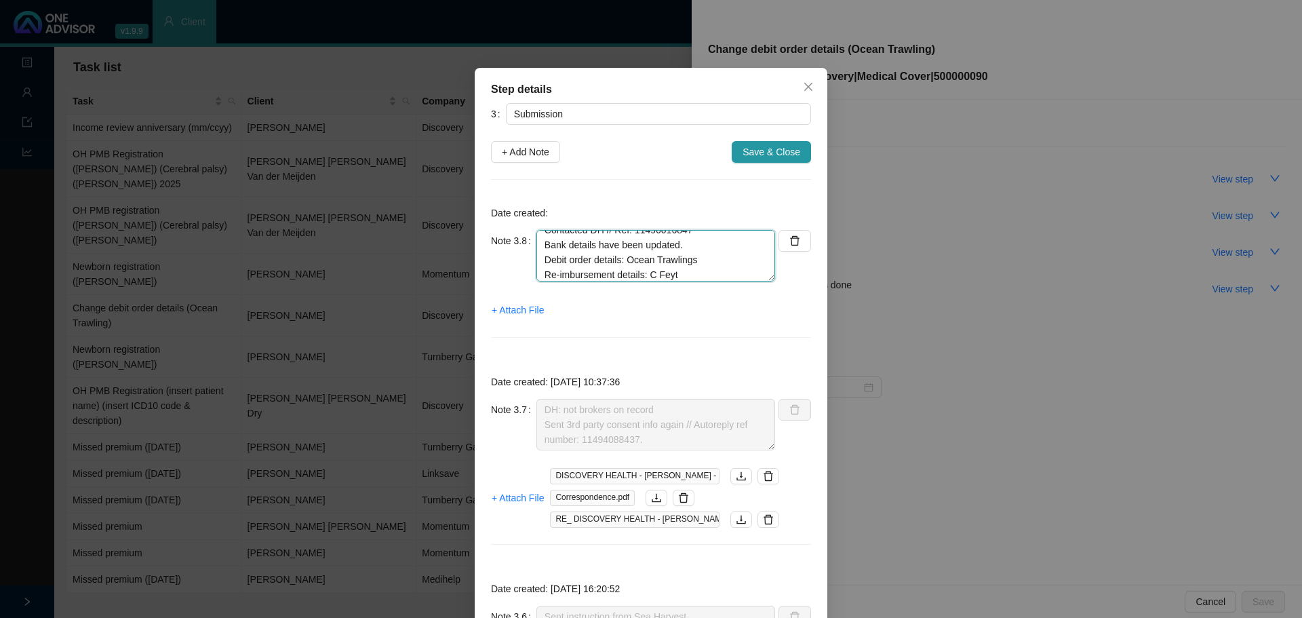
click at [681, 270] on textarea "Contacted DH // Ref: 11496016847 Bank details have been updated. Debit order de…" at bounding box center [655, 256] width 239 height 52
paste textarea "Absa account ending in 9134"
click at [580, 275] on textarea "Contacted DH // Ref: 11496016847 Bank details have been updated. Debit order de…" at bounding box center [655, 256] width 239 height 52
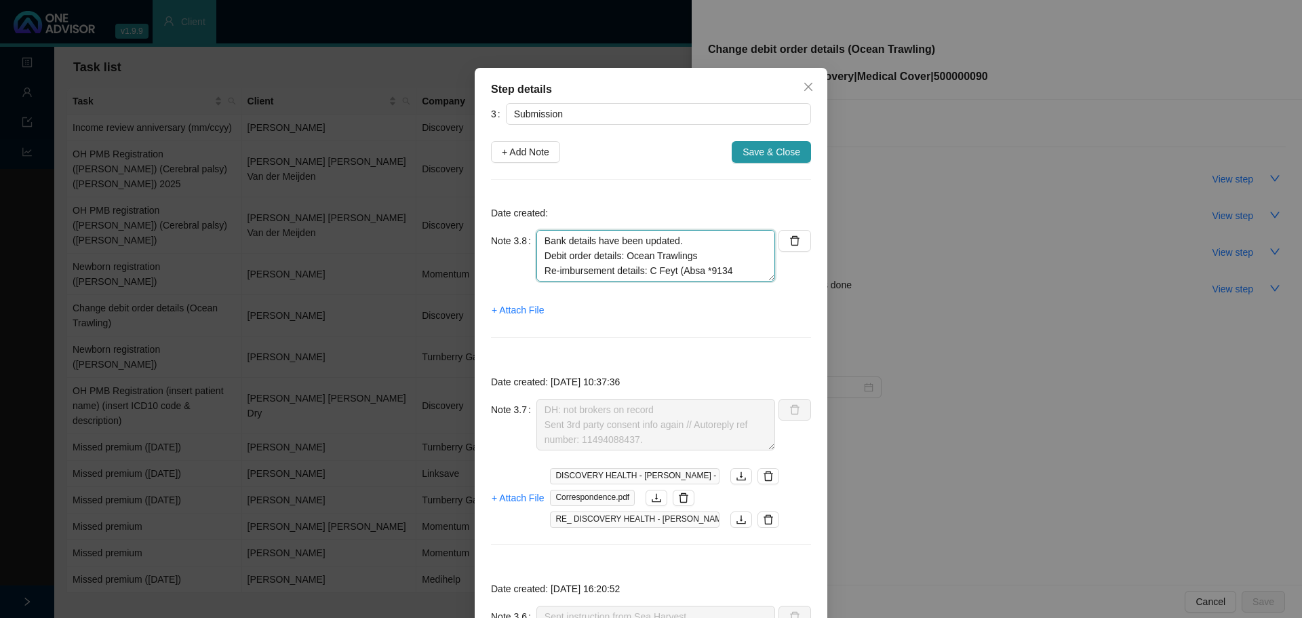
click at [727, 271] on textarea "Contacted DH // Ref: 11496016847 Bank details have been updated. Debit order de…" at bounding box center [655, 256] width 239 height 52
click at [710, 256] on textarea "Contacted DH // Ref: 11496016847 Bank details have been updated. Debit order de…" at bounding box center [655, 256] width 239 height 52
paste textarea "2945"
click at [576, 258] on textarea "Contacted DH // Ref: 11496016847 Bank details have been updated. Debit order de…" at bounding box center [655, 256] width 239 height 52
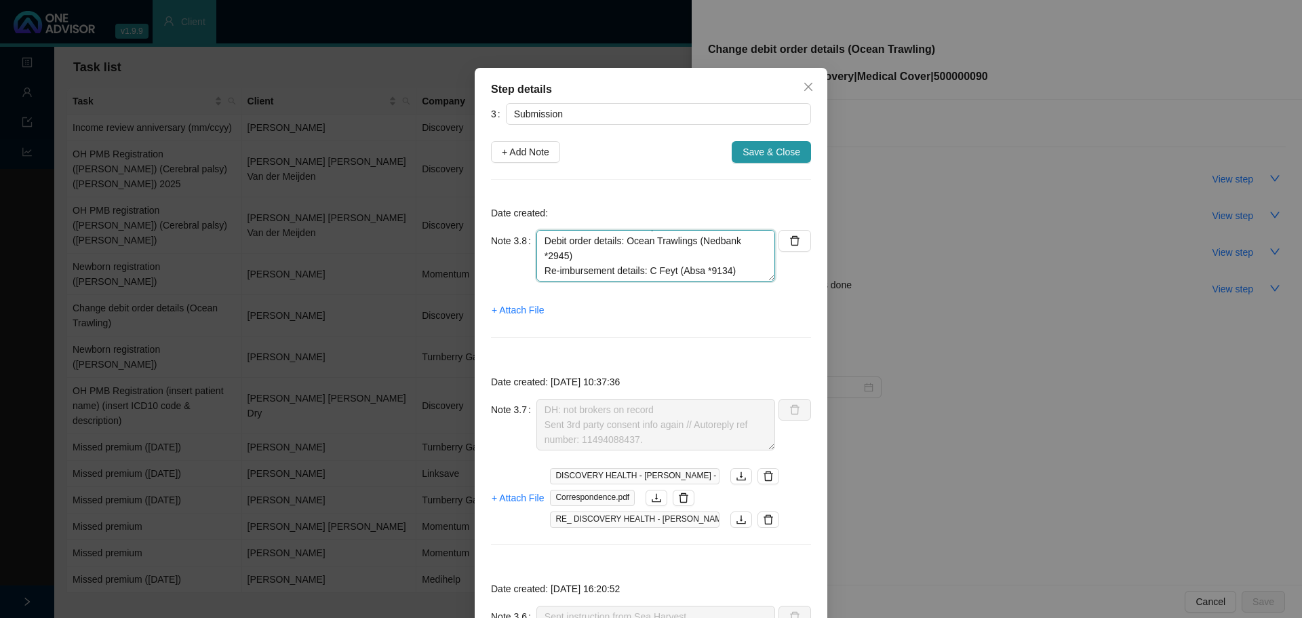
scroll to position [0, 0]
click at [694, 252] on textarea "Contacted DH // Ref: 11496016847 Bank details have been updated. Debit order de…" at bounding box center [655, 256] width 239 height 52
click at [621, 266] on textarea "Contacted DH // Ref: 11496016847 Bank details have been updated, effective [DAT…" at bounding box center [655, 256] width 239 height 52
click at [540, 243] on textarea "Contacted DH // Ref: 11496016847 Bank details have been updated, effective [DAT…" at bounding box center [655, 256] width 239 height 52
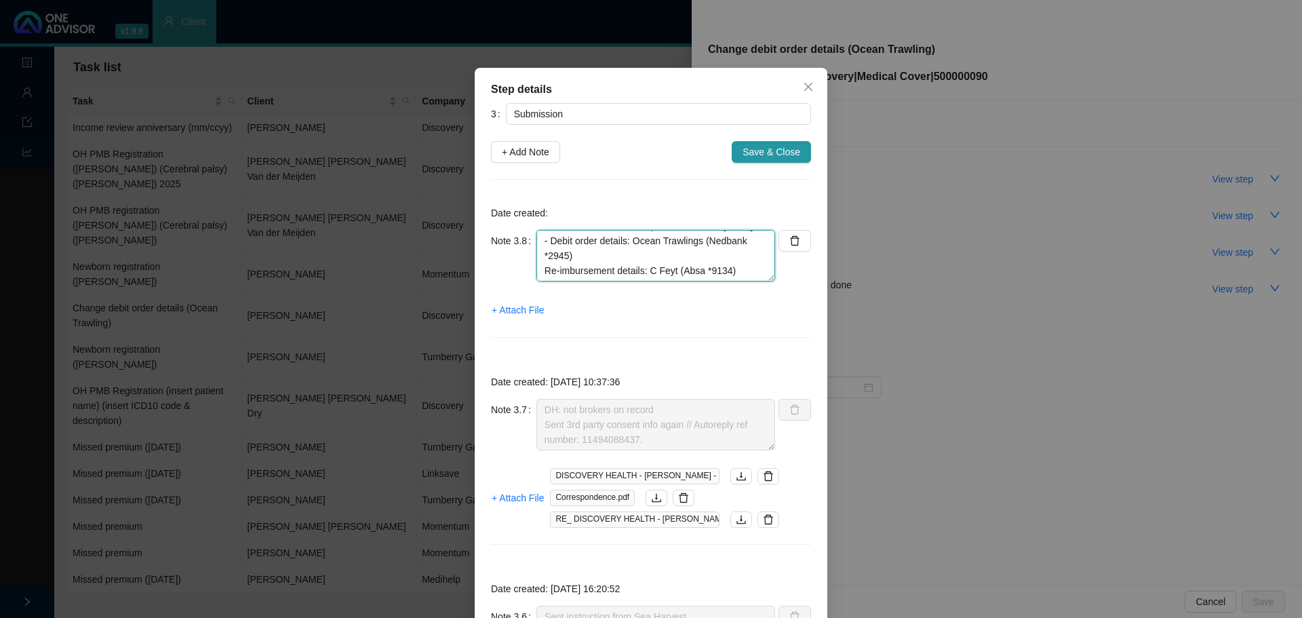
drag, startPoint x: 538, startPoint y: 268, endPoint x: 557, endPoint y: 269, distance: 19.0
click at [538, 269] on textarea "Contacted DH // Ref: 11496016847 Bank details have been updated, effective [DAT…" at bounding box center [655, 256] width 239 height 52
type textarea "Contacted DH // Ref: 11496016847 Bank details have been updated, effective [DAT…"
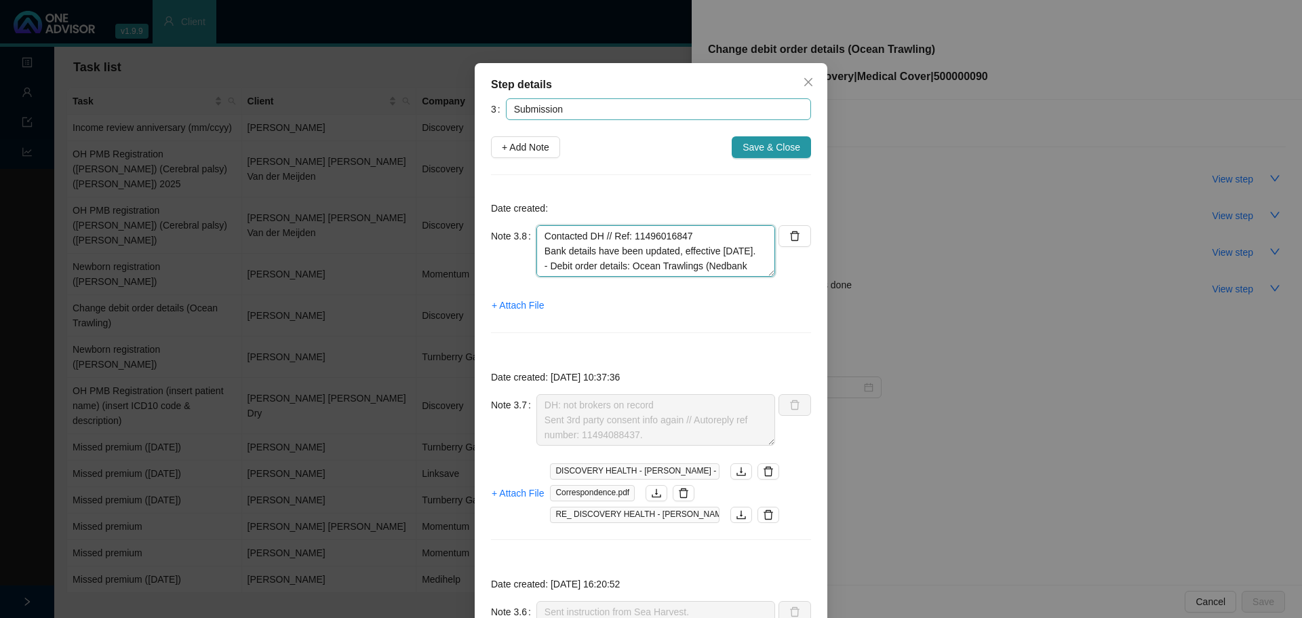
scroll to position [0, 0]
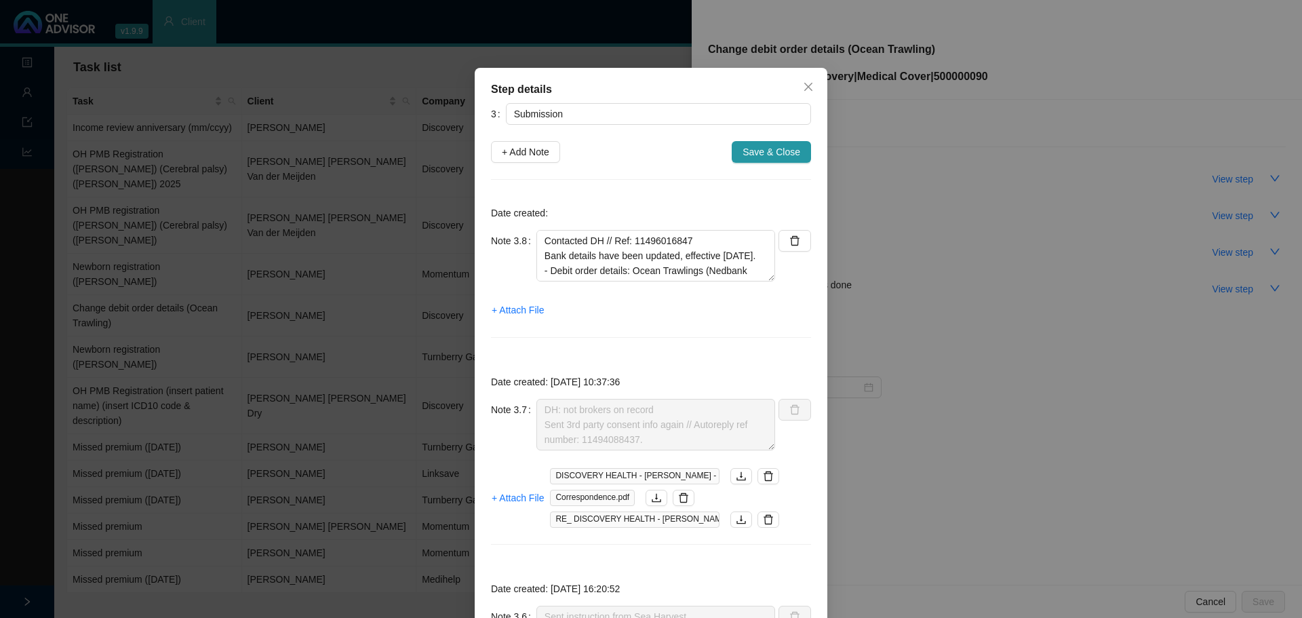
click at [773, 149] on span "Save & Close" at bounding box center [771, 151] width 58 height 15
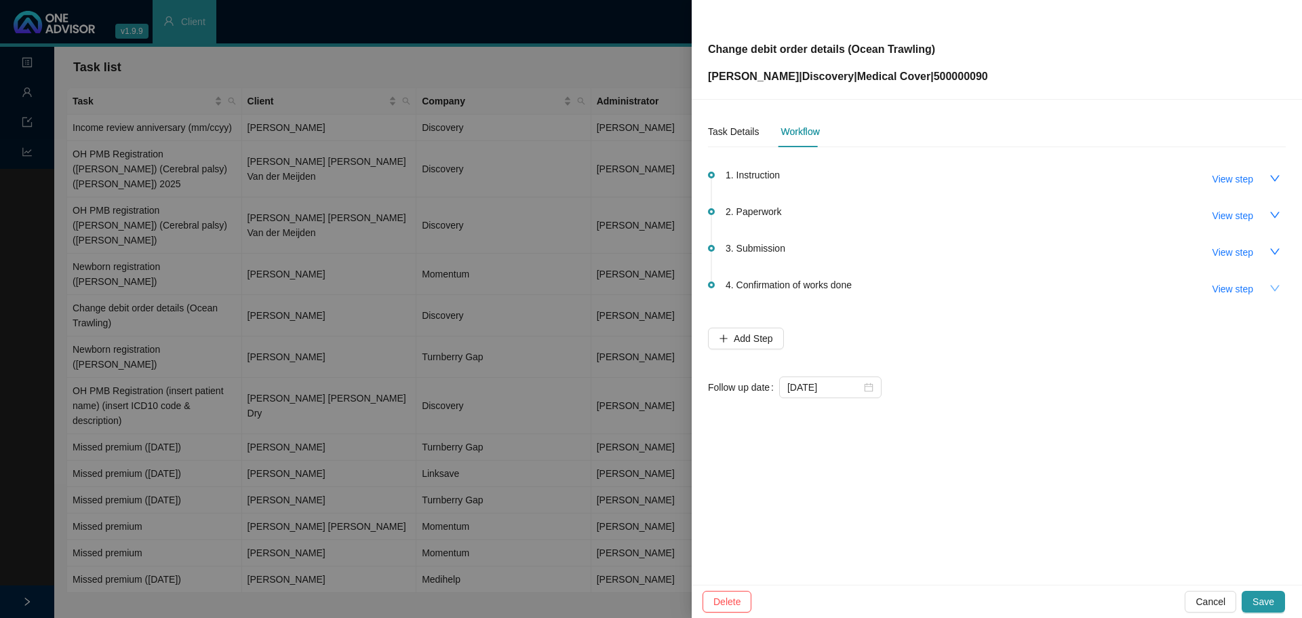
click at [1270, 292] on icon "down" at bounding box center [1274, 288] width 11 height 11
click at [1279, 286] on icon "up" at bounding box center [1274, 288] width 11 height 11
click at [1269, 254] on icon "down" at bounding box center [1274, 251] width 11 height 11
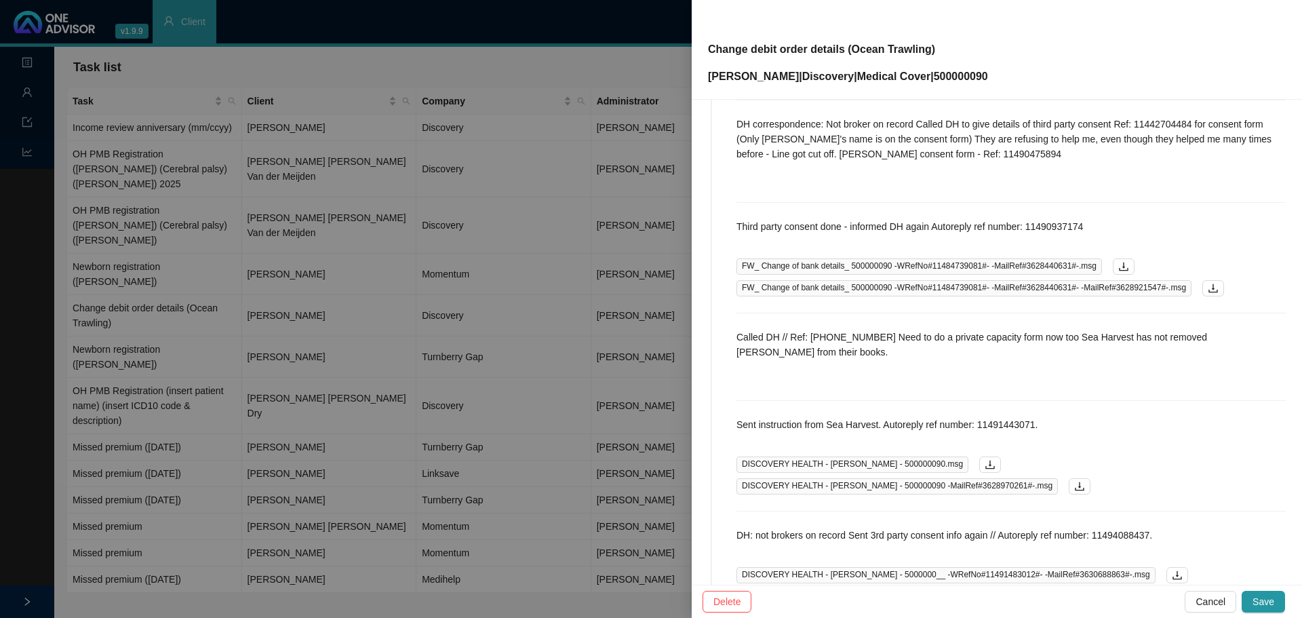
scroll to position [669, 0]
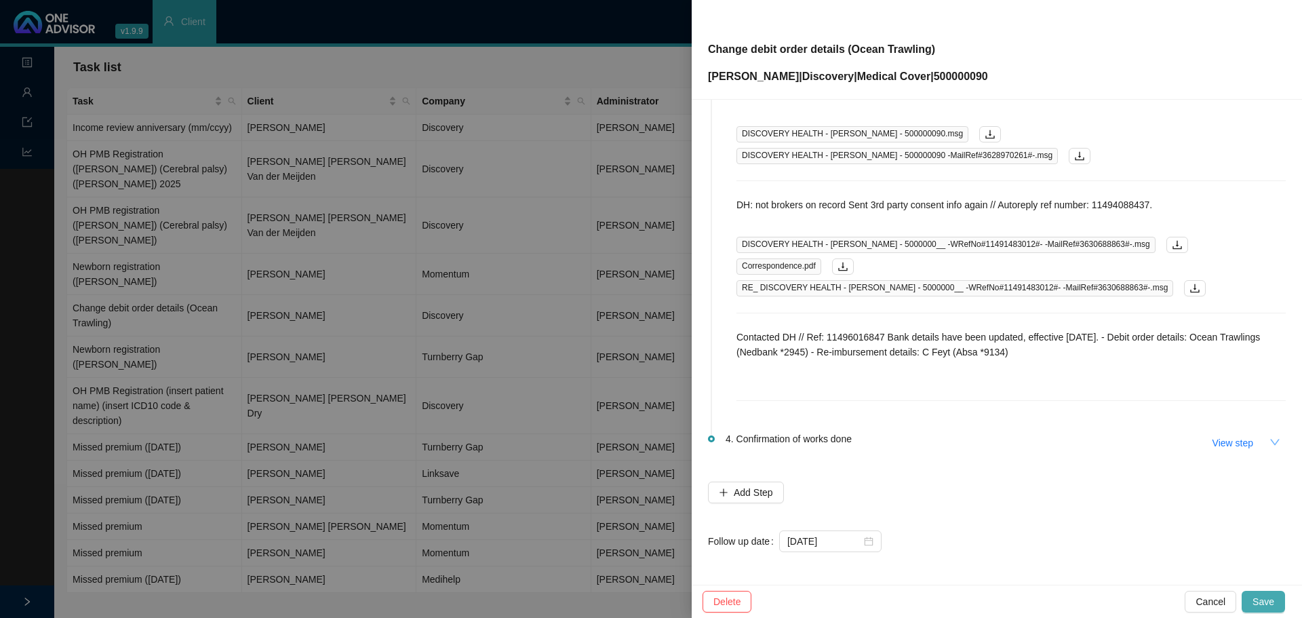
click at [1270, 597] on span "Save" at bounding box center [1263, 601] width 22 height 15
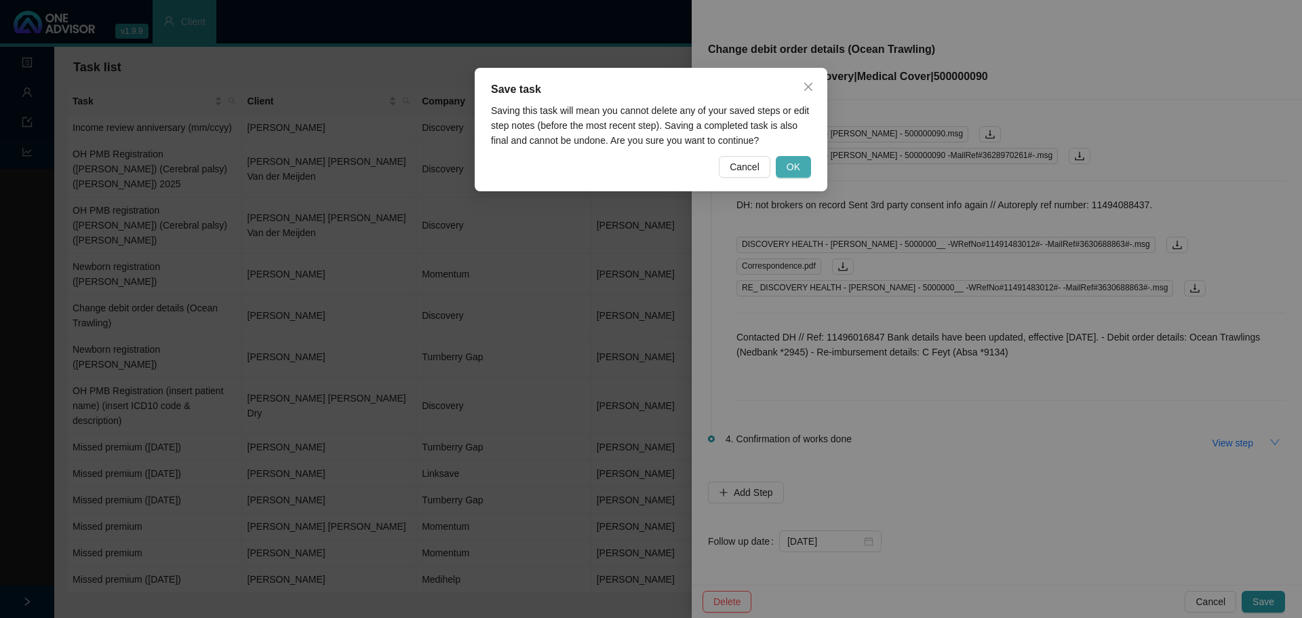
click at [790, 172] on span "OK" at bounding box center [793, 166] width 14 height 15
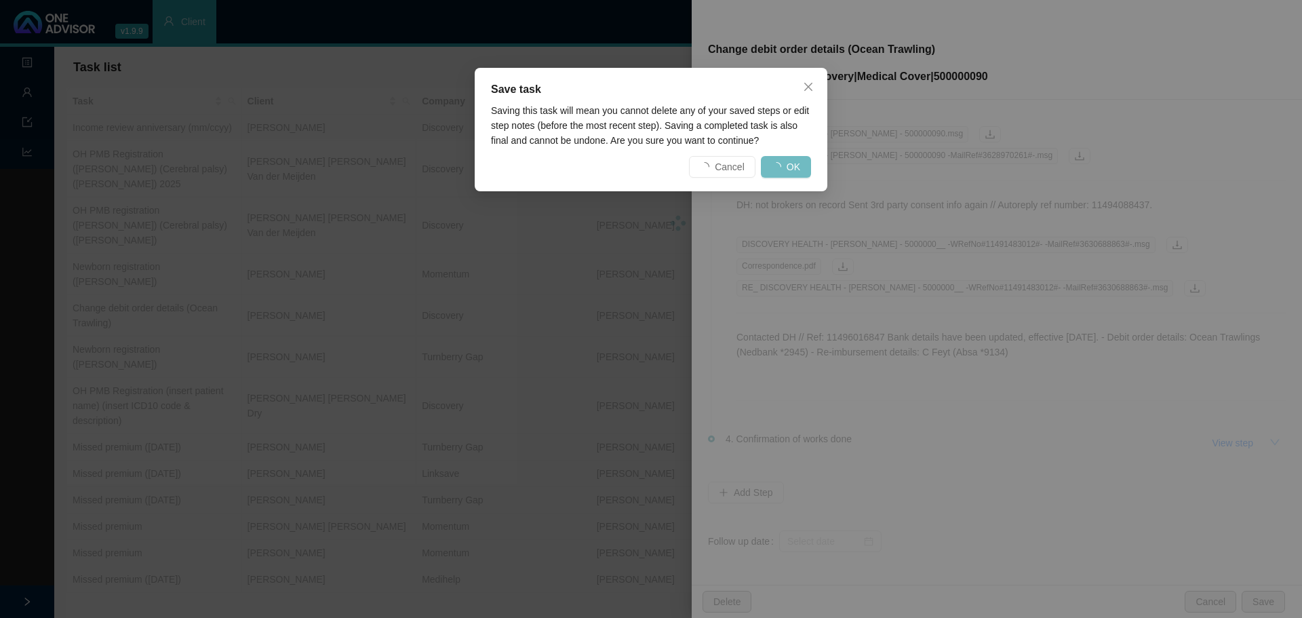
scroll to position [0, 0]
